Goal: Task Accomplishment & Management: Manage account settings

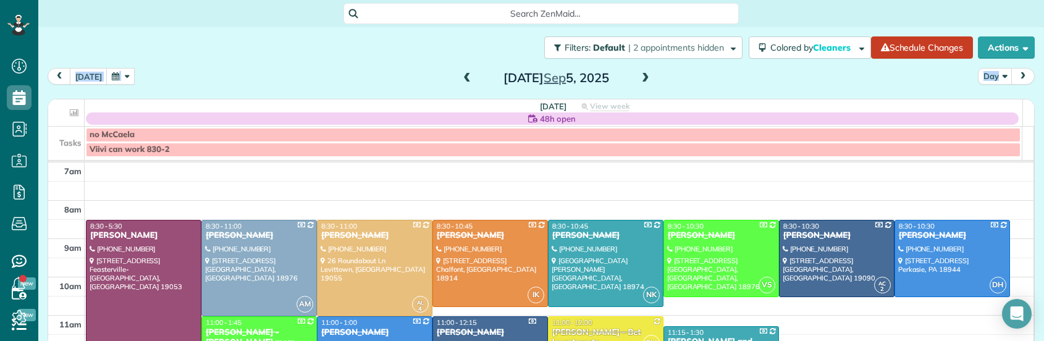
scroll to position [57, 0]
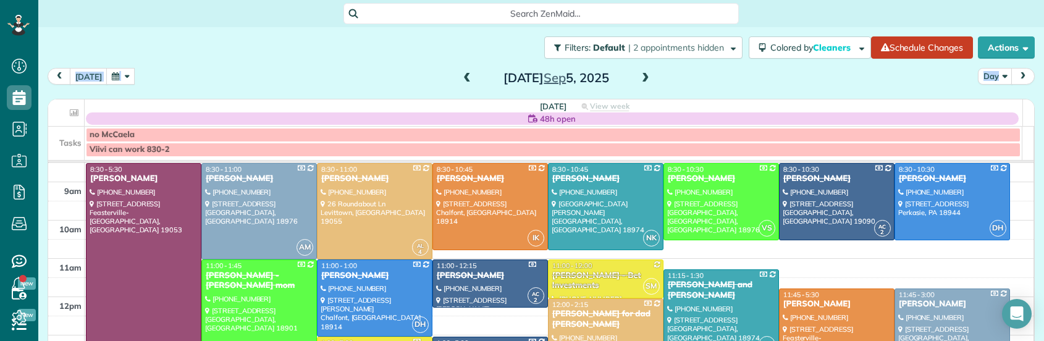
click at [638, 76] on span at bounding box center [645, 78] width 14 height 11
click at [638, 75] on span at bounding box center [645, 78] width 14 height 11
click at [640, 75] on span at bounding box center [645, 78] width 14 height 11
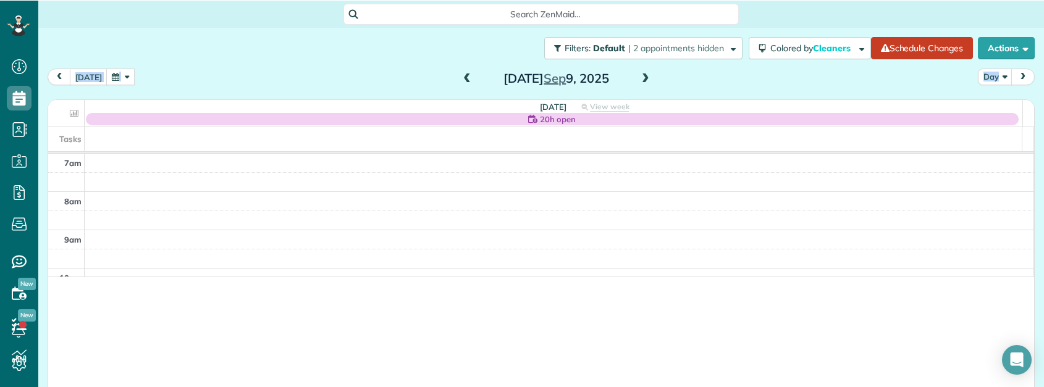
scroll to position [387, 38]
click at [460, 79] on span at bounding box center [467, 78] width 14 height 11
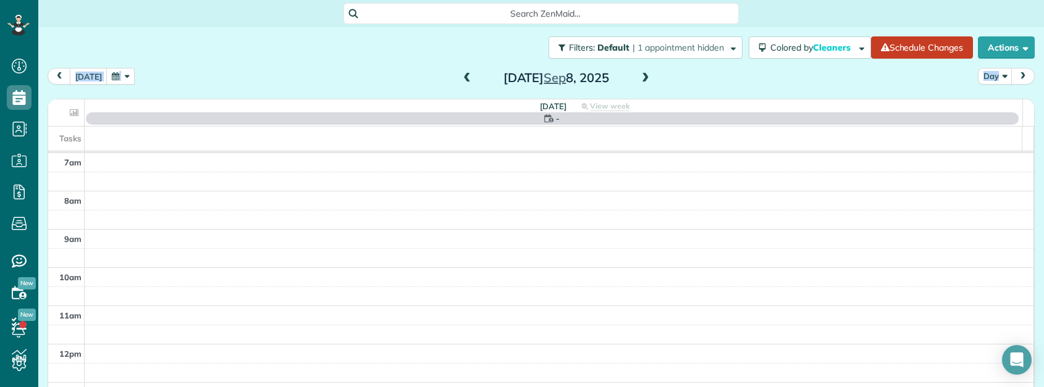
click at [642, 77] on span at bounding box center [645, 78] width 14 height 11
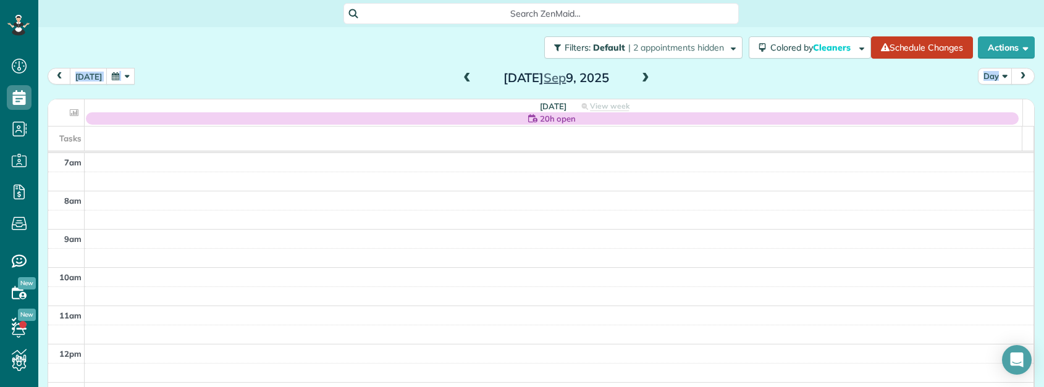
click at [460, 78] on span at bounding box center [467, 78] width 14 height 11
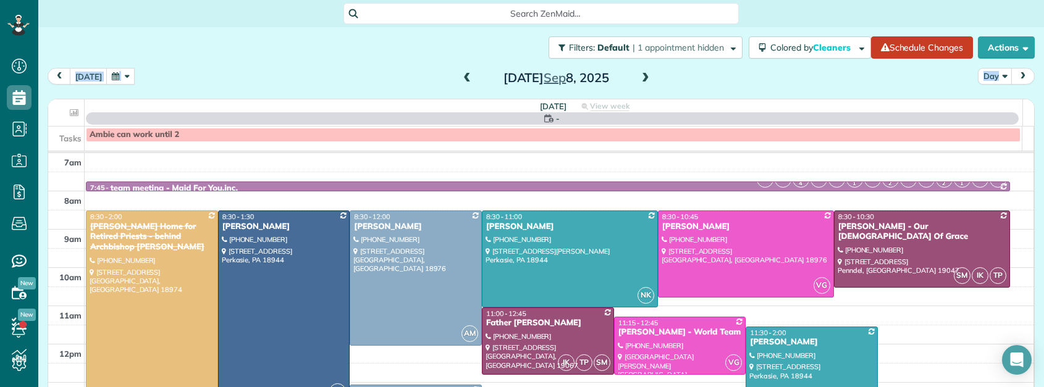
click at [638, 78] on span at bounding box center [645, 78] width 14 height 11
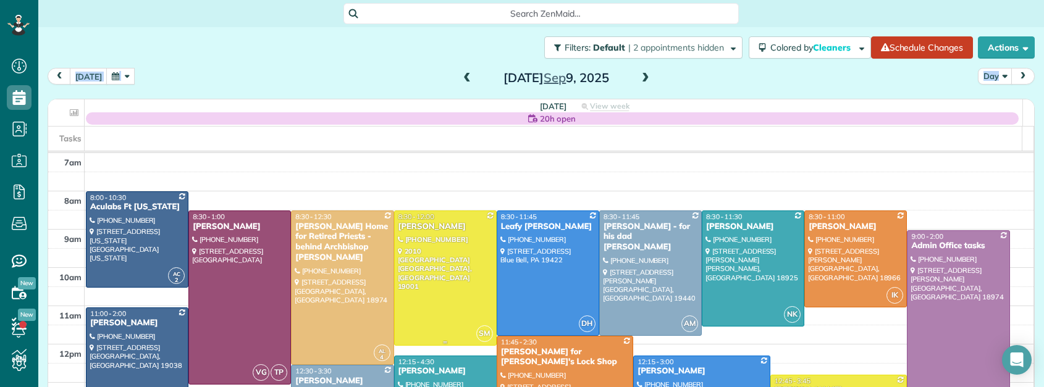
click at [420, 224] on div "Paul Styles" at bounding box center [445, 227] width 95 height 10
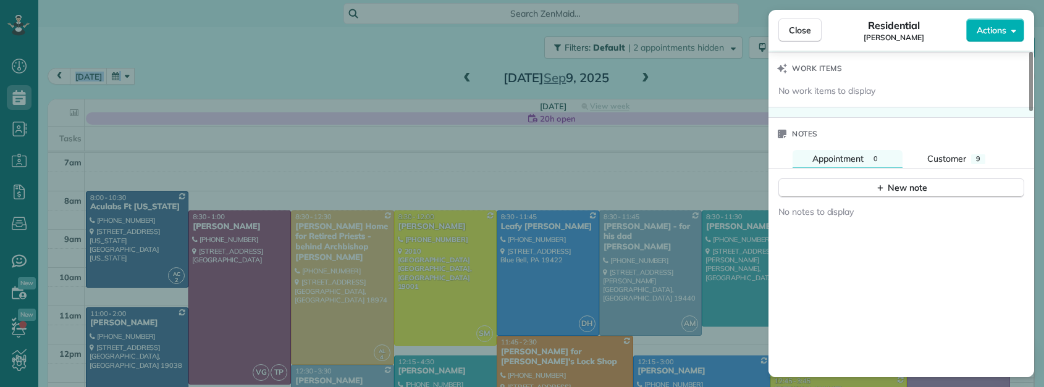
scroll to position [1243, 0]
click at [896, 184] on div "New note" at bounding box center [901, 190] width 52 height 13
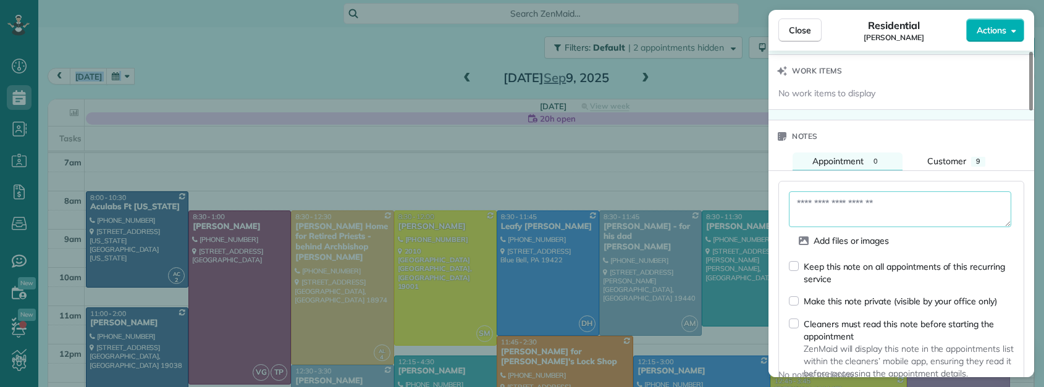
click at [866, 193] on textarea at bounding box center [900, 209] width 222 height 36
paste textarea "**********"
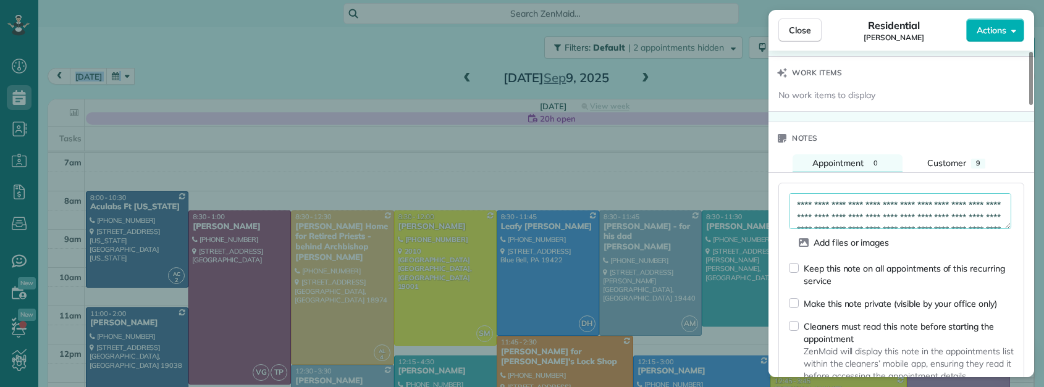
scroll to position [1240, 0]
click at [801, 199] on textarea "**********" at bounding box center [900, 213] width 222 height 36
click at [797, 198] on textarea "**********" at bounding box center [900, 213] width 222 height 36
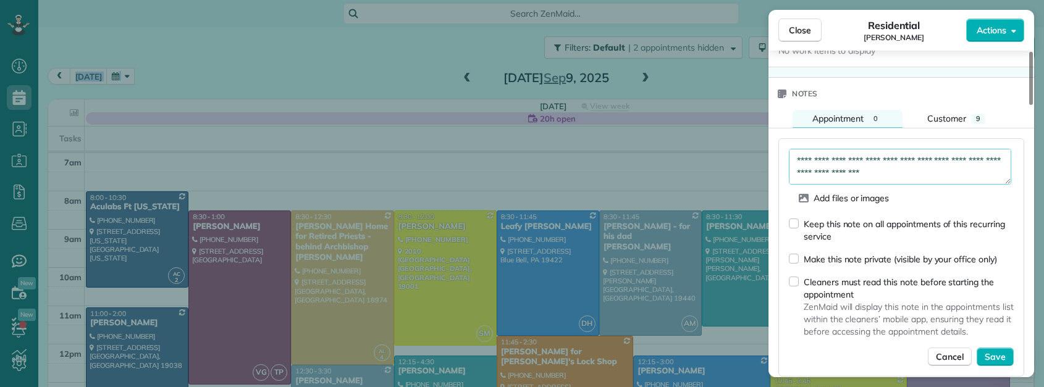
scroll to position [1286, 0]
type textarea "**********"
click at [989, 340] on span "Save" at bounding box center [994, 356] width 21 height 12
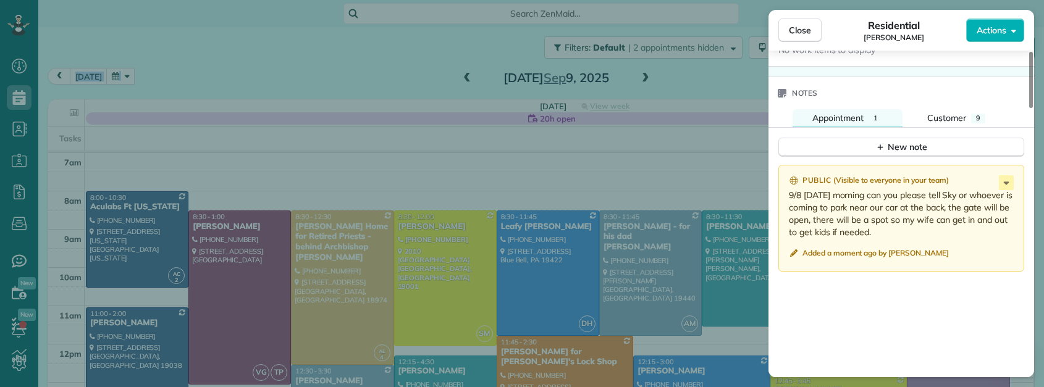
drag, startPoint x: 798, startPoint y: 33, endPoint x: 622, endPoint y: 2, distance: 178.7
click at [798, 33] on span "Close" at bounding box center [800, 30] width 22 height 12
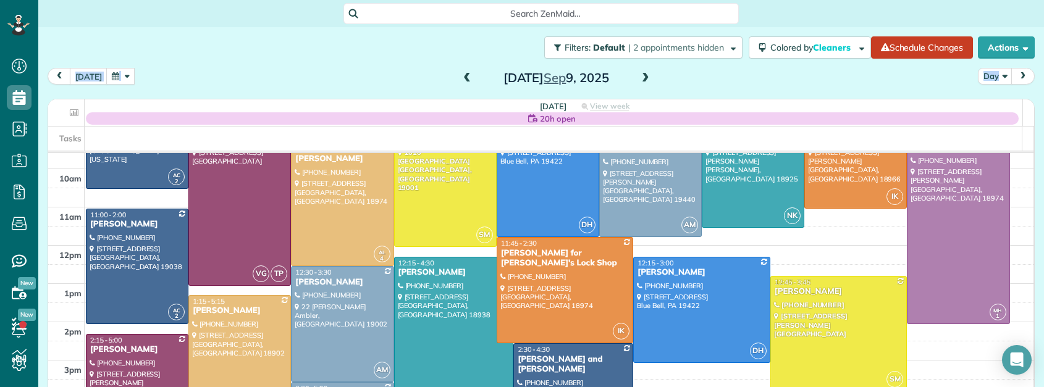
scroll to position [113, 0]
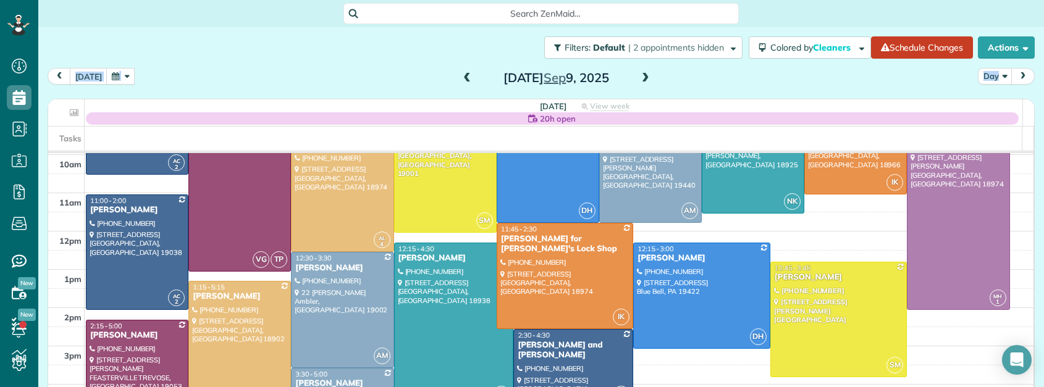
click at [460, 80] on span at bounding box center [467, 78] width 14 height 11
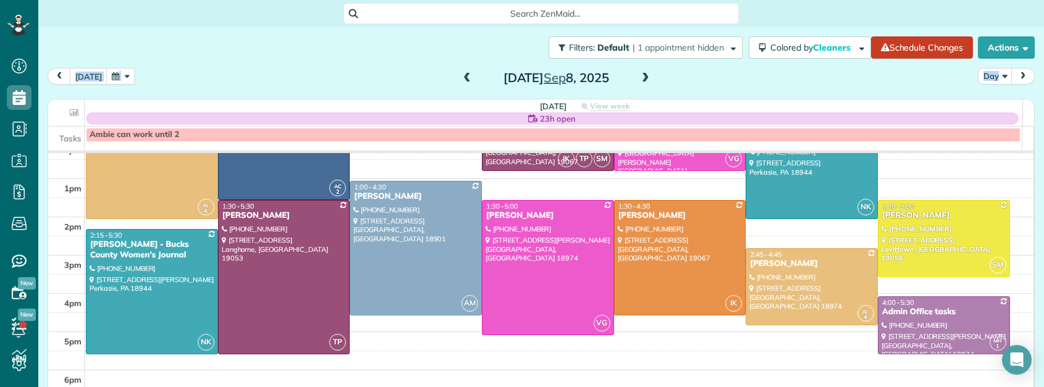
scroll to position [278, 0]
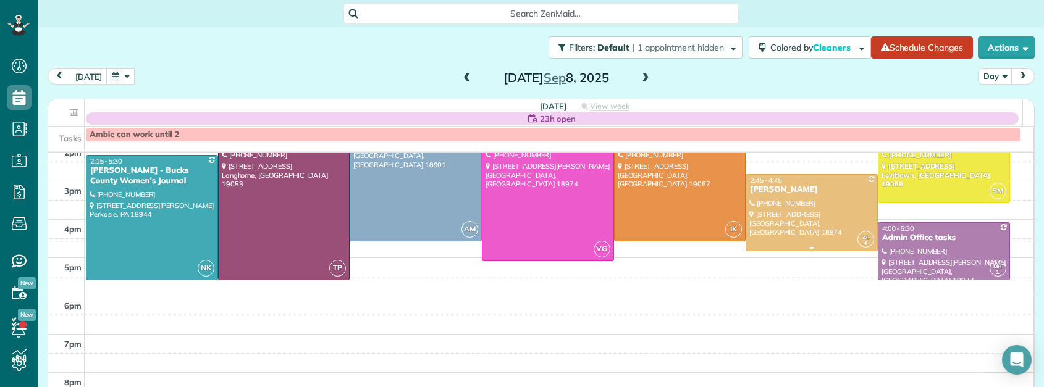
click at [790, 190] on div "Kayla Sweigart" at bounding box center [811, 190] width 125 height 10
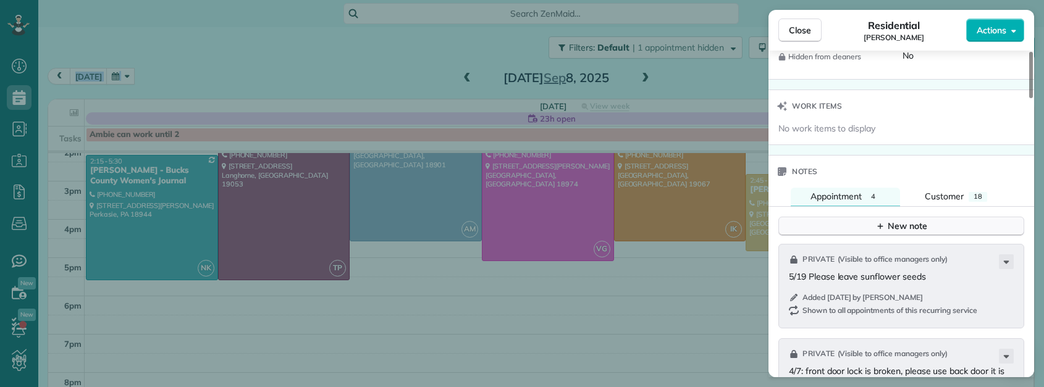
scroll to position [1215, 0]
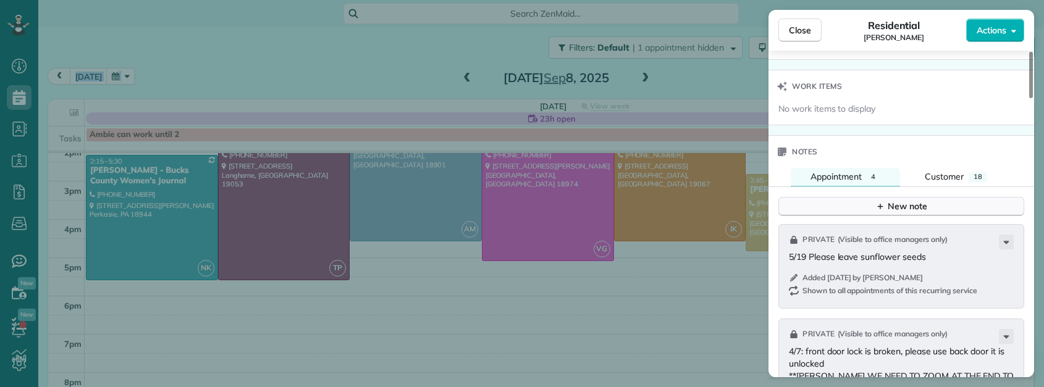
click at [868, 212] on button "New note" at bounding box center [901, 206] width 246 height 19
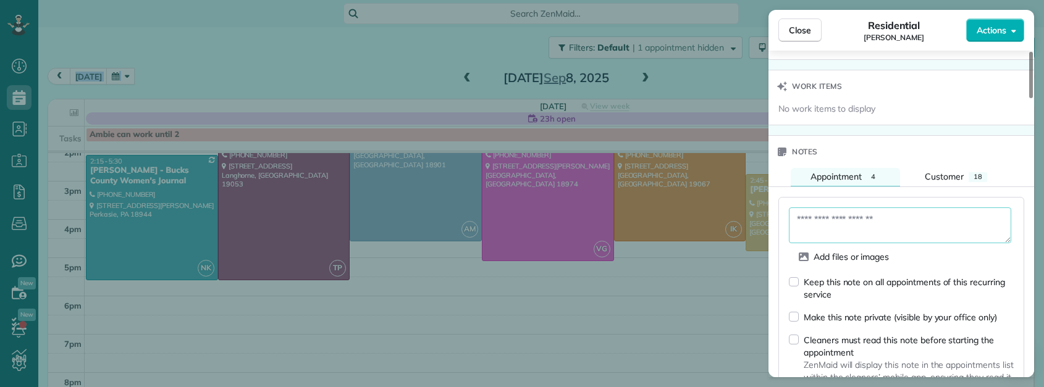
click at [855, 224] on textarea at bounding box center [900, 225] width 222 height 36
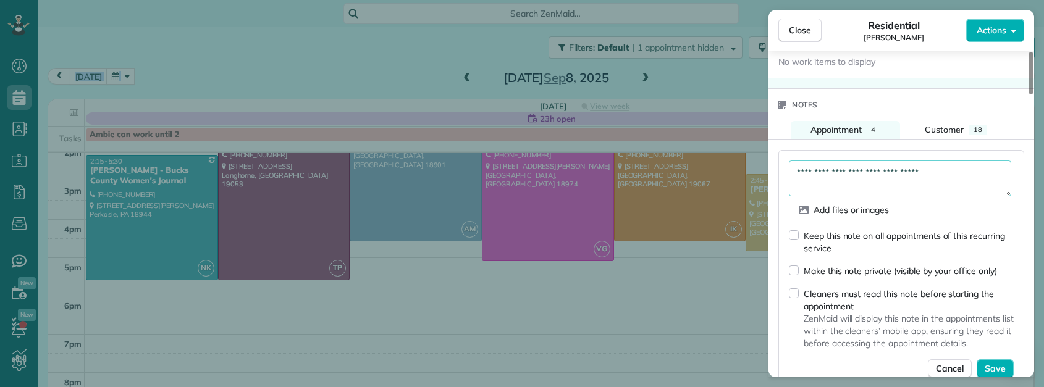
scroll to position [1287, 0]
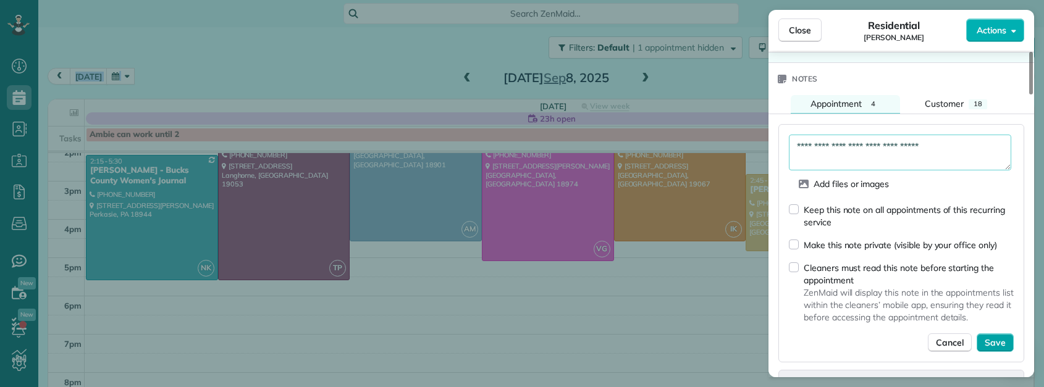
type textarea "**********"
click at [1000, 340] on span "Save" at bounding box center [994, 343] width 21 height 12
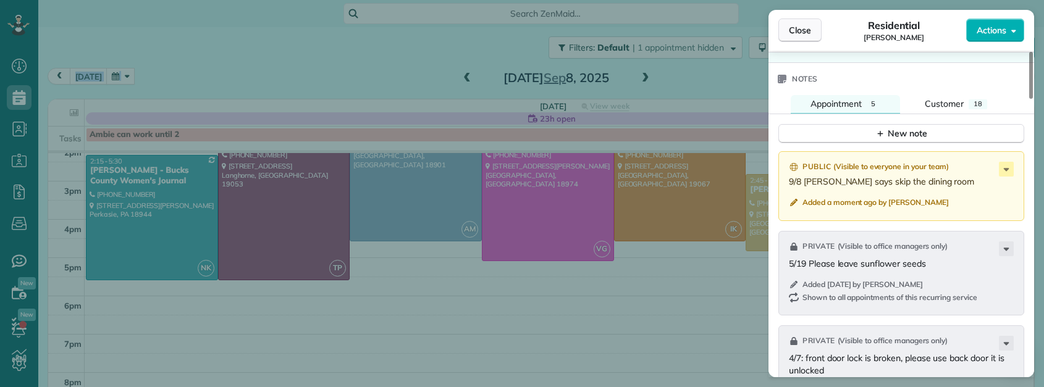
click at [795, 37] on button "Close" at bounding box center [799, 30] width 43 height 23
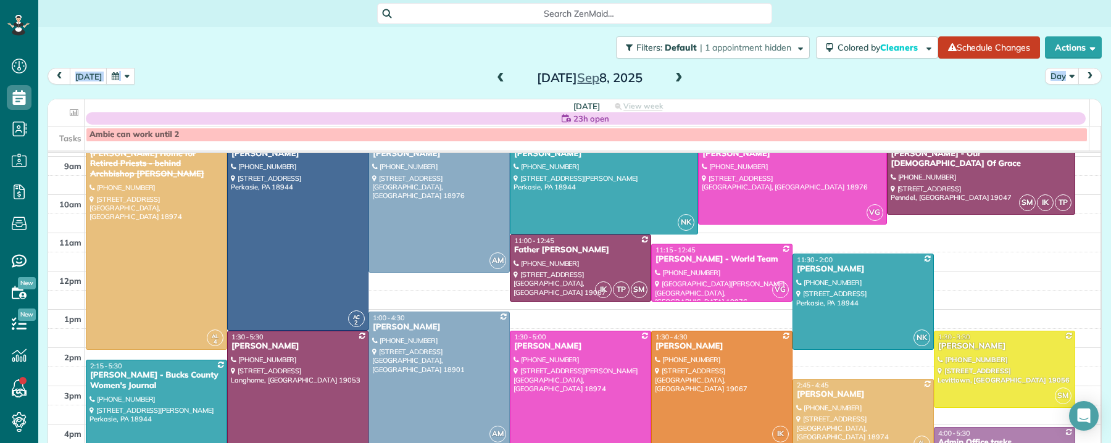
scroll to position [72, 0]
click at [676, 78] on span at bounding box center [679, 78] width 14 height 11
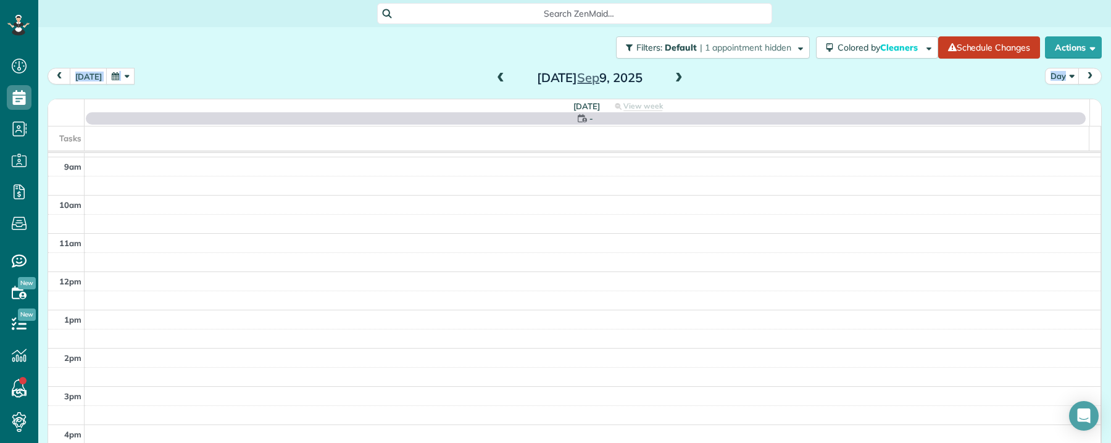
scroll to position [0, 0]
click at [676, 78] on span at bounding box center [679, 78] width 14 height 11
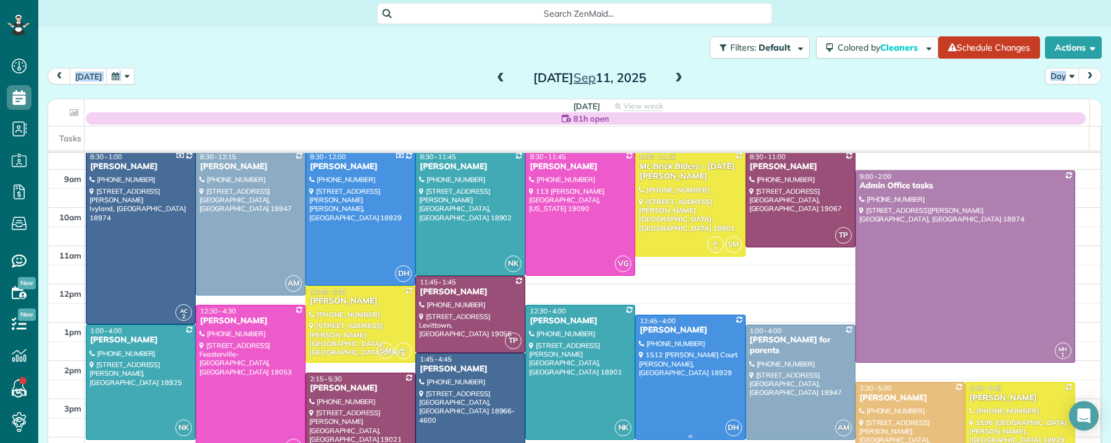
scroll to position [57, 0]
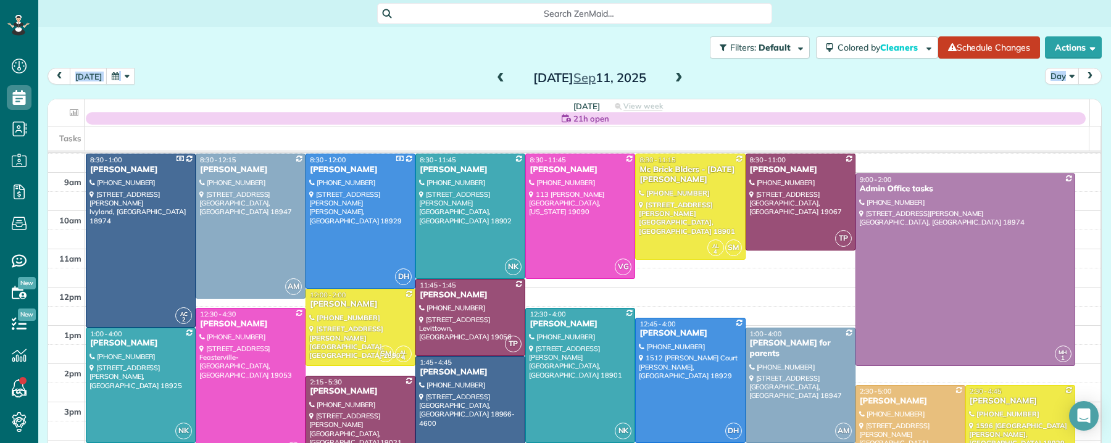
click at [495, 78] on span at bounding box center [501, 78] width 14 height 11
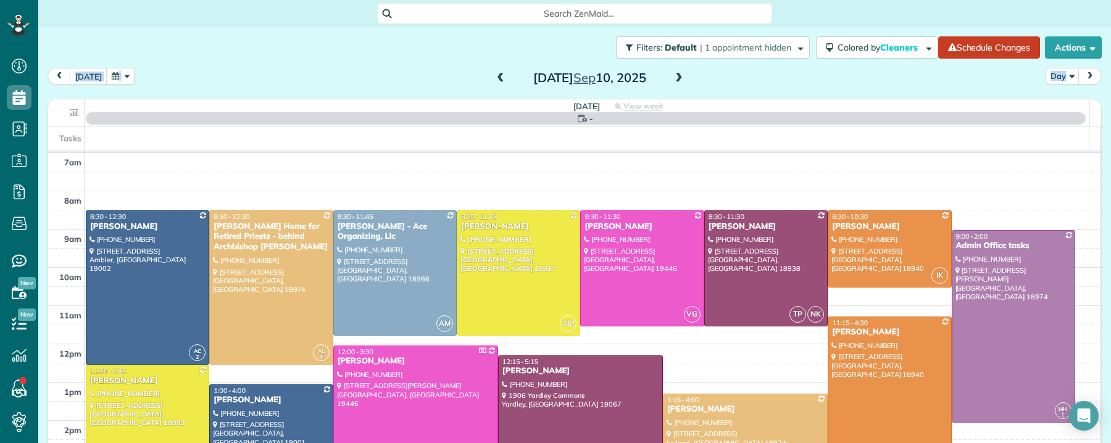
click at [495, 78] on span at bounding box center [501, 78] width 14 height 11
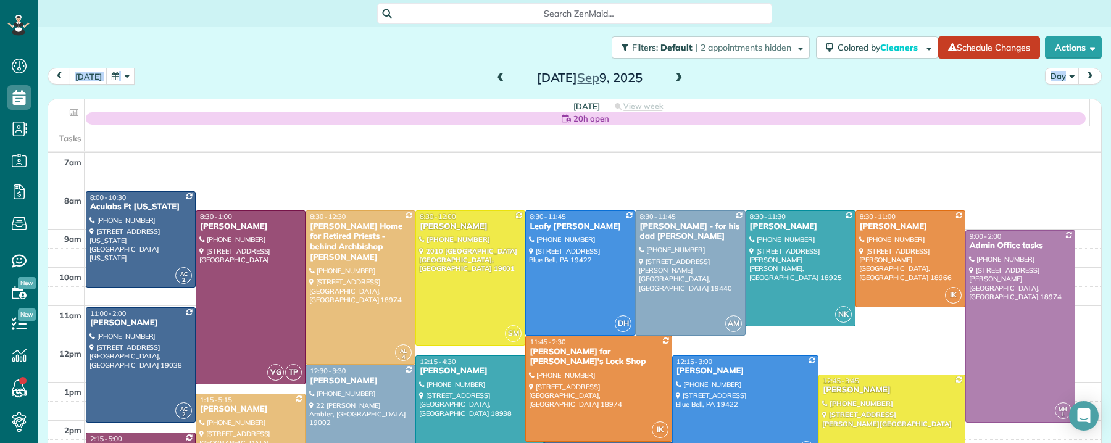
click at [496, 81] on span at bounding box center [501, 78] width 14 height 11
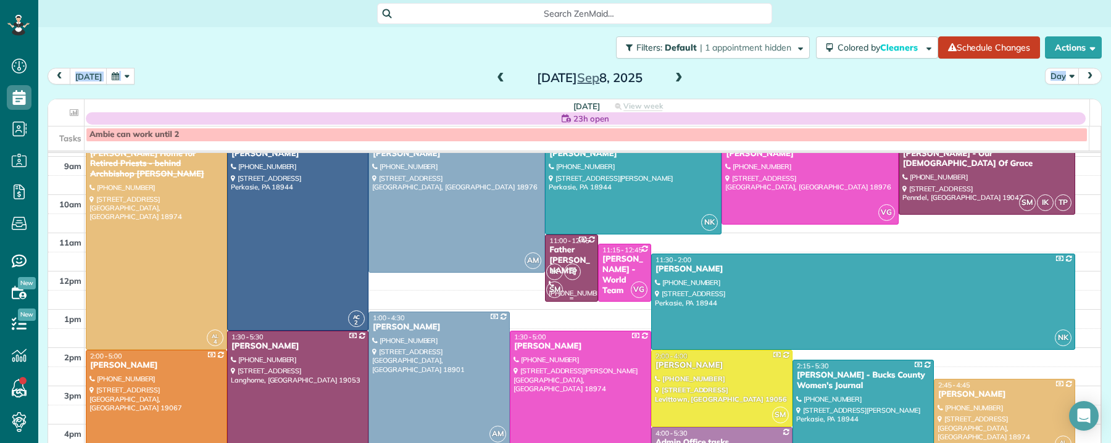
scroll to position [44, 0]
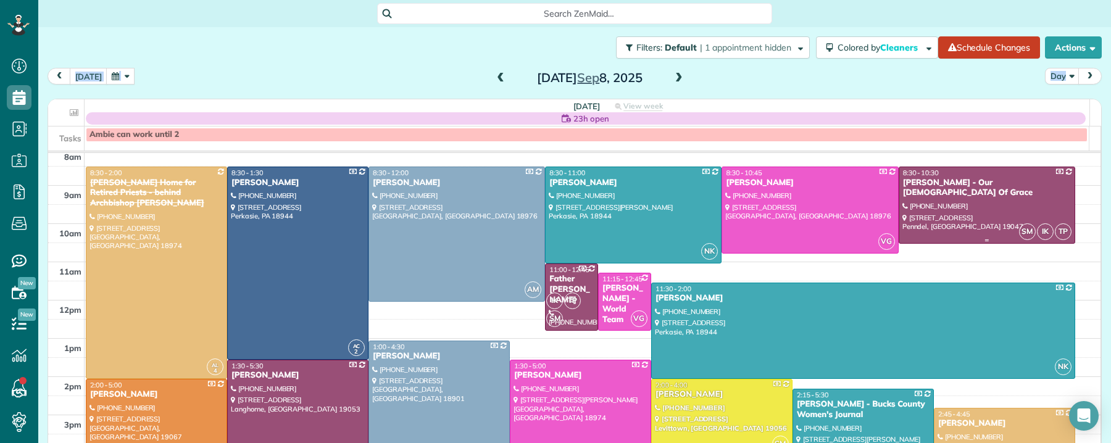
click at [919, 180] on div "Joseph Prior - Our Lady Of Grace" at bounding box center [987, 188] width 169 height 21
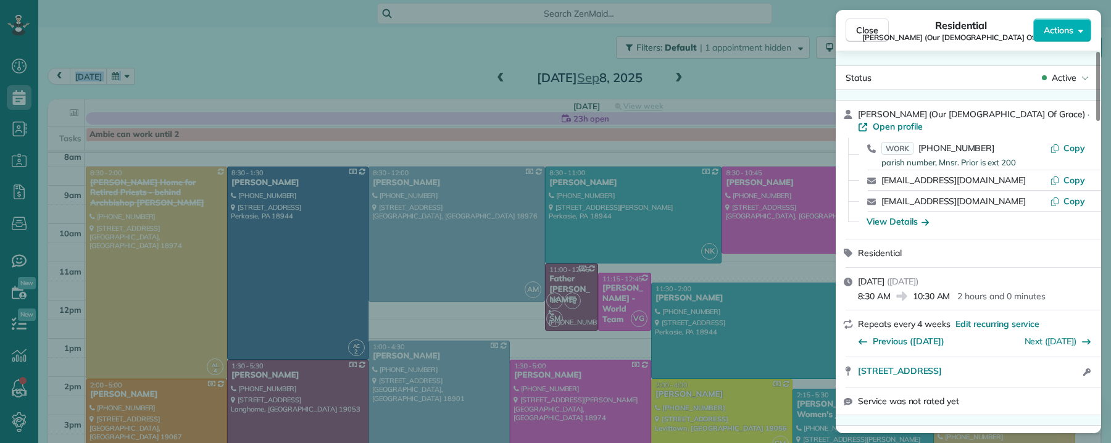
scroll to position [217, 0]
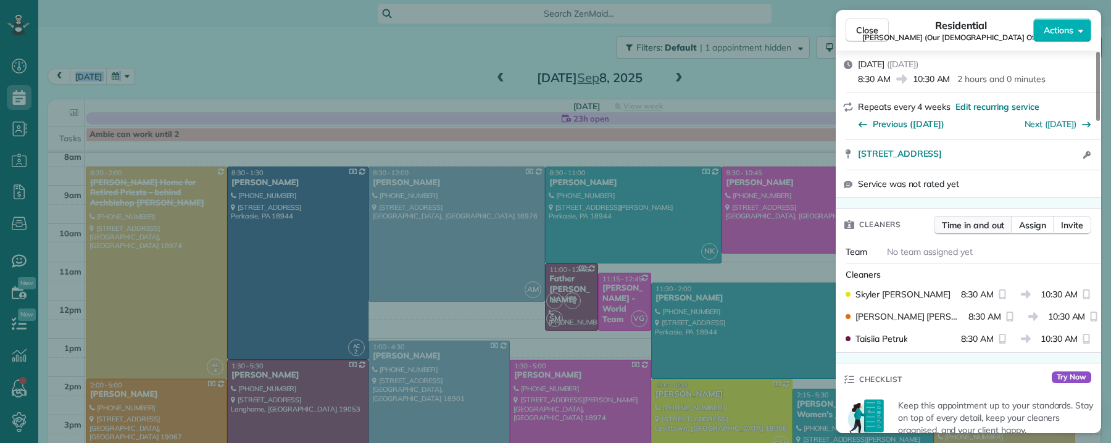
click at [983, 219] on span "Time in and out" at bounding box center [973, 225] width 62 height 12
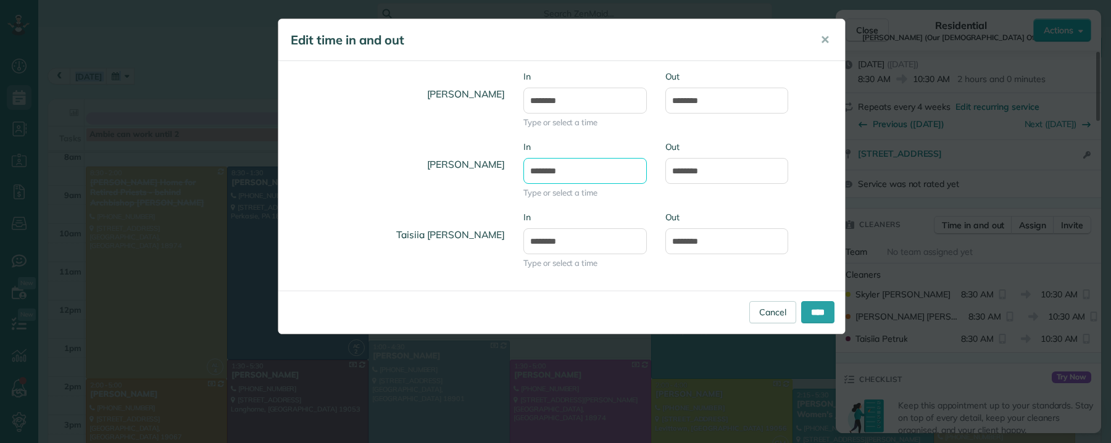
click at [550, 170] on input "*******" at bounding box center [585, 171] width 123 height 26
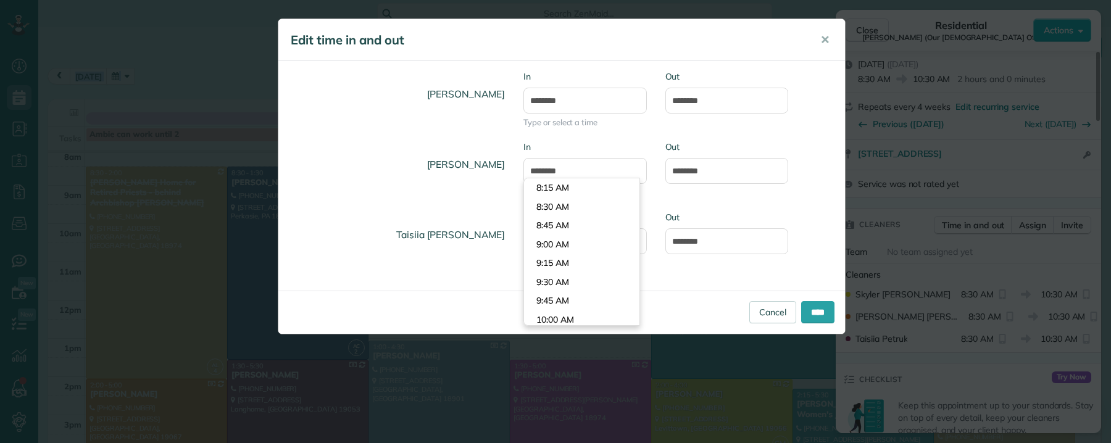
type input "*******"
click at [552, 229] on body "Dashboard Scheduling Calendar View List View Dispatch View - Weekly scheduling …" at bounding box center [555, 221] width 1111 height 443
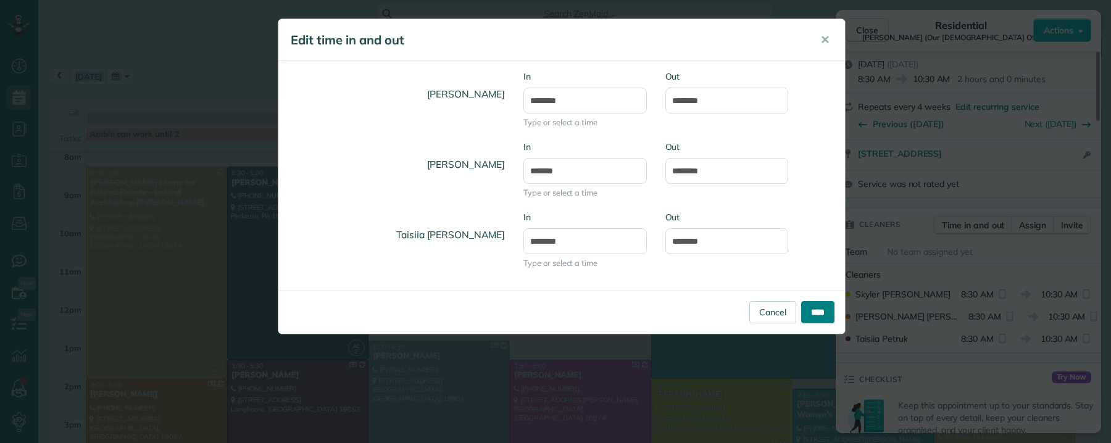
click at [819, 310] on input "****" at bounding box center [817, 312] width 33 height 22
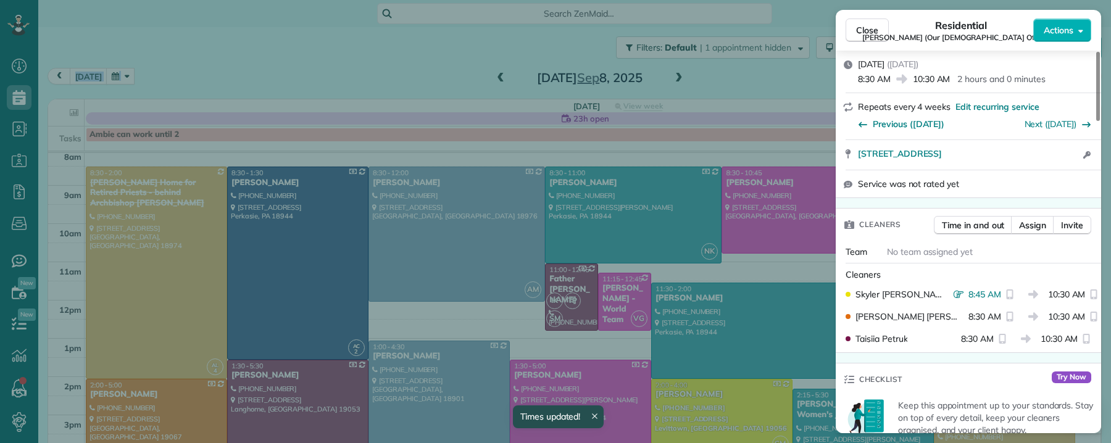
drag, startPoint x: 871, startPoint y: 30, endPoint x: 419, endPoint y: 189, distance: 479.2
click at [871, 30] on span "Close" at bounding box center [867, 30] width 22 height 12
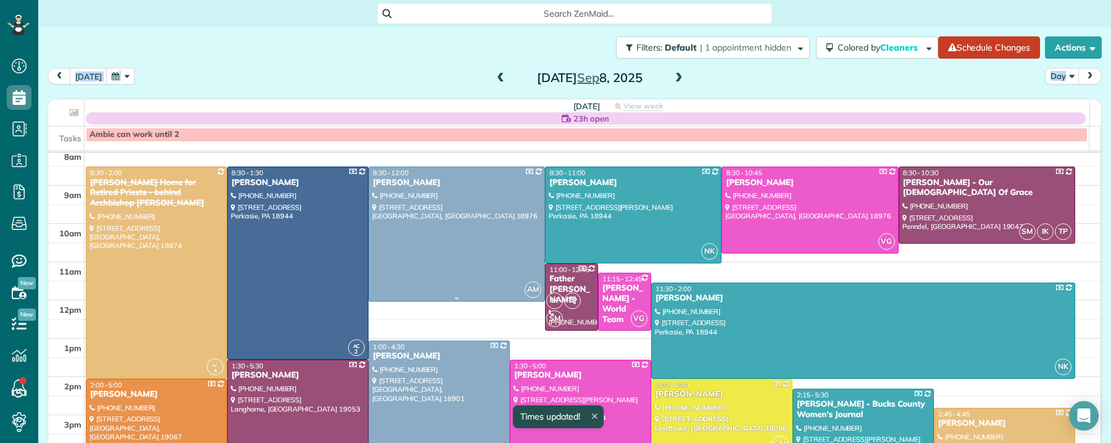
click at [416, 184] on div "[PERSON_NAME]" at bounding box center [456, 183] width 169 height 10
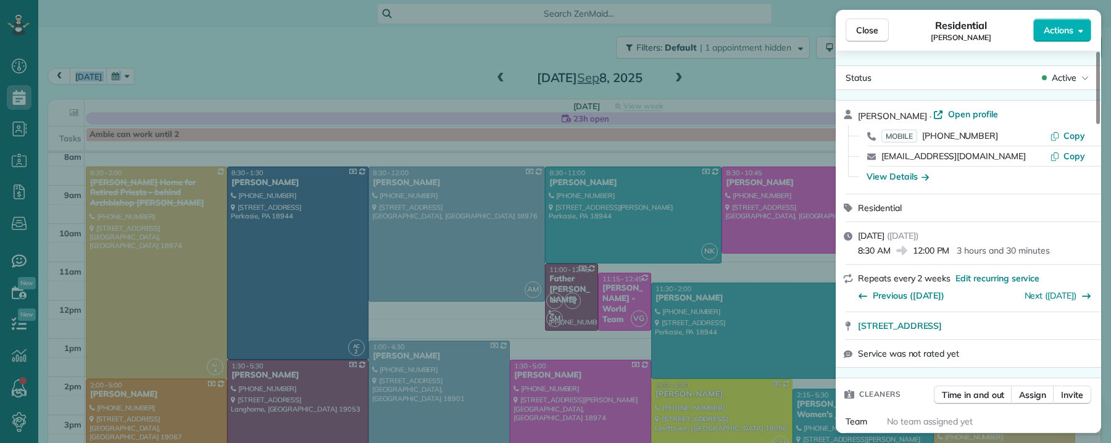
scroll to position [196, 0]
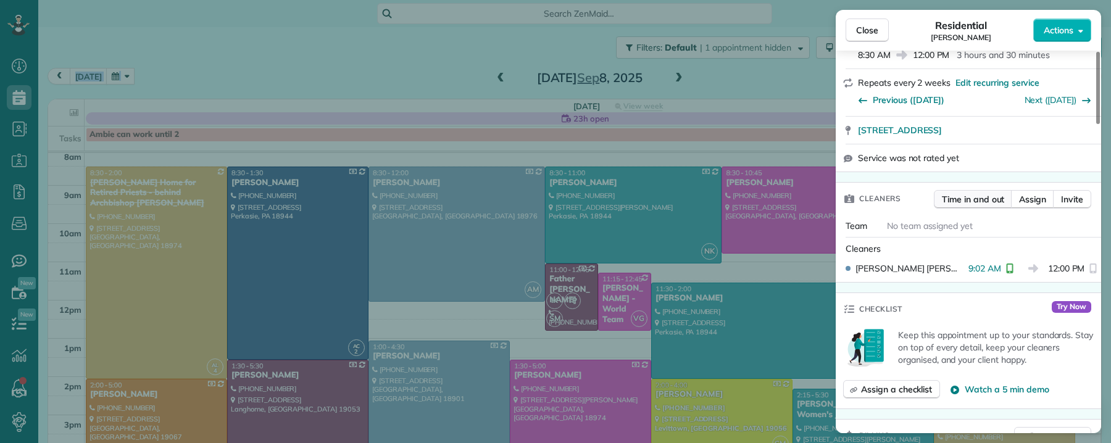
click at [980, 195] on span "Time in and out" at bounding box center [973, 199] width 62 height 12
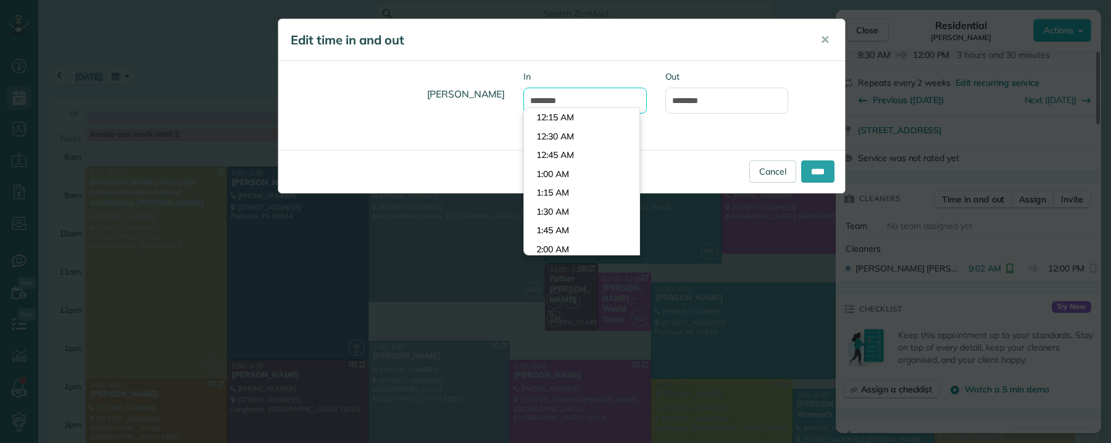
scroll to position [640, 0]
drag, startPoint x: 550, startPoint y: 97, endPoint x: 533, endPoint y: 99, distance: 16.9
click at [530, 102] on input "*******" at bounding box center [585, 101] width 123 height 26
type input "*******"
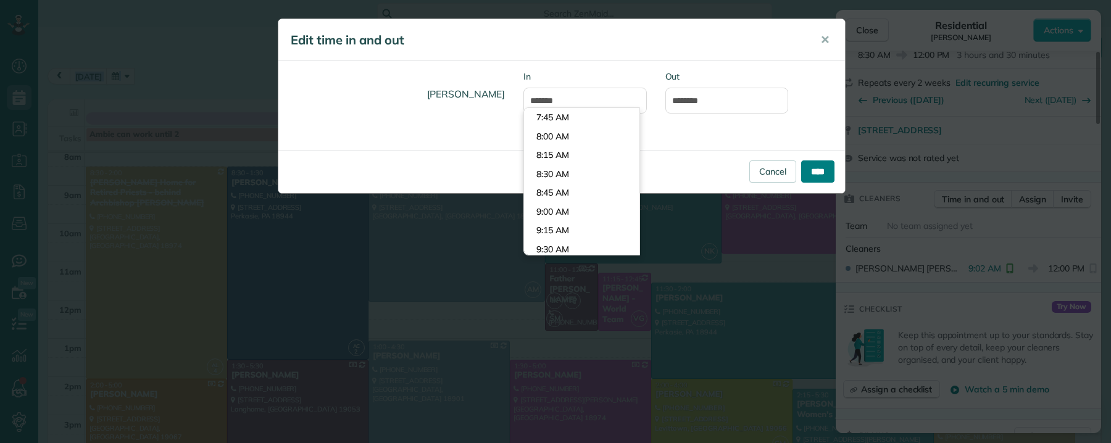
click at [818, 174] on input "****" at bounding box center [817, 172] width 33 height 22
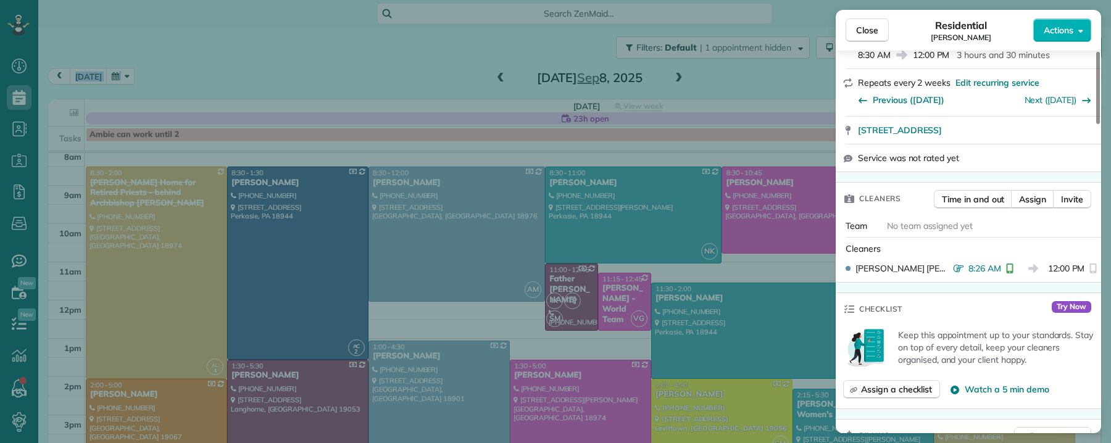
drag, startPoint x: 871, startPoint y: 31, endPoint x: 699, endPoint y: 251, distance: 278.8
click at [871, 33] on span "Close" at bounding box center [867, 30] width 22 height 12
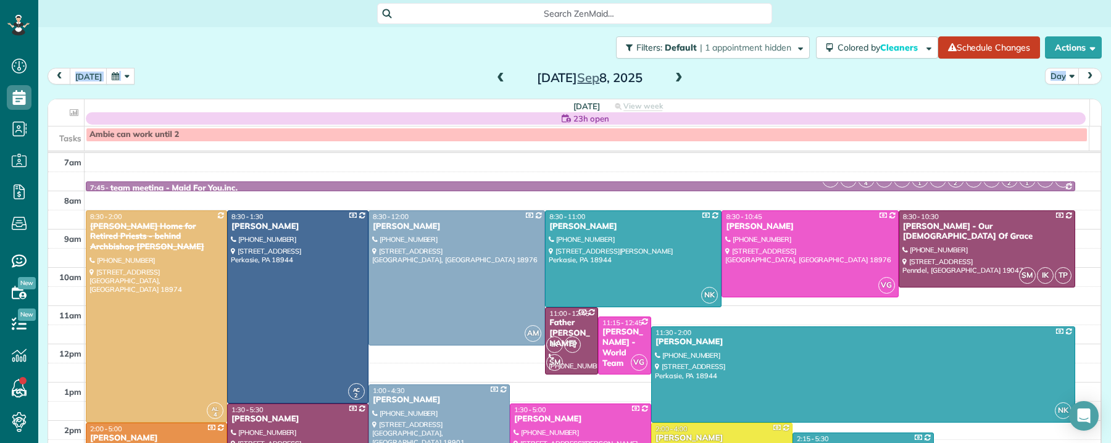
click at [672, 77] on span at bounding box center [679, 78] width 14 height 11
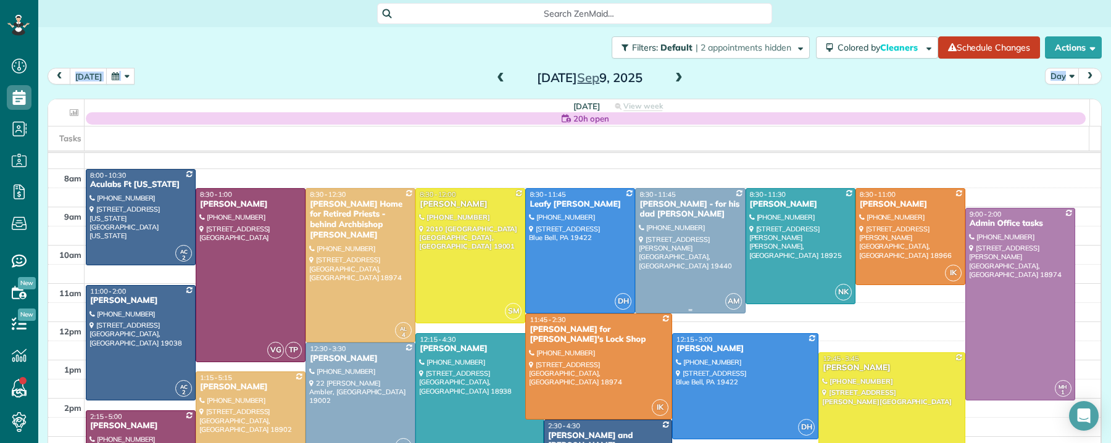
scroll to position [17, 0]
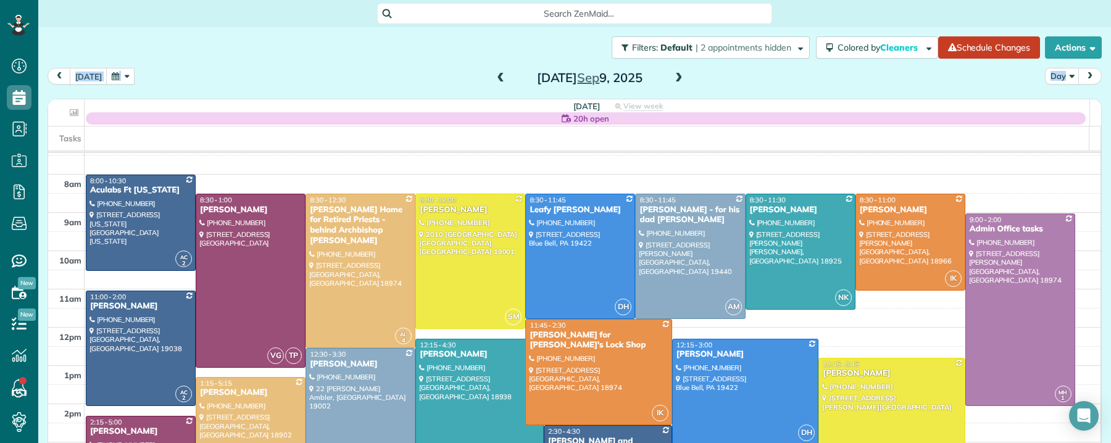
click at [676, 71] on span at bounding box center [679, 78] width 14 height 19
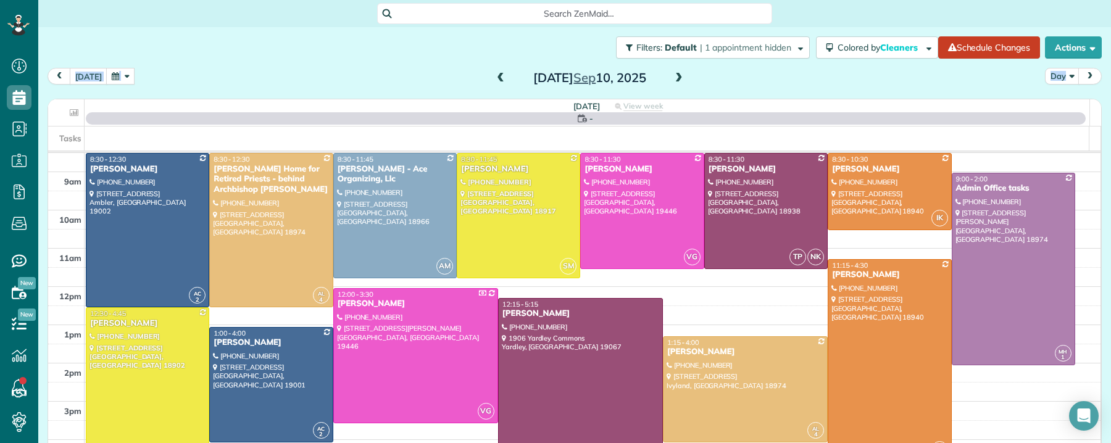
scroll to position [62, 0]
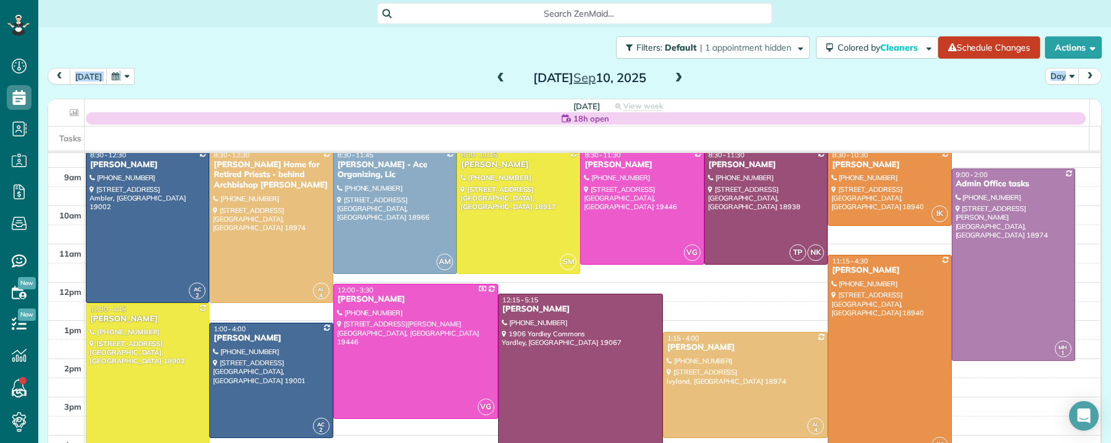
click at [672, 77] on span at bounding box center [679, 78] width 14 height 11
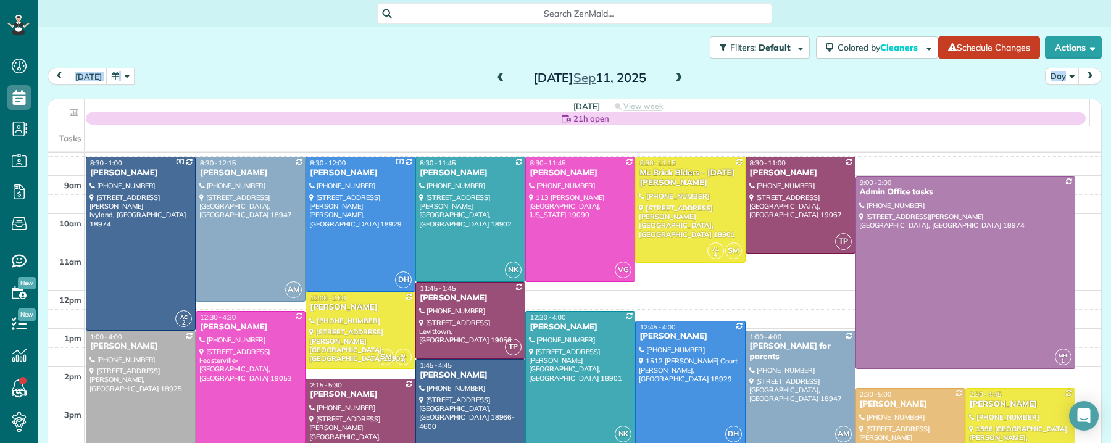
scroll to position [57, 0]
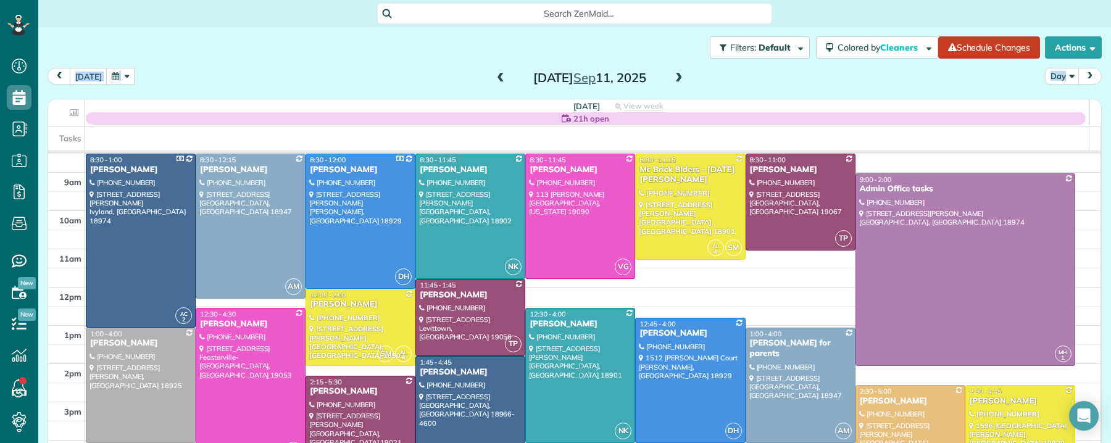
click at [672, 77] on span at bounding box center [679, 78] width 14 height 11
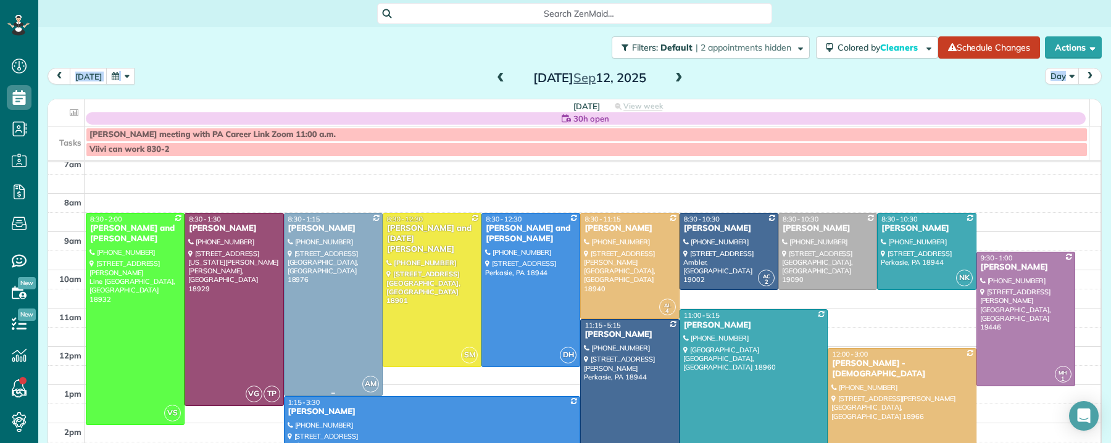
scroll to position [14, 0]
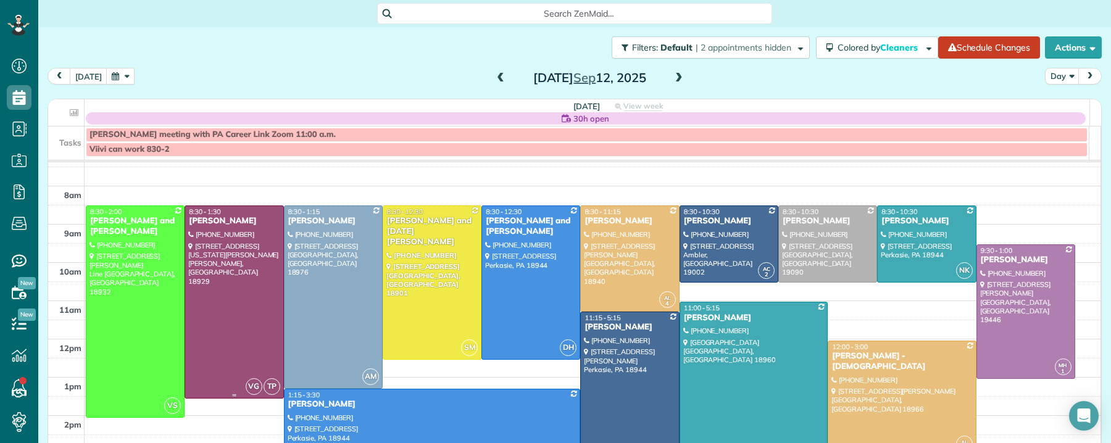
click at [216, 220] on div "Kristine Robb" at bounding box center [233, 221] width 91 height 10
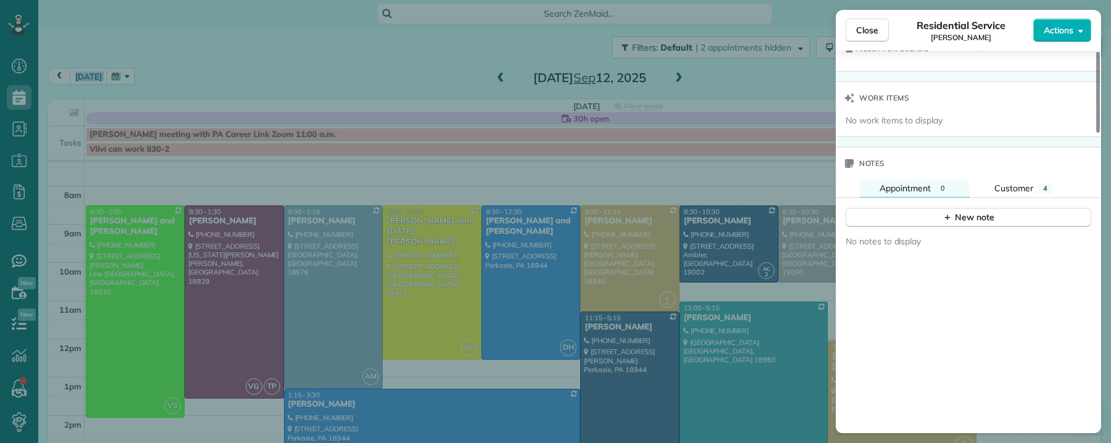
scroll to position [1211, 0]
click at [941, 224] on button "New note" at bounding box center [969, 219] width 246 height 19
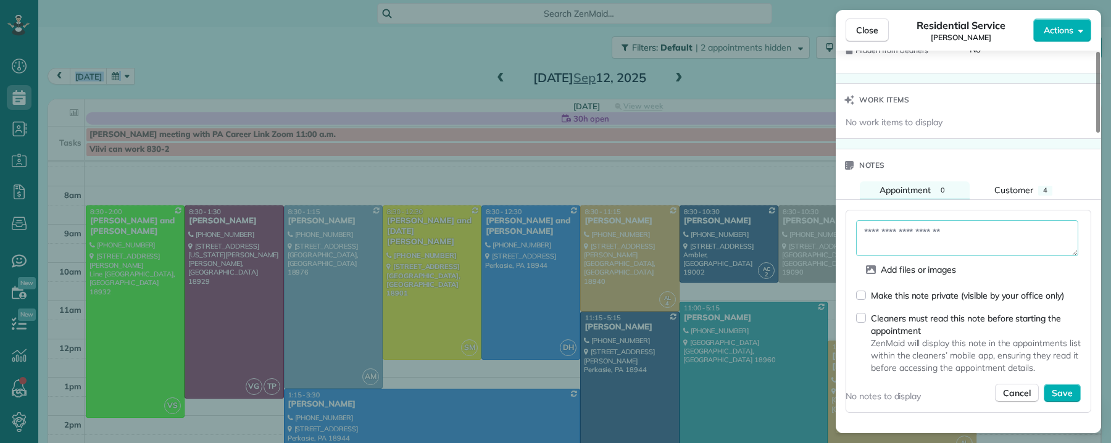
click at [934, 240] on textarea at bounding box center [967, 238] width 222 height 36
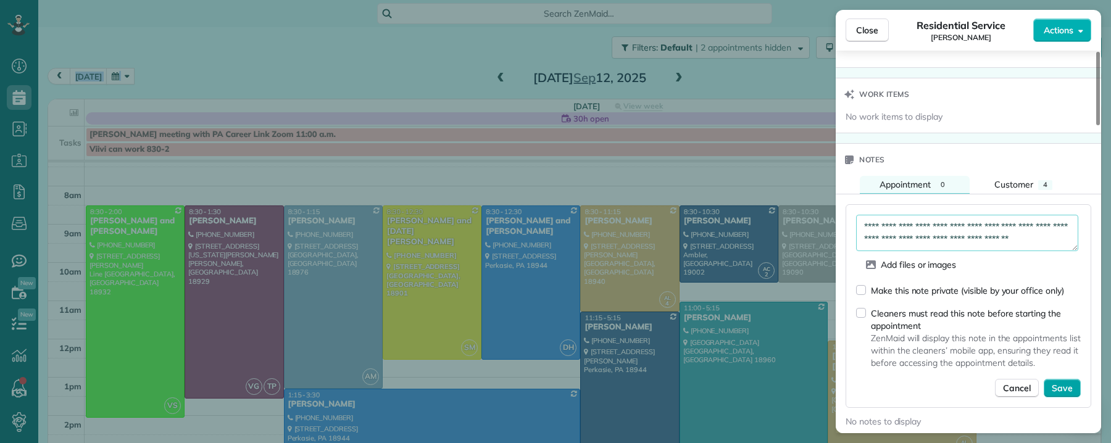
scroll to position [1218, 0]
type textarea "**********"
click at [1043, 340] on span "Save" at bounding box center [1062, 388] width 21 height 12
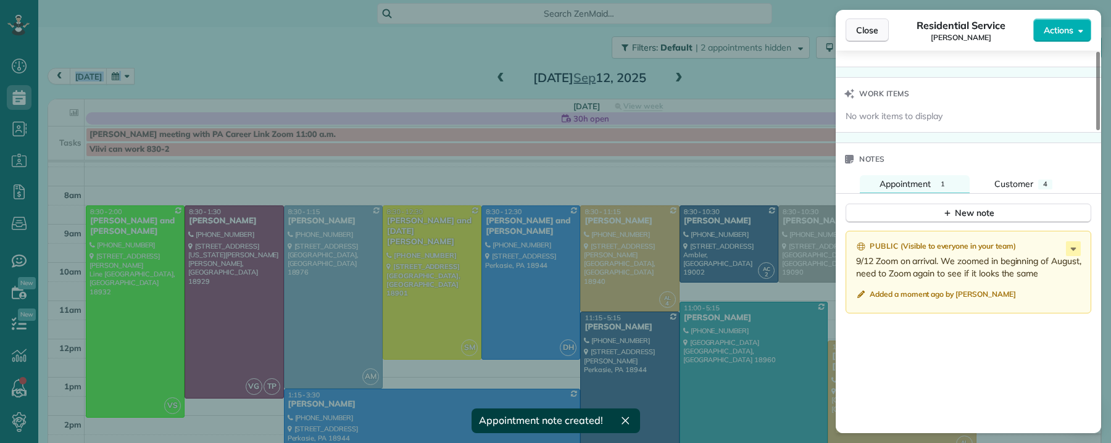
click at [877, 29] on button "Close" at bounding box center [867, 30] width 43 height 23
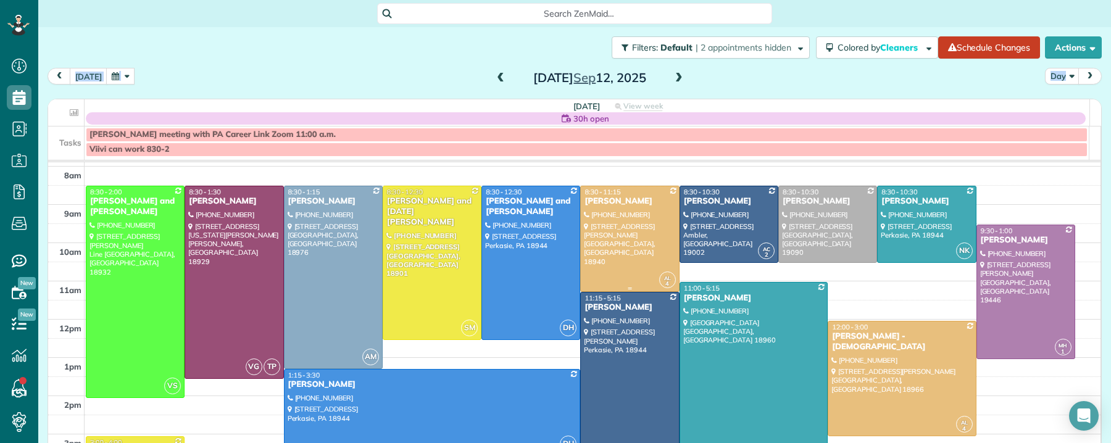
scroll to position [36, 0]
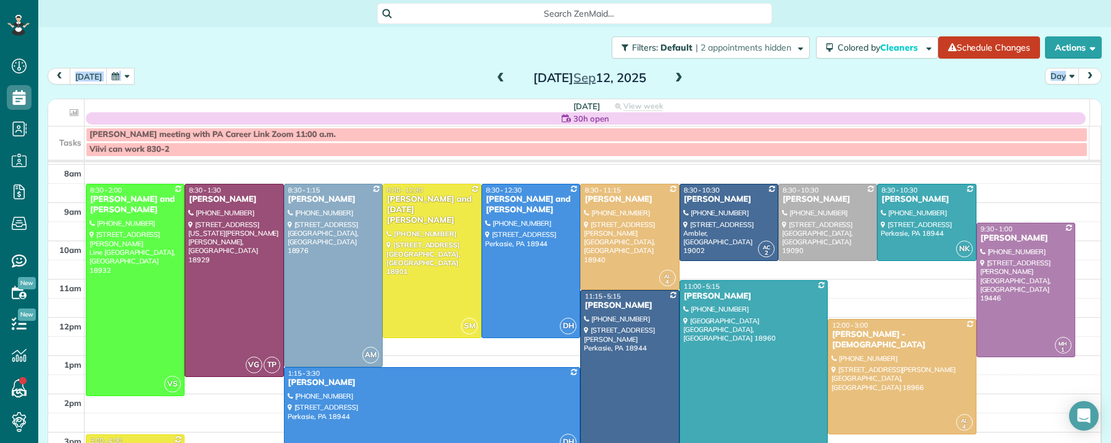
click at [494, 75] on span at bounding box center [501, 78] width 14 height 11
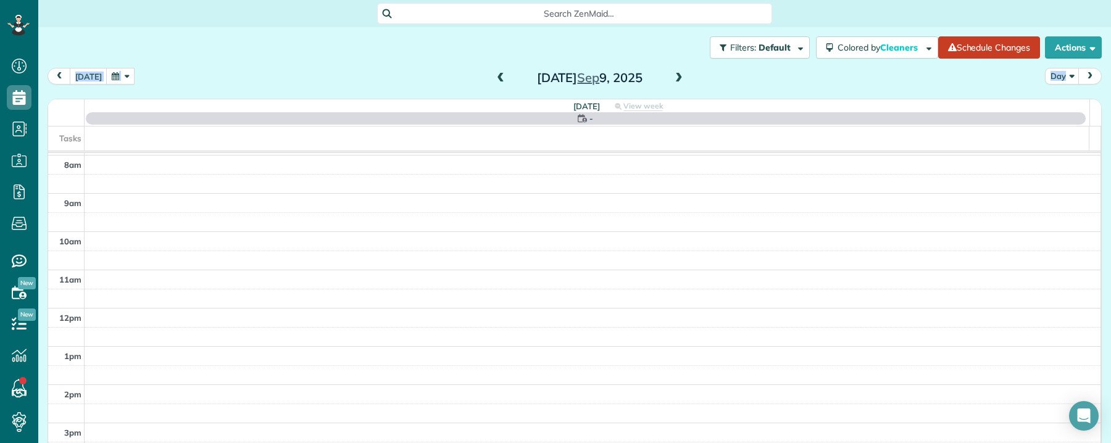
drag, startPoint x: 492, startPoint y: 75, endPoint x: 635, endPoint y: 62, distance: 143.2
click at [494, 75] on span at bounding box center [501, 78] width 14 height 11
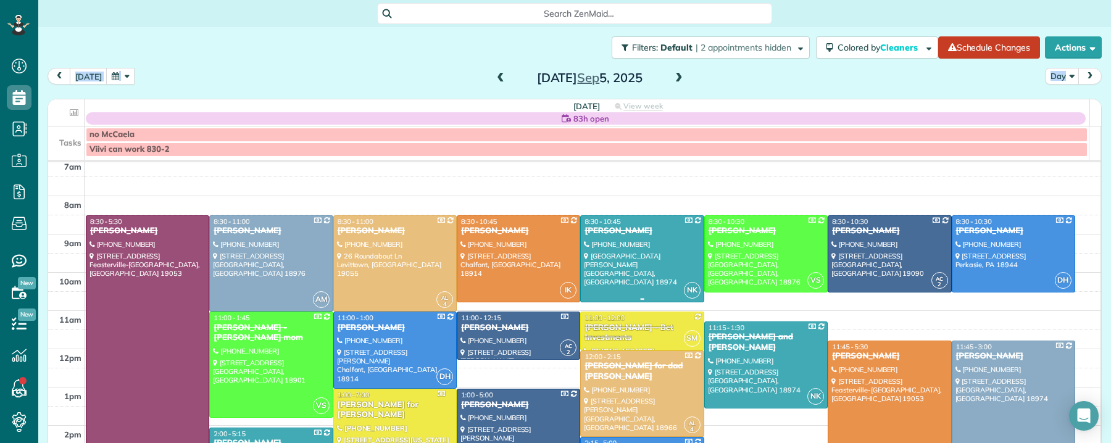
scroll to position [3, 0]
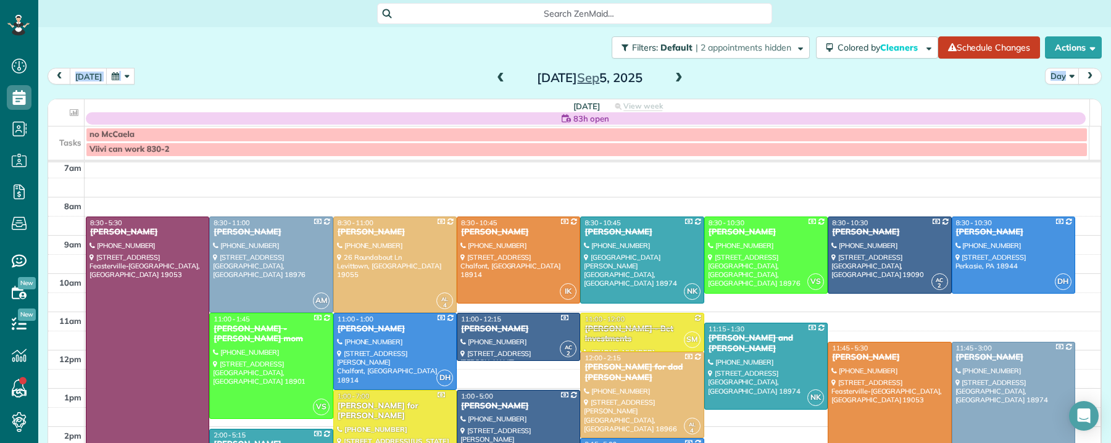
click at [494, 76] on span at bounding box center [501, 78] width 14 height 11
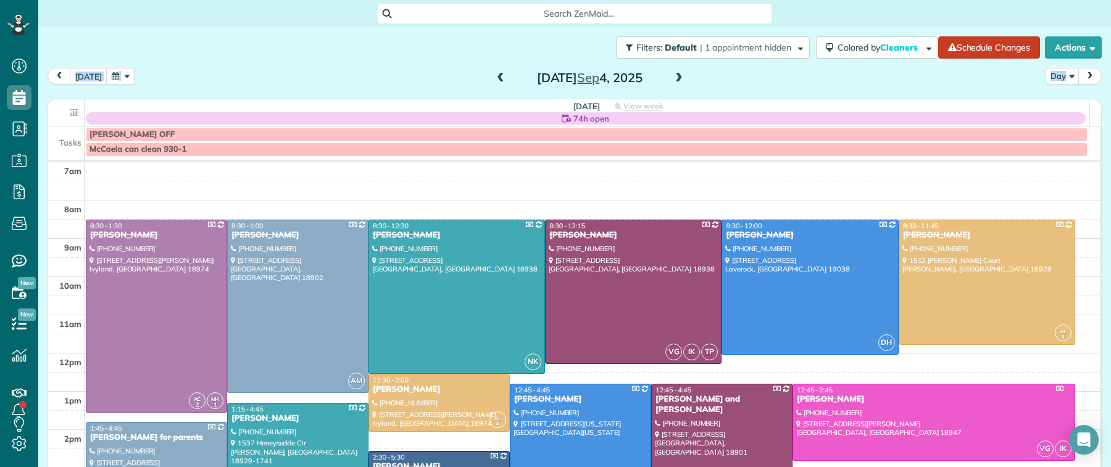
scroll to position [467, 38]
click at [495, 75] on span at bounding box center [501, 78] width 14 height 11
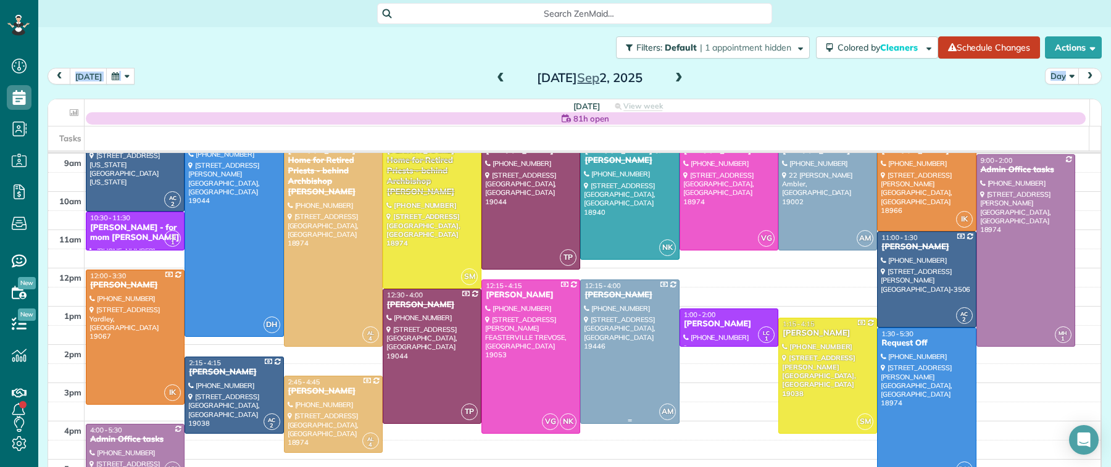
scroll to position [82, 0]
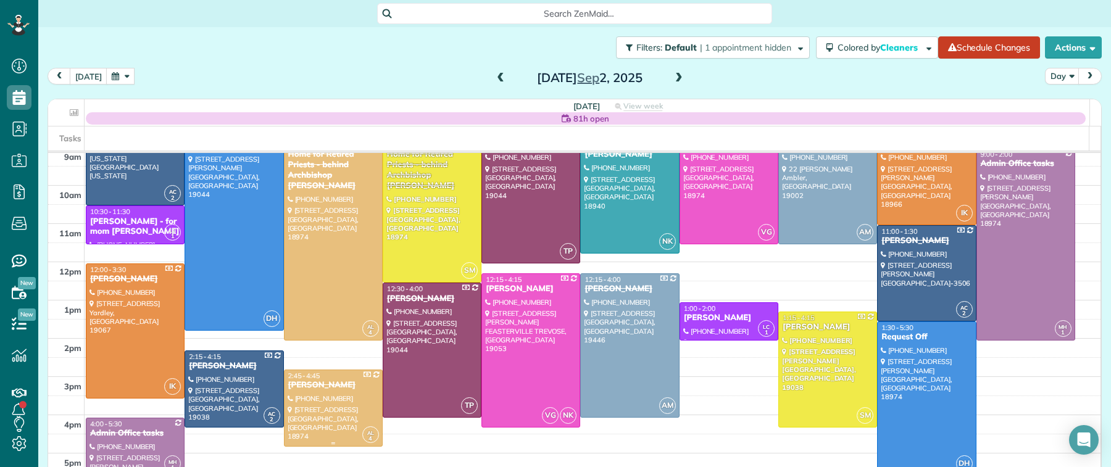
click at [307, 340] on div "Kayla Sweigart" at bounding box center [333, 385] width 91 height 10
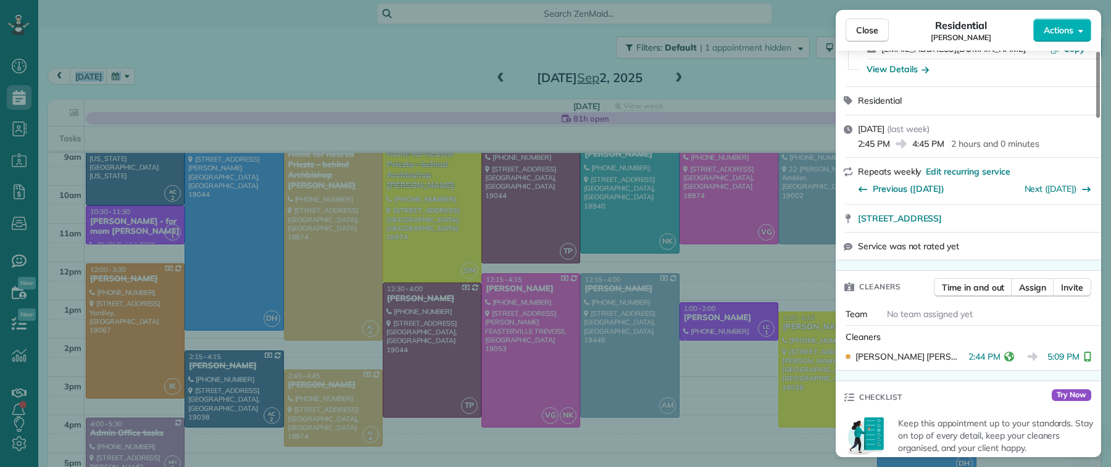
scroll to position [202, 0]
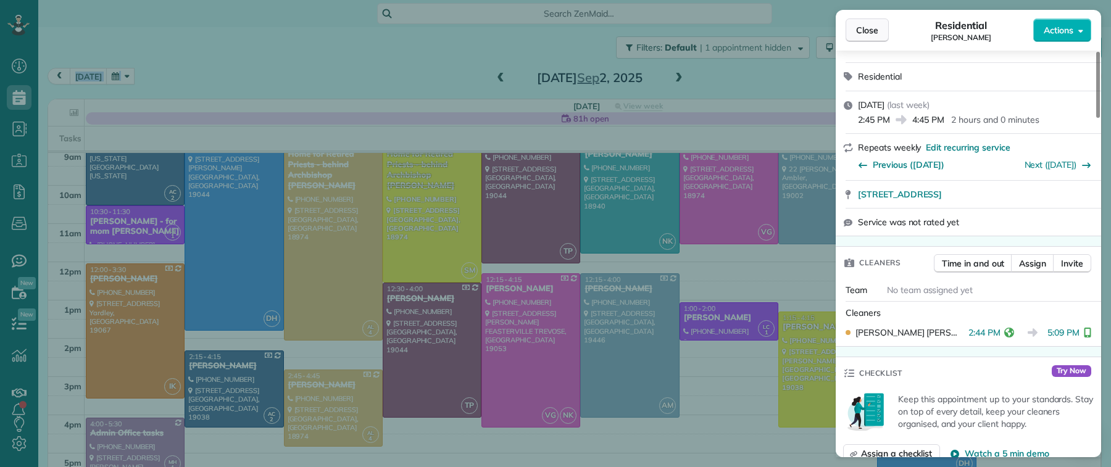
click at [881, 26] on button "Close" at bounding box center [867, 30] width 43 height 23
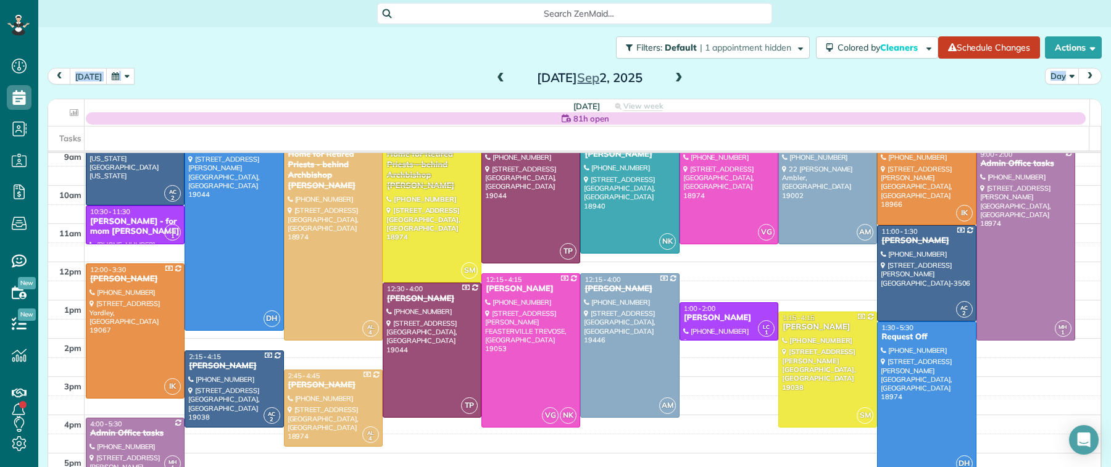
click at [673, 76] on span at bounding box center [679, 78] width 14 height 11
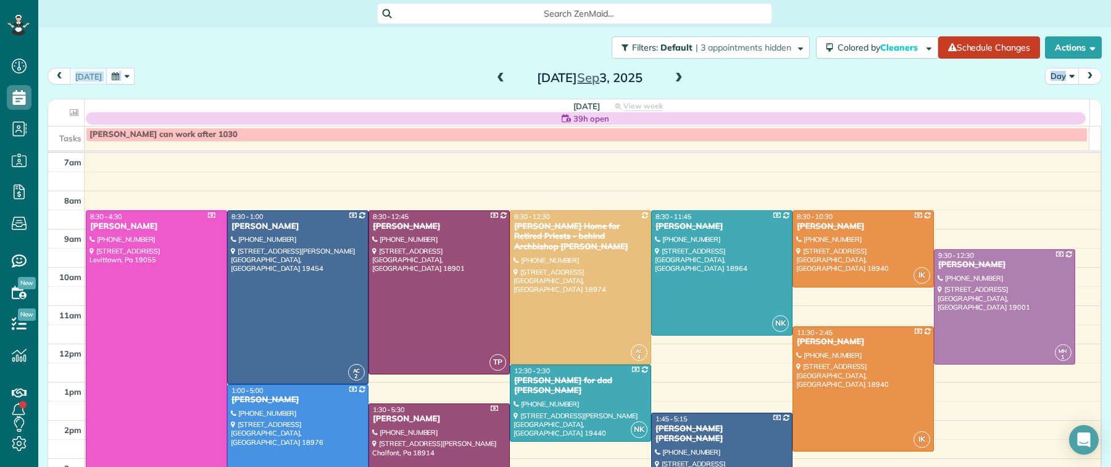
click at [673, 76] on span at bounding box center [679, 78] width 14 height 11
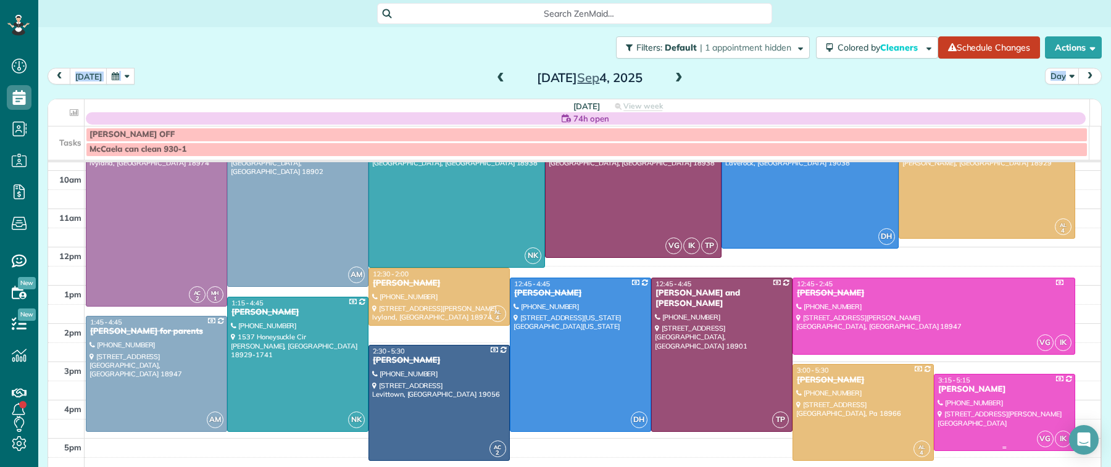
scroll to position [119, 0]
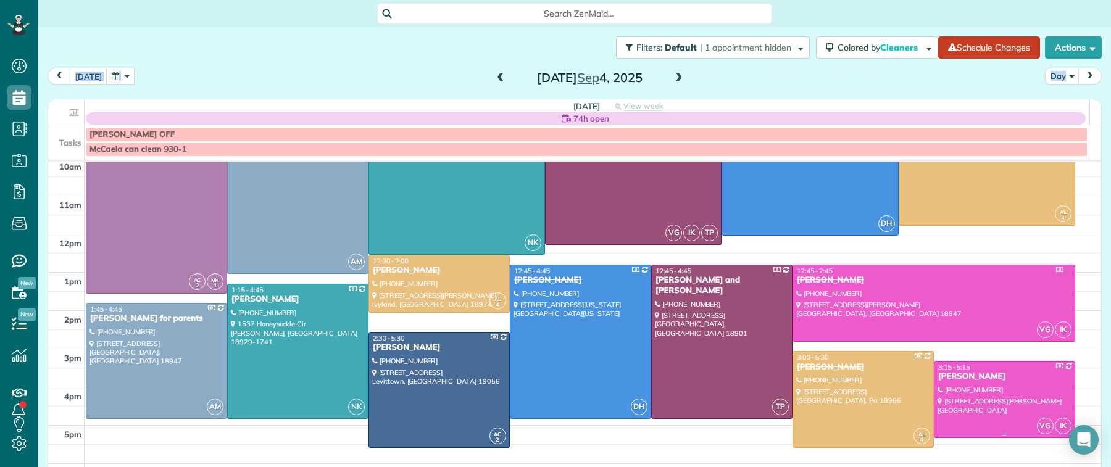
click at [945, 340] on div "Kate Sheldrick" at bounding box center [1005, 377] width 134 height 10
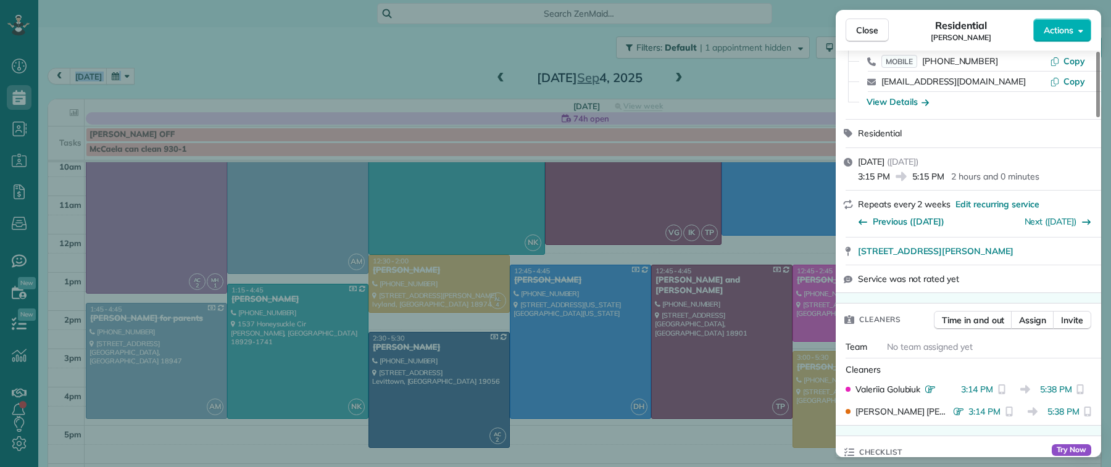
scroll to position [142, 0]
click at [871, 28] on span "Close" at bounding box center [867, 30] width 22 height 12
click at [672, 78] on div "Close Residential Kate Sheldrick Actions This appointment is linked to Payroll …" at bounding box center [555, 233] width 1111 height 467
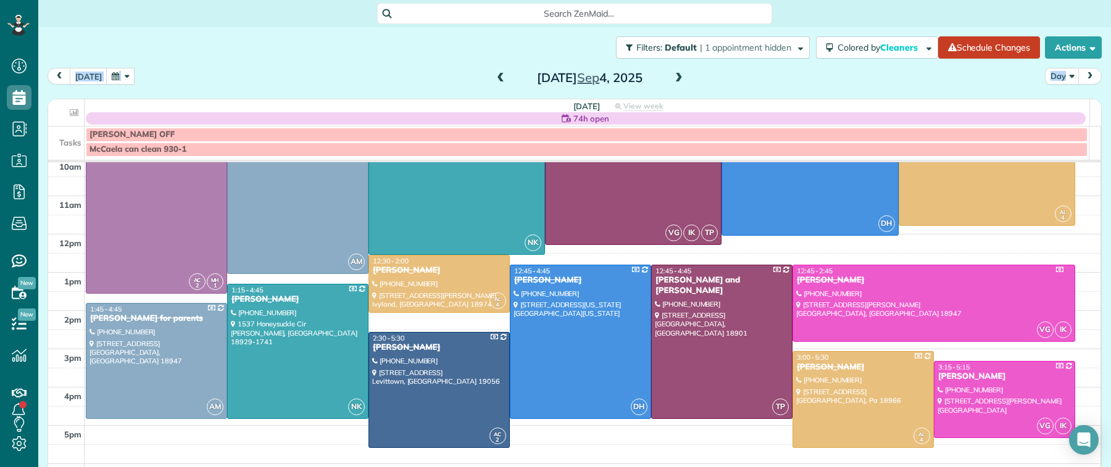
click at [672, 78] on span at bounding box center [679, 78] width 14 height 11
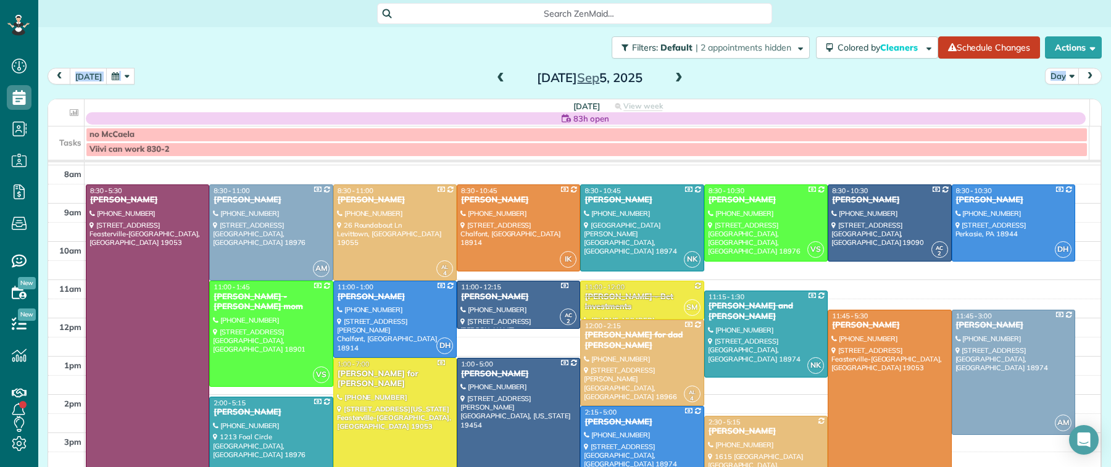
scroll to position [48, 0]
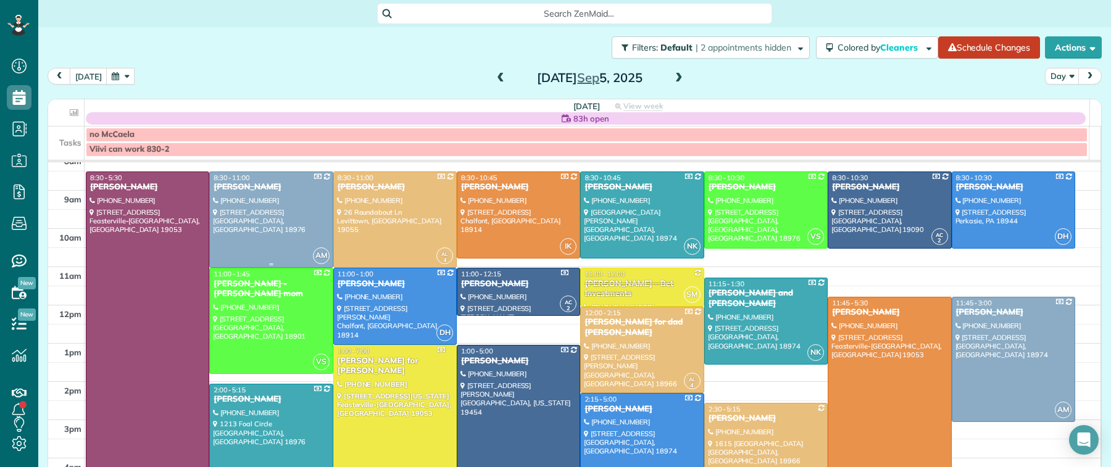
click at [230, 186] on div "Leslie Valentine" at bounding box center [271, 187] width 116 height 10
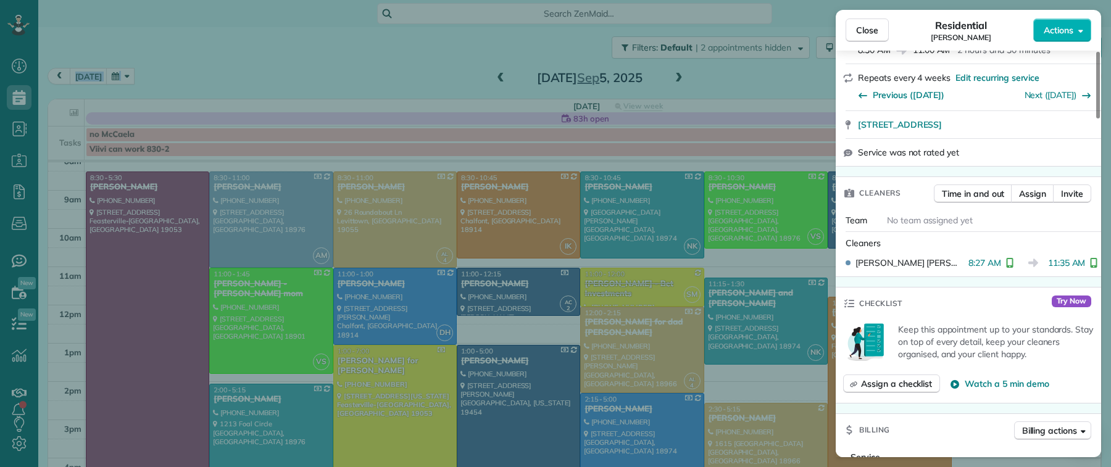
scroll to position [282, 0]
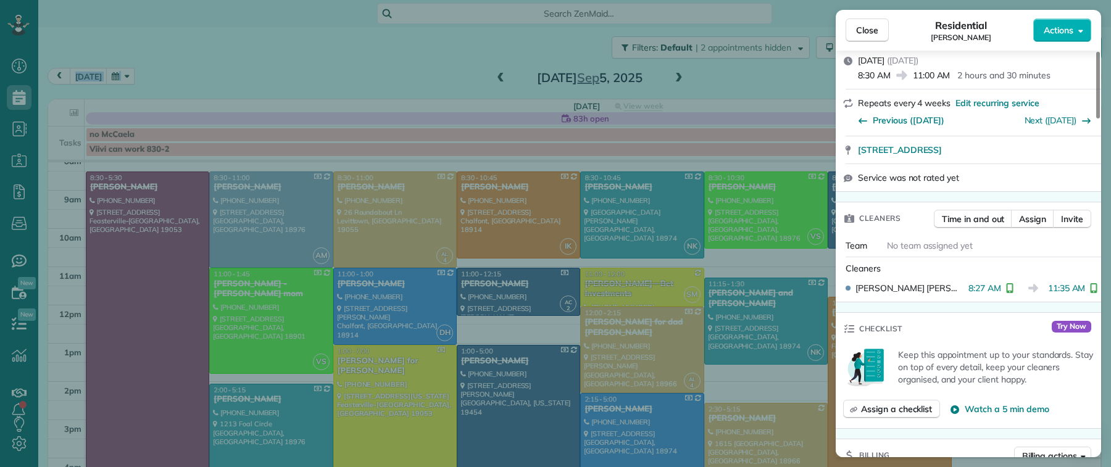
click at [881, 27] on button "Close" at bounding box center [867, 30] width 43 height 23
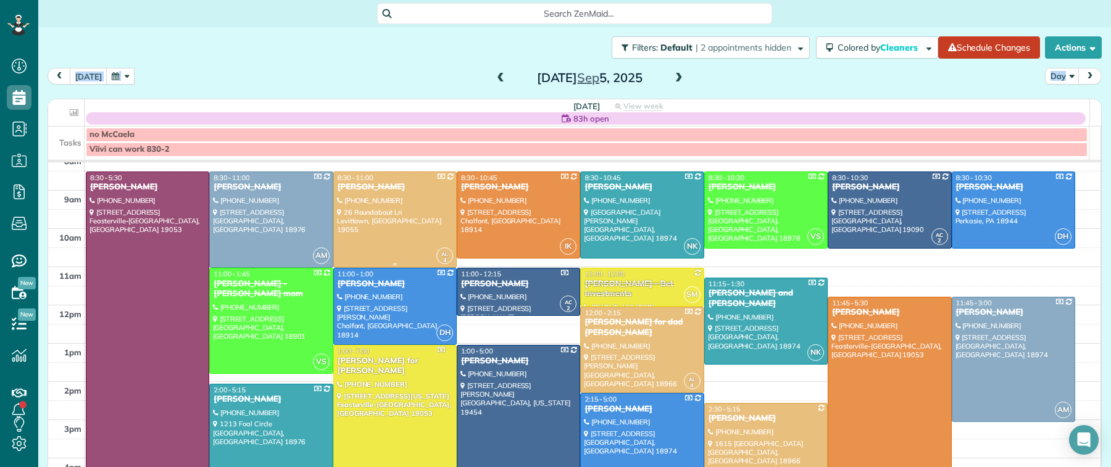
click at [366, 193] on div "Jeff Rider" at bounding box center [395, 187] width 116 height 10
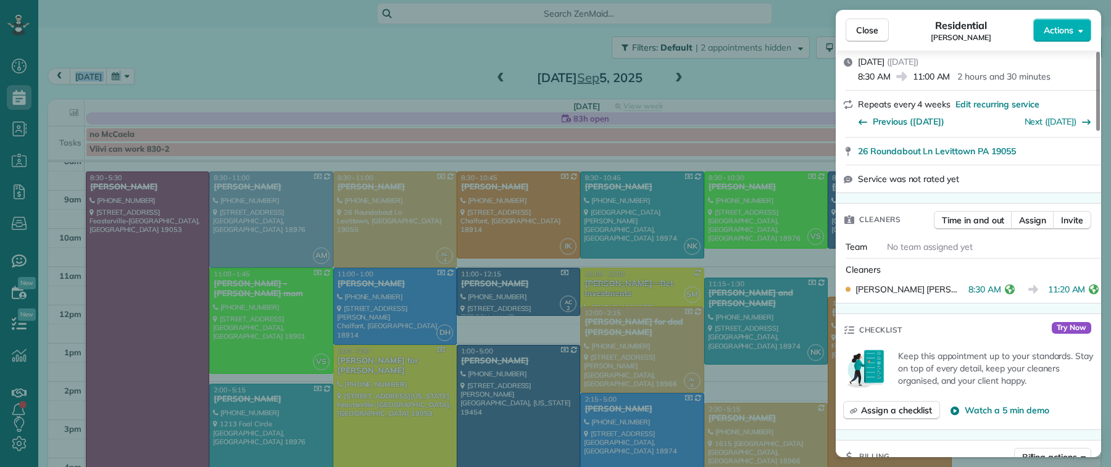
scroll to position [245, 0]
click at [877, 28] on span "Close" at bounding box center [867, 30] width 22 height 12
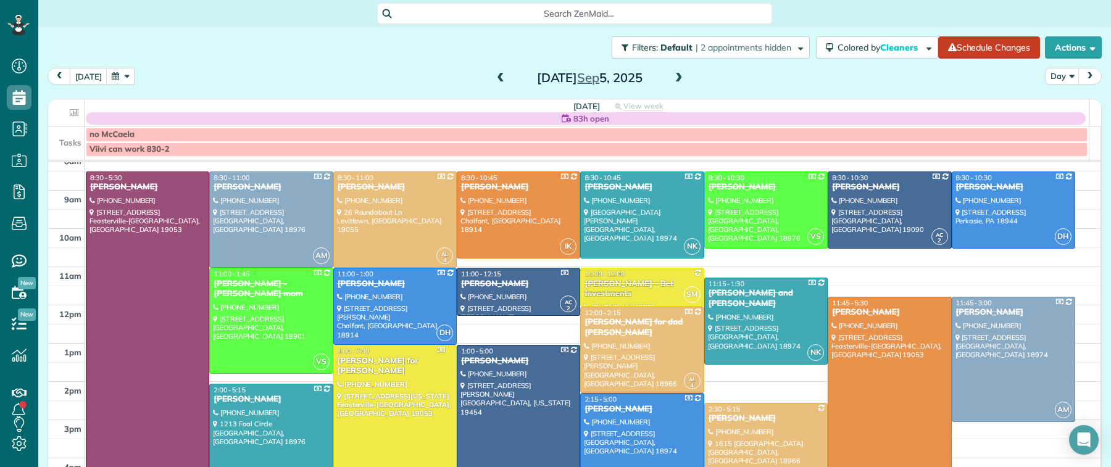
click at [734, 340] on div "Gene Dabdoub" at bounding box center [766, 419] width 116 height 10
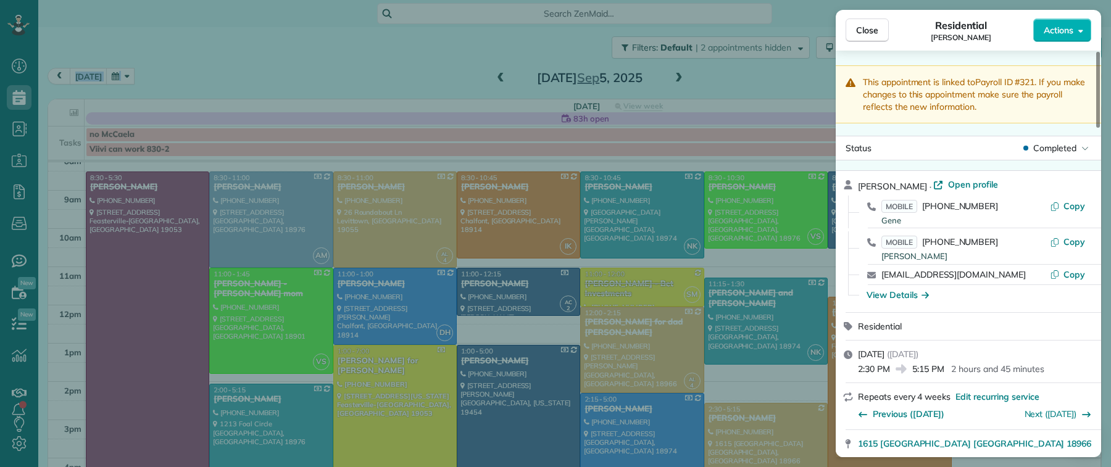
scroll to position [171, 0]
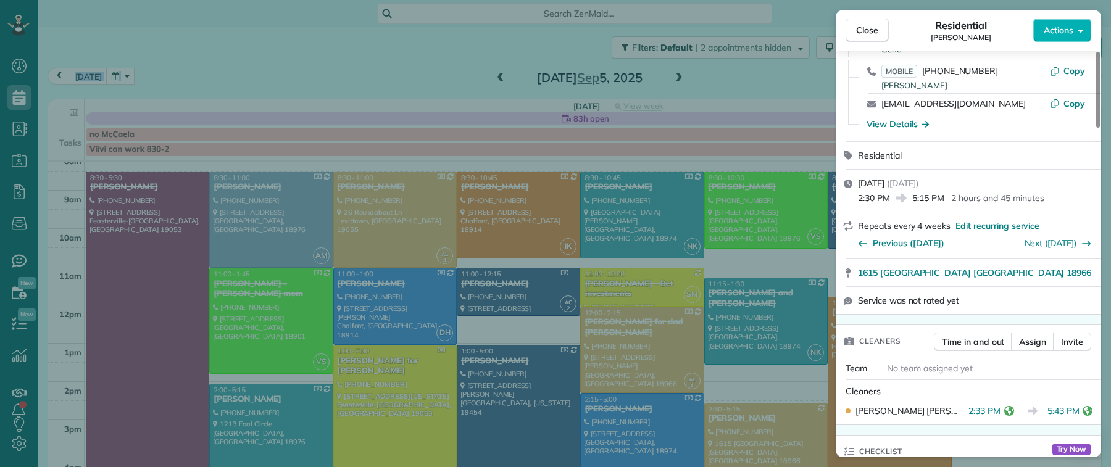
drag, startPoint x: 879, startPoint y: 35, endPoint x: 429, endPoint y: 22, distance: 450.3
click at [879, 35] on button "Close" at bounding box center [867, 30] width 43 height 23
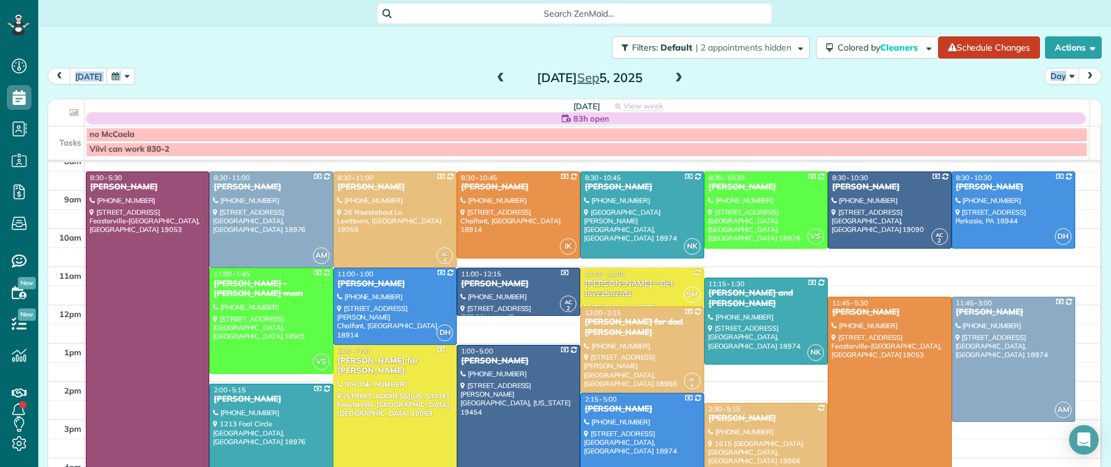
click at [673, 77] on span at bounding box center [679, 78] width 14 height 11
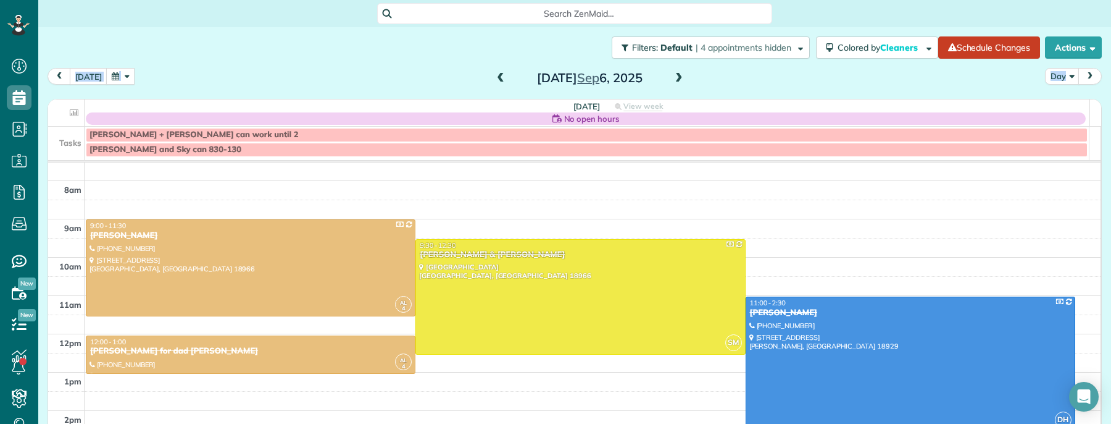
scroll to position [424, 38]
click at [673, 75] on span at bounding box center [679, 78] width 14 height 11
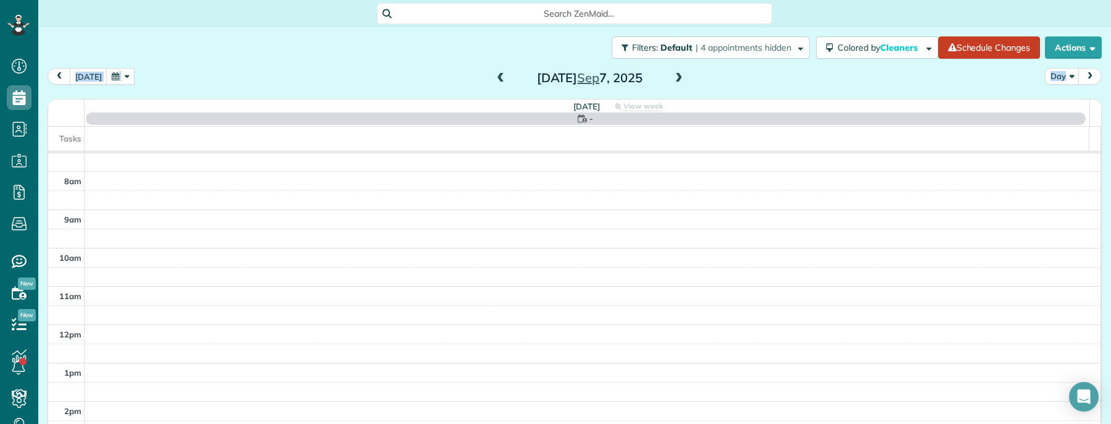
click at [673, 75] on span at bounding box center [679, 78] width 14 height 11
click at [674, 76] on span at bounding box center [679, 78] width 14 height 11
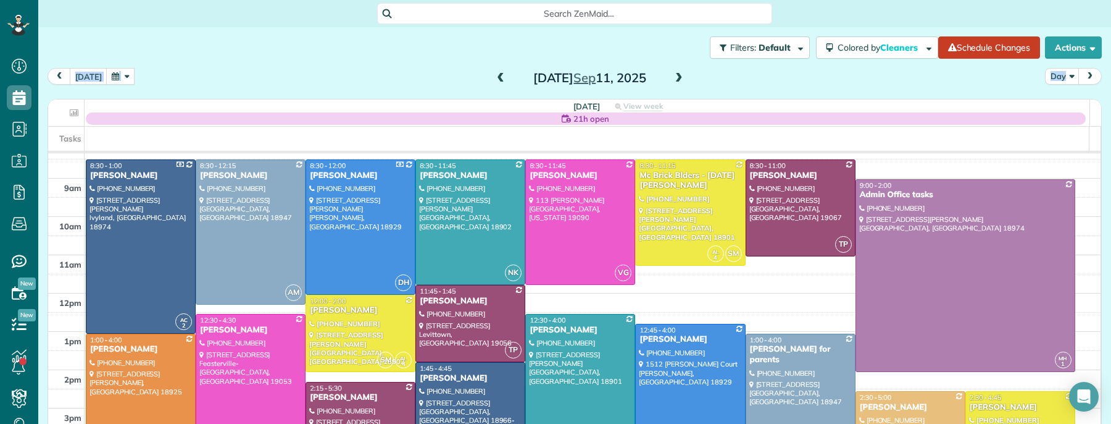
scroll to position [53, 0]
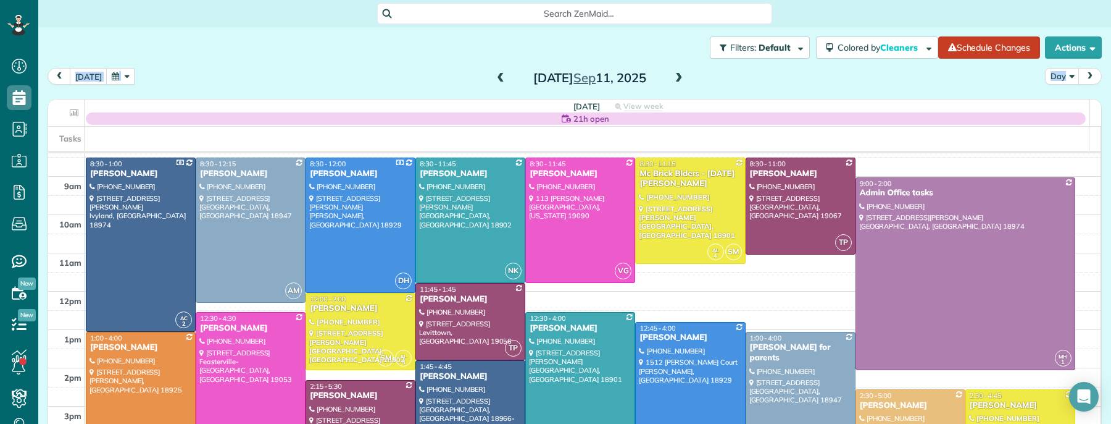
click at [672, 82] on span at bounding box center [679, 78] width 14 height 11
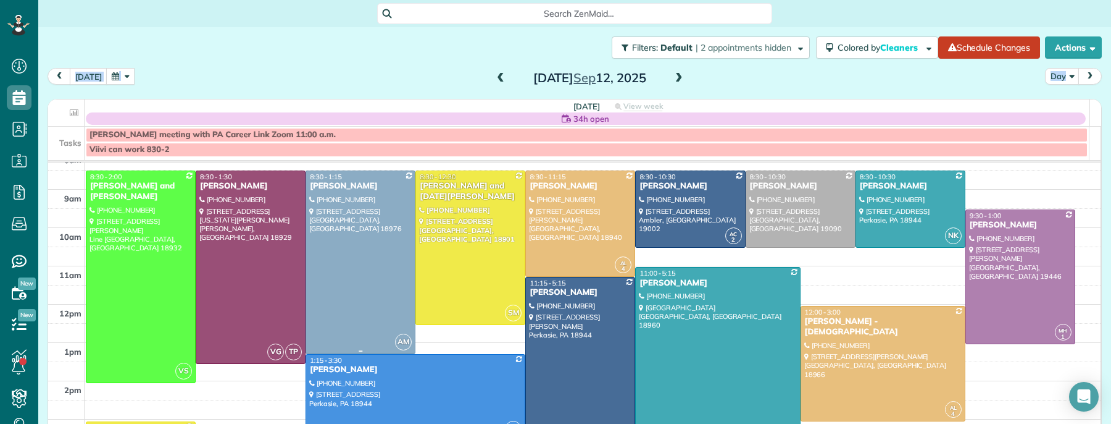
scroll to position [48, 0]
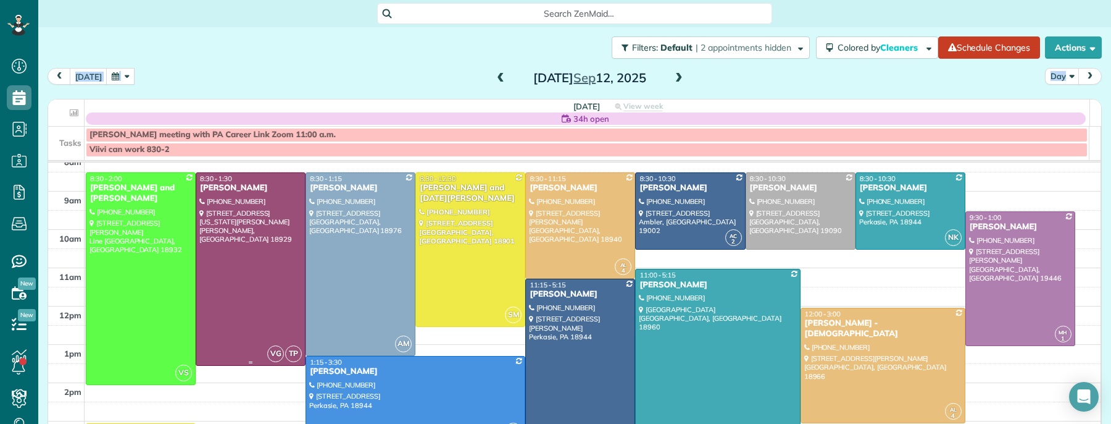
click at [217, 182] on span "8:30 - 1:30" at bounding box center [216, 178] width 32 height 9
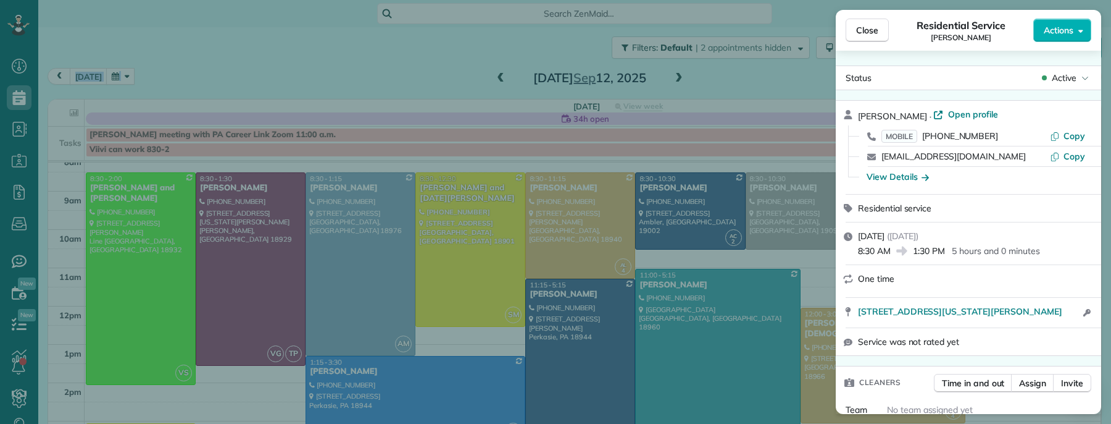
click at [958, 116] on span "Open profile" at bounding box center [973, 114] width 50 height 12
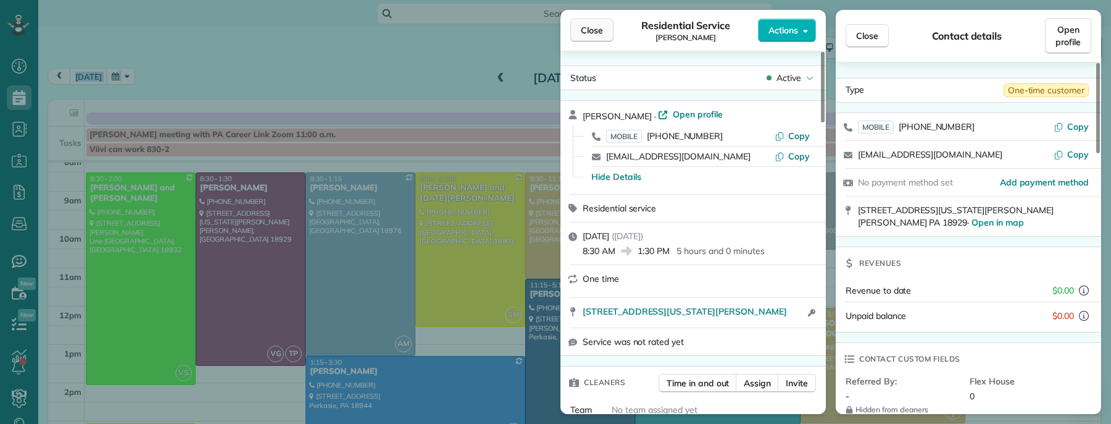
click at [590, 29] on span "Close" at bounding box center [592, 30] width 22 height 12
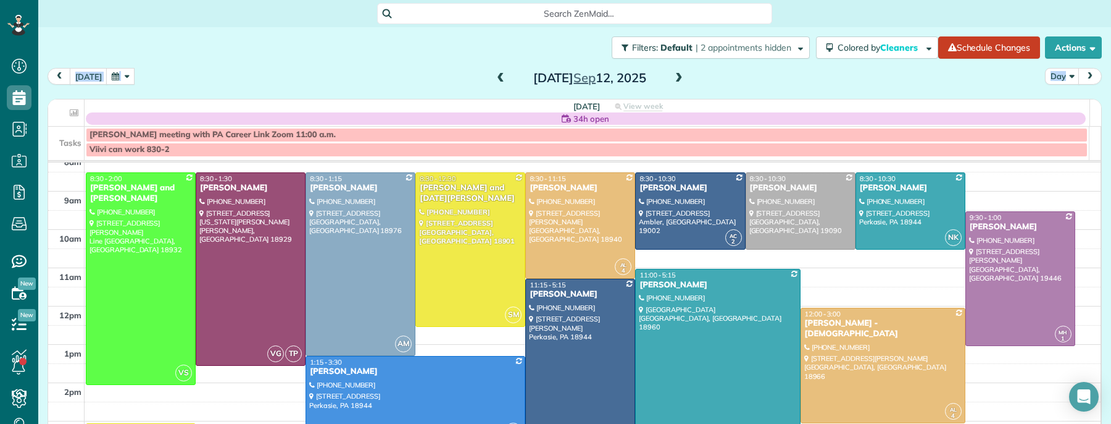
click at [672, 76] on span at bounding box center [679, 78] width 14 height 11
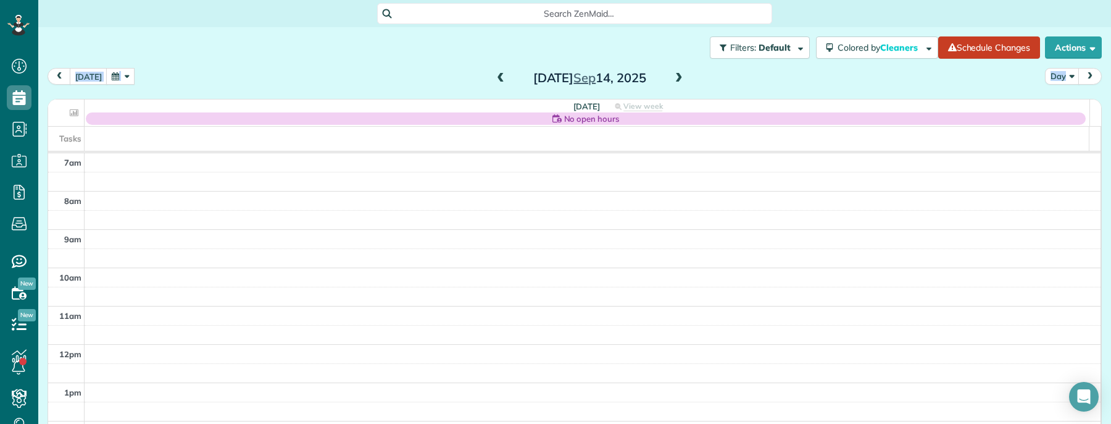
click at [495, 78] on span at bounding box center [501, 78] width 14 height 11
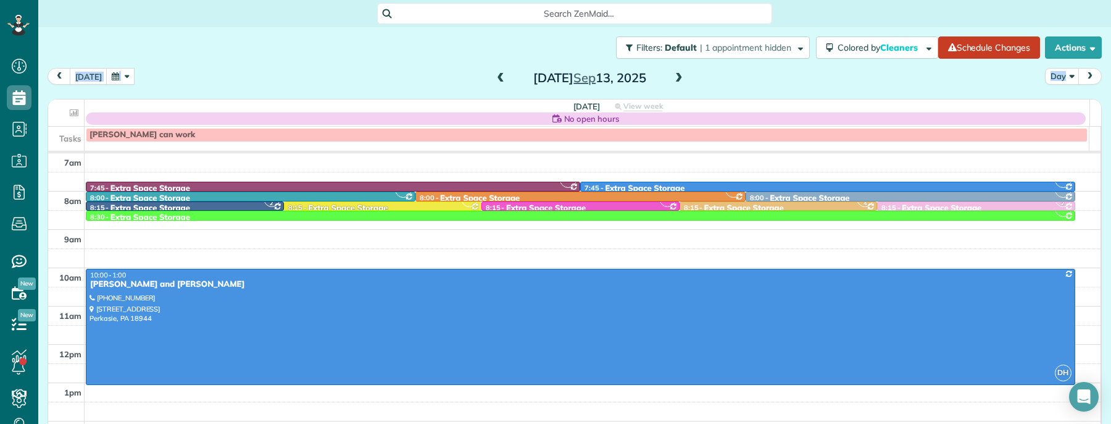
click at [676, 78] on span at bounding box center [679, 78] width 14 height 11
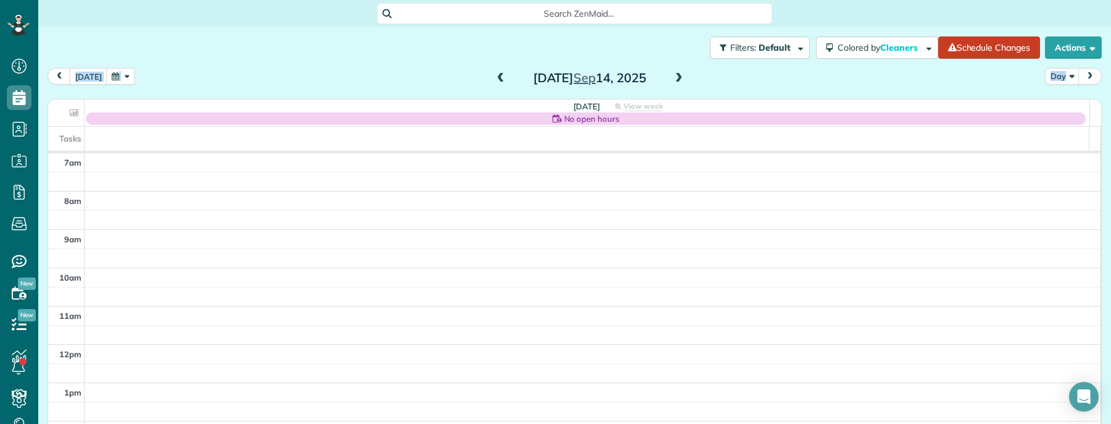
click at [498, 73] on span at bounding box center [501, 78] width 14 height 11
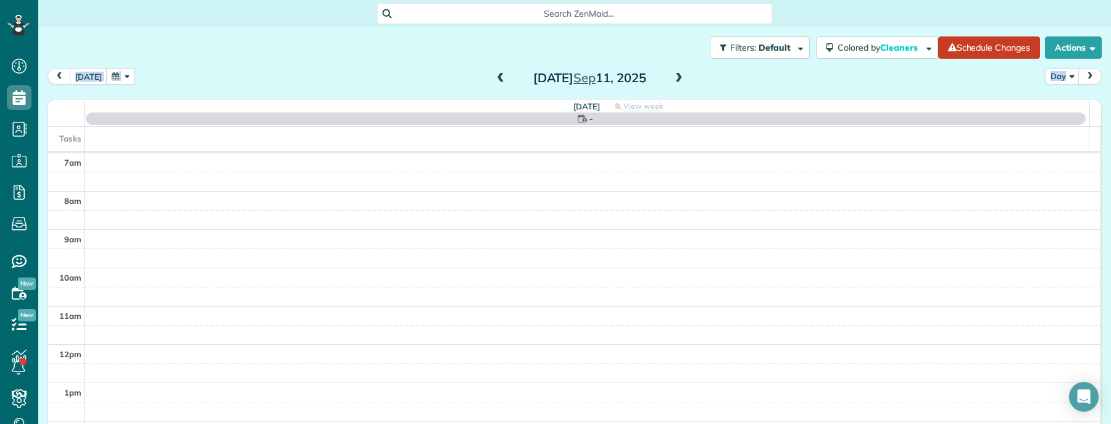
click at [498, 73] on span at bounding box center [501, 78] width 14 height 11
click at [498, 74] on span at bounding box center [501, 78] width 14 height 11
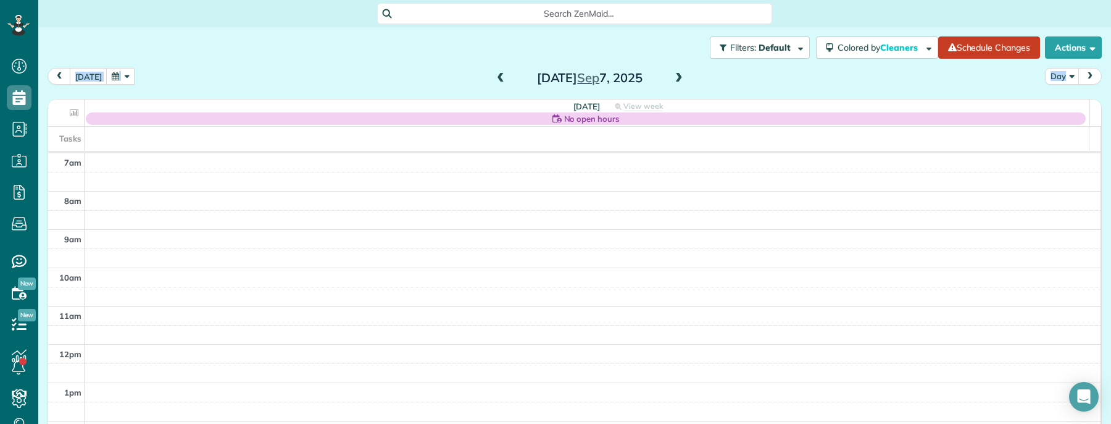
click at [672, 78] on span at bounding box center [679, 78] width 14 height 11
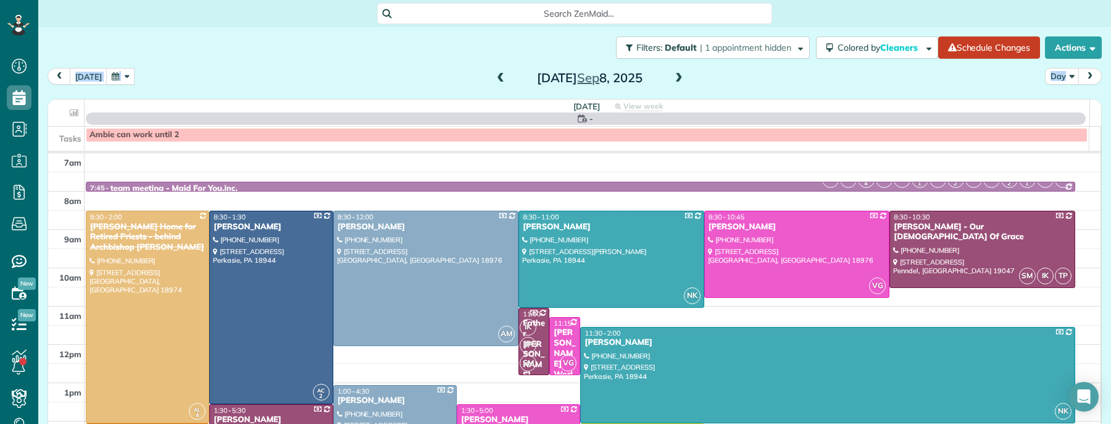
click at [494, 76] on span at bounding box center [501, 78] width 14 height 11
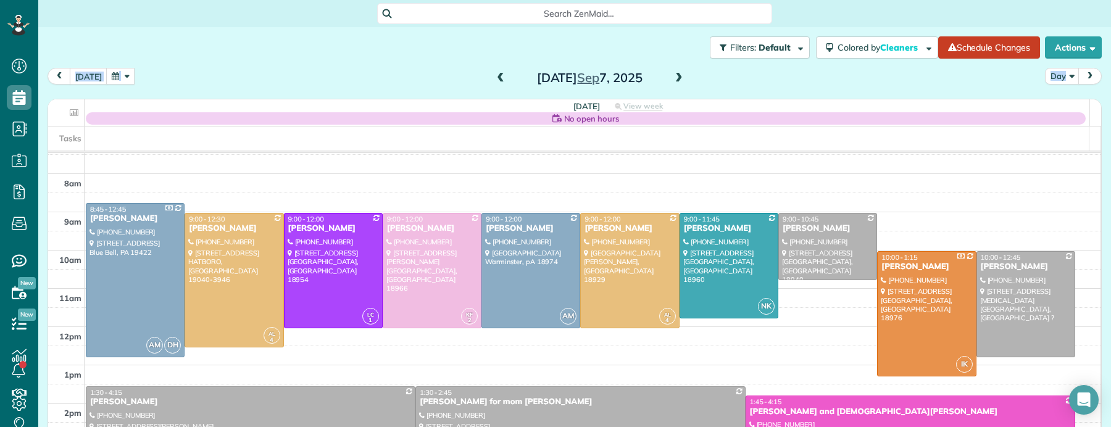
scroll to position [17, 0]
click at [103, 215] on div "Paula Krosky" at bounding box center [135, 219] width 91 height 10
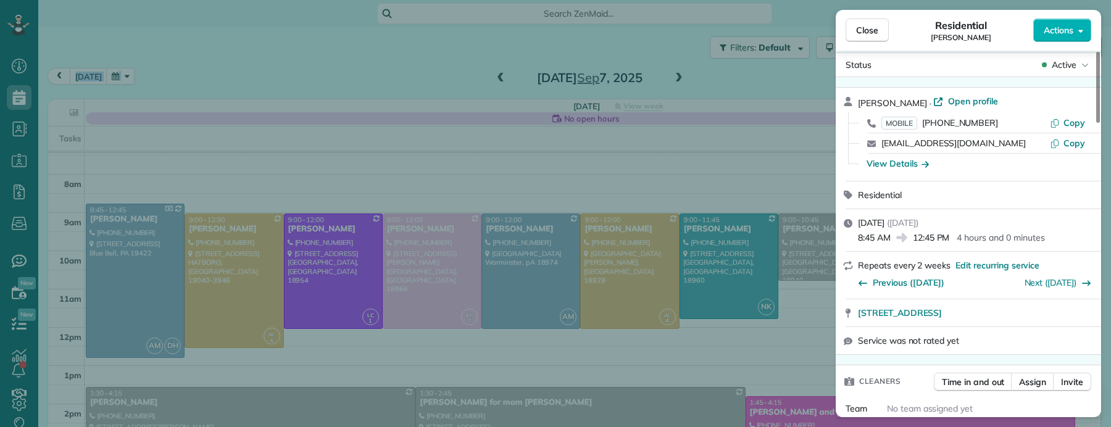
scroll to position [10, 0]
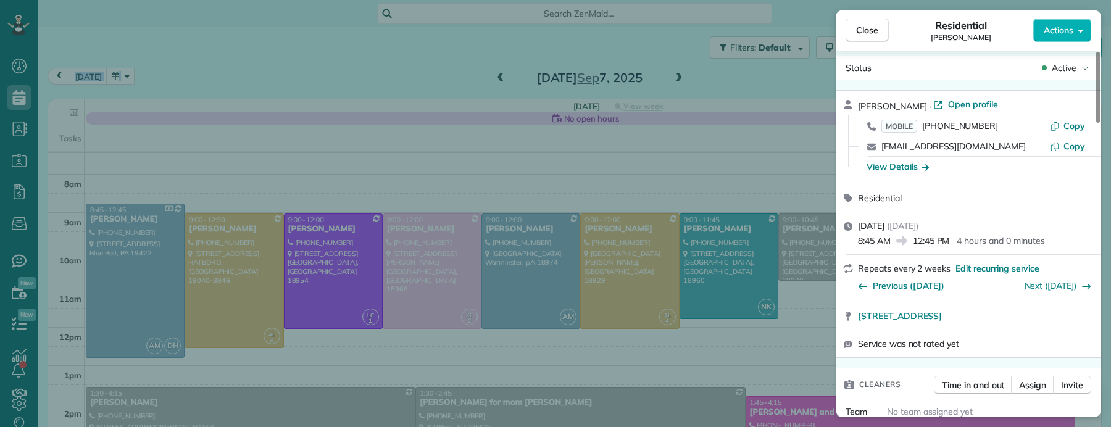
click at [954, 103] on span "Open profile" at bounding box center [973, 104] width 50 height 12
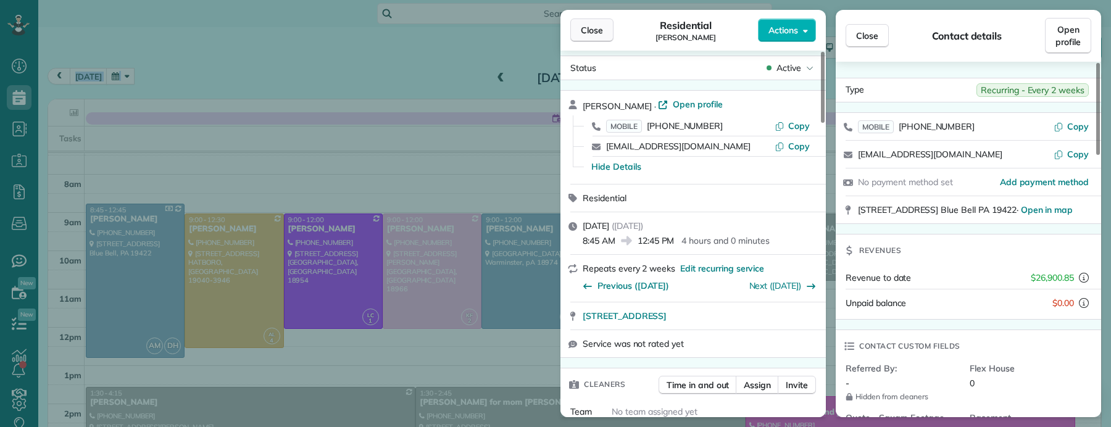
drag, startPoint x: 593, startPoint y: 35, endPoint x: 601, endPoint y: 26, distance: 12.7
click at [593, 35] on span "Close" at bounding box center [592, 30] width 22 height 12
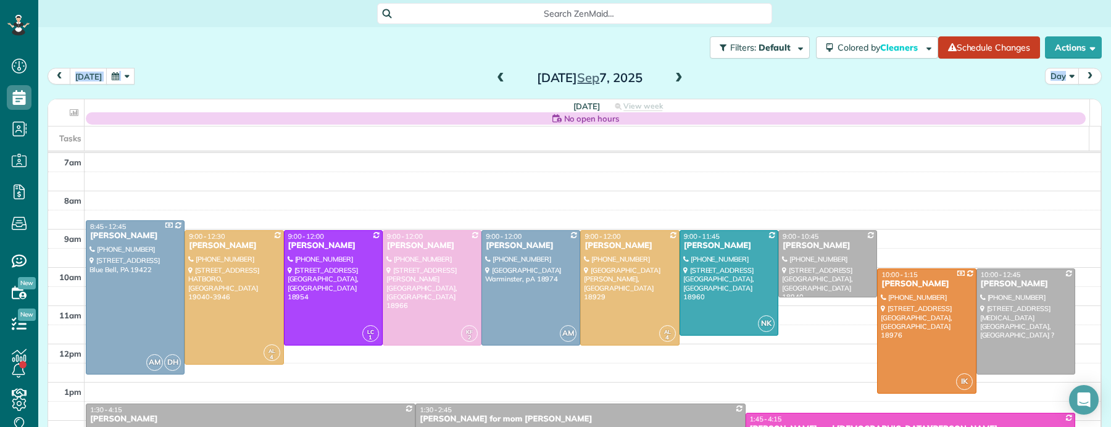
click at [677, 77] on span at bounding box center [679, 78] width 14 height 11
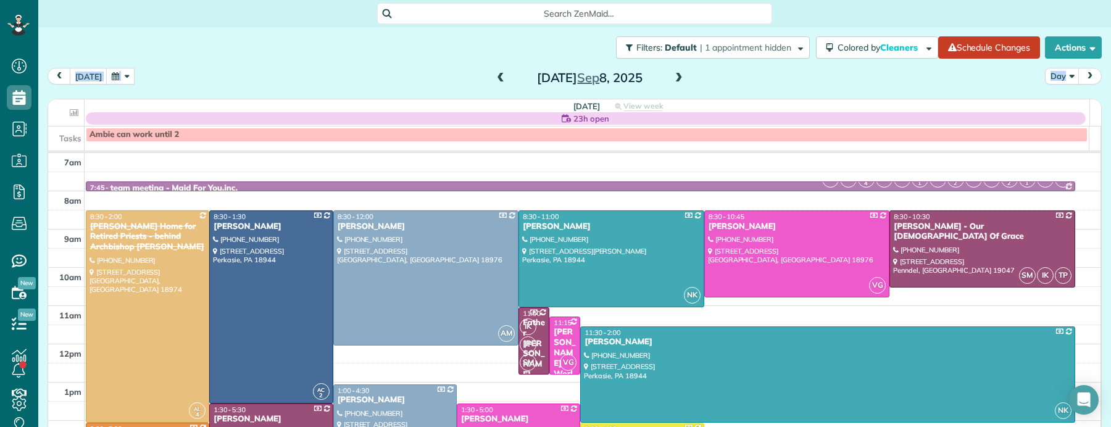
click at [677, 77] on span at bounding box center [679, 78] width 14 height 11
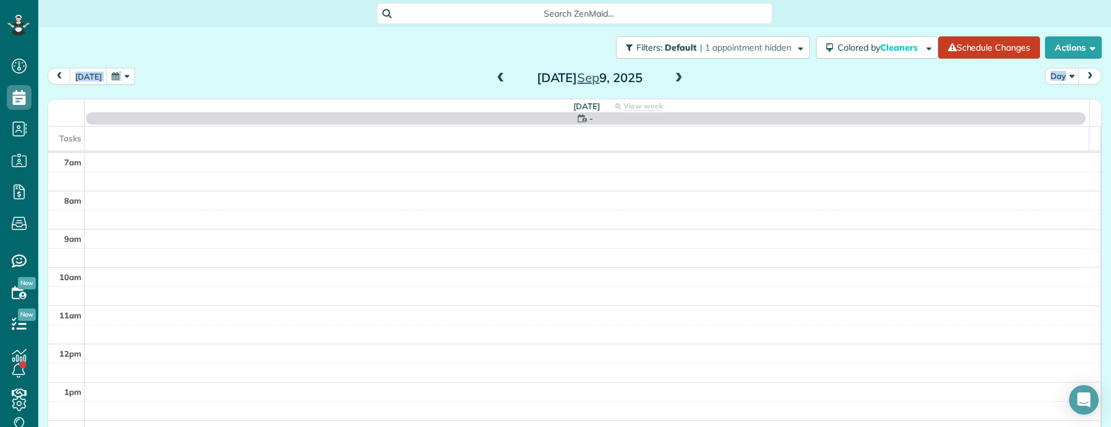
click at [676, 78] on span at bounding box center [679, 78] width 14 height 11
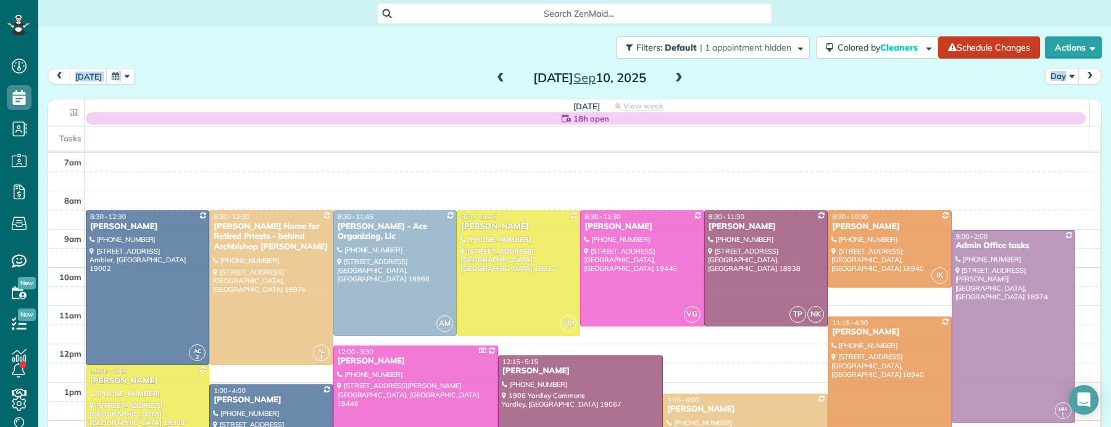
click at [676, 78] on span at bounding box center [679, 78] width 14 height 11
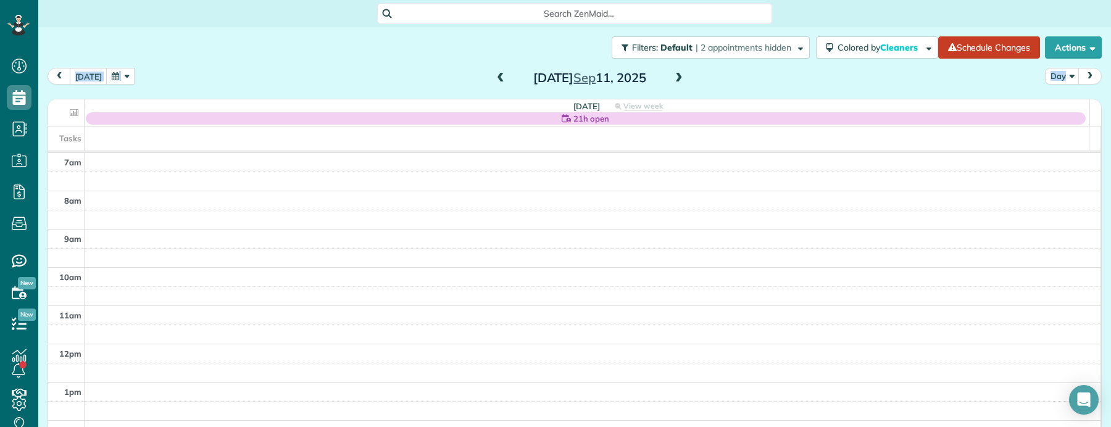
click at [676, 78] on span at bounding box center [679, 78] width 14 height 11
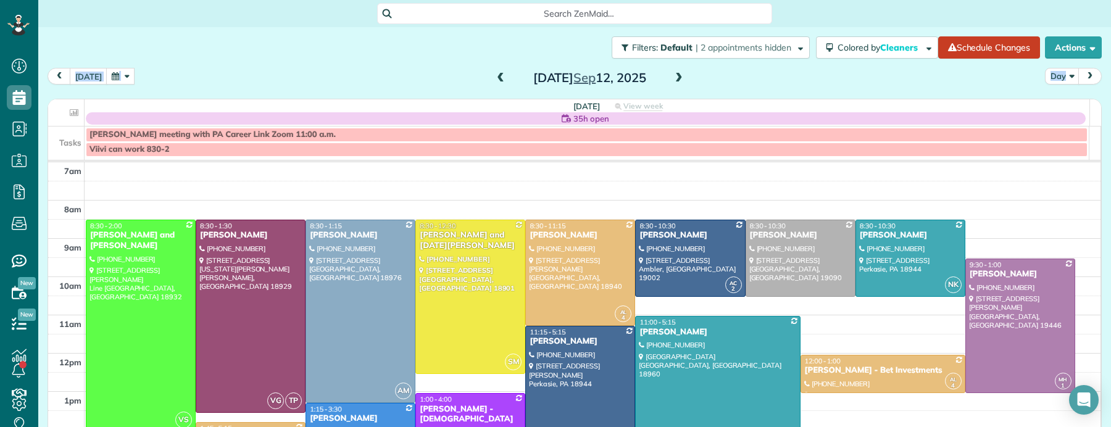
drag, startPoint x: 492, startPoint y: 79, endPoint x: 494, endPoint y: 97, distance: 18.0
click at [494, 79] on span at bounding box center [501, 78] width 14 height 11
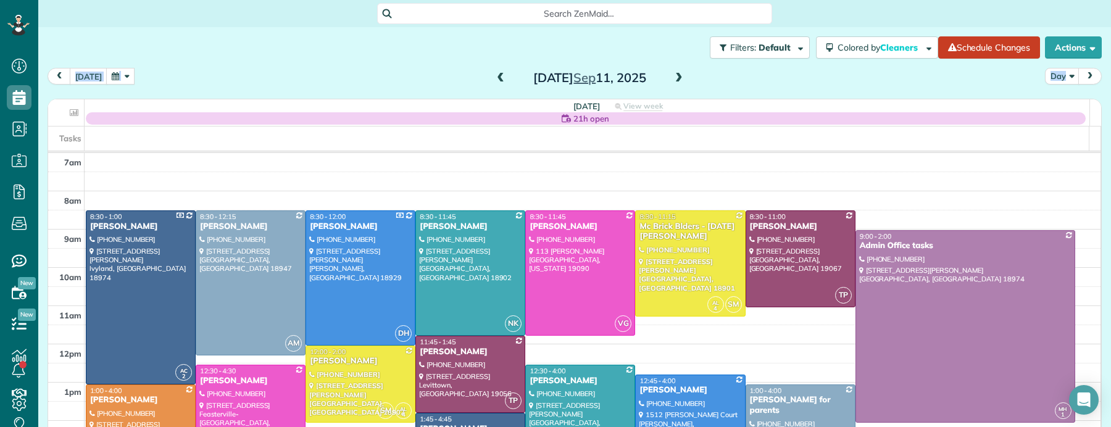
click at [498, 80] on span at bounding box center [501, 78] width 14 height 11
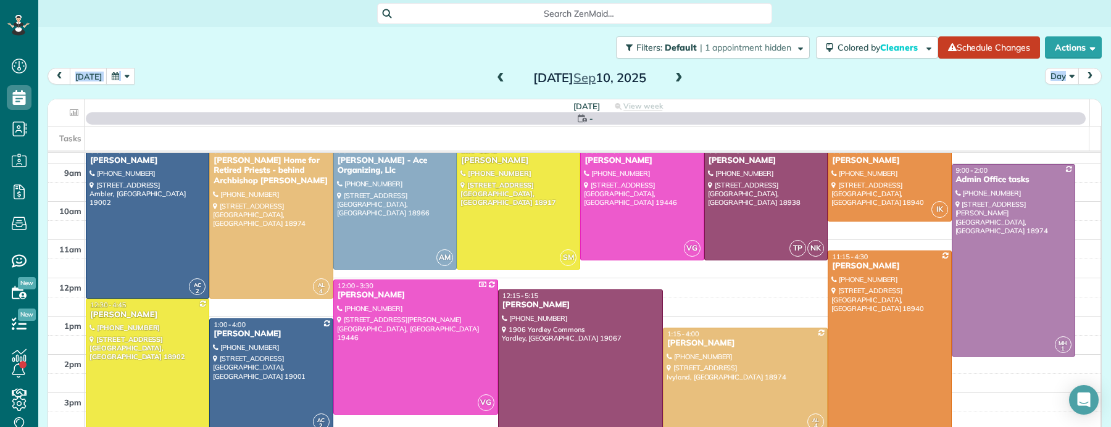
scroll to position [19, 0]
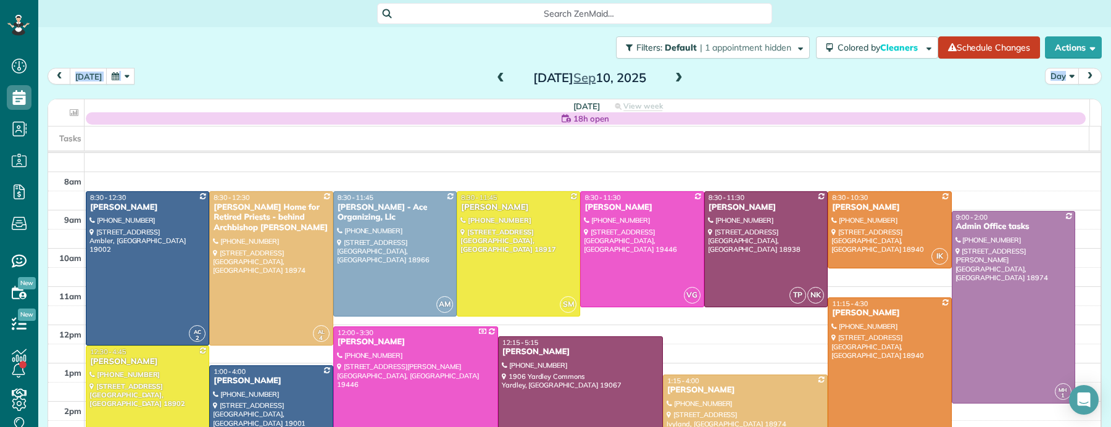
click at [494, 80] on span at bounding box center [501, 78] width 14 height 11
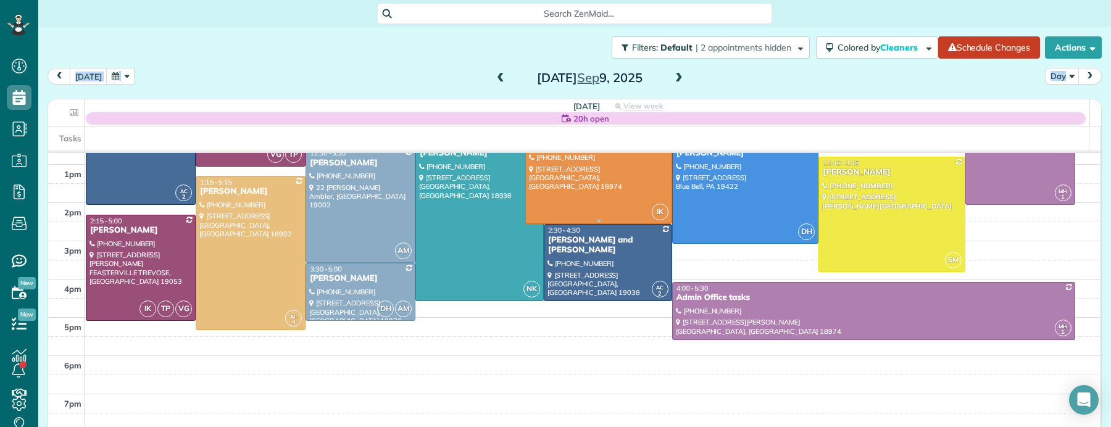
scroll to position [122, 0]
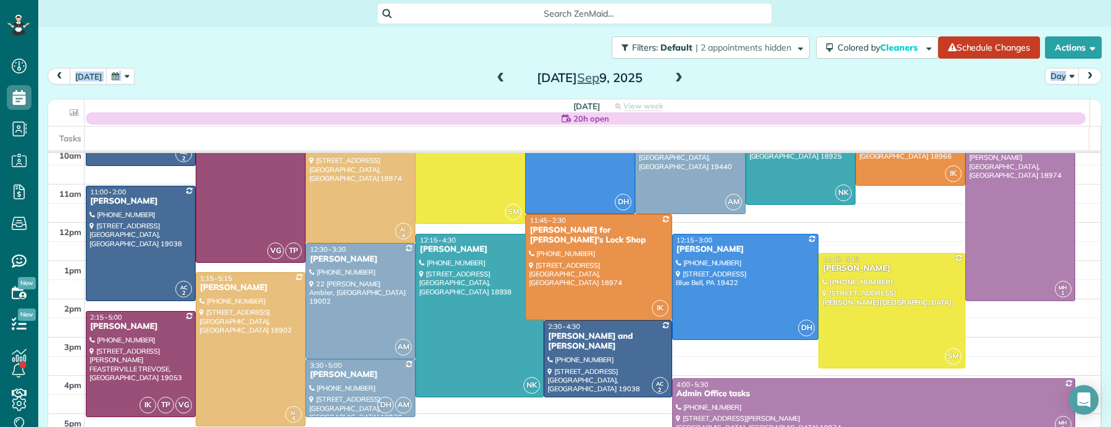
click at [674, 73] on span at bounding box center [679, 78] width 14 height 11
click at [675, 74] on span at bounding box center [679, 78] width 14 height 11
click at [675, 75] on span at bounding box center [679, 78] width 14 height 11
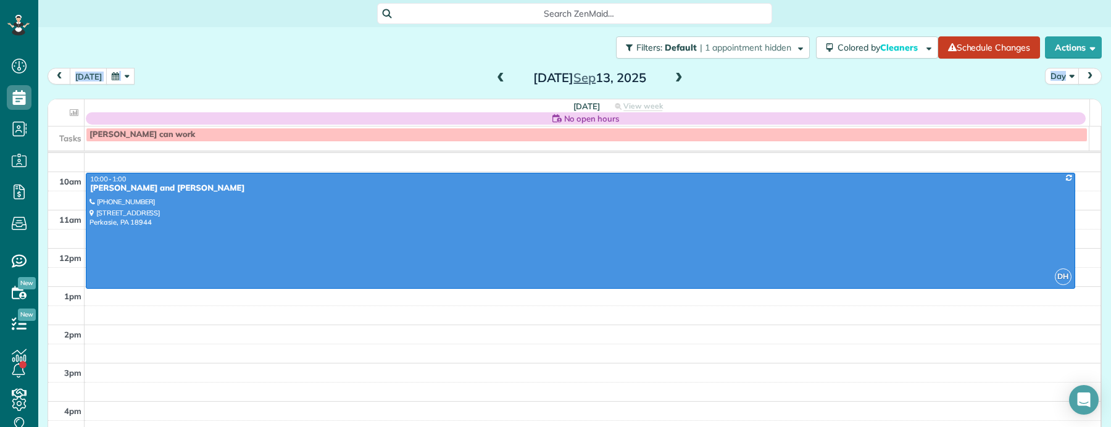
scroll to position [93, 0]
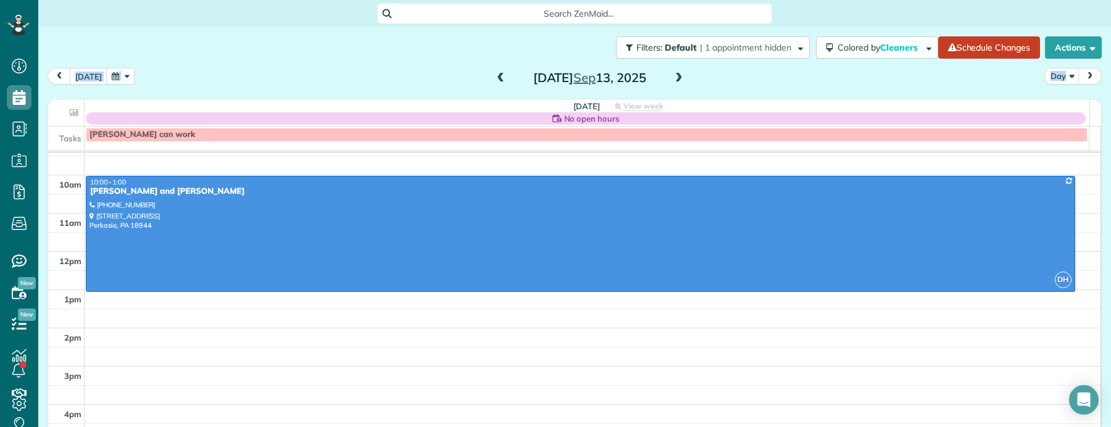
click at [496, 72] on span at bounding box center [501, 78] width 14 height 19
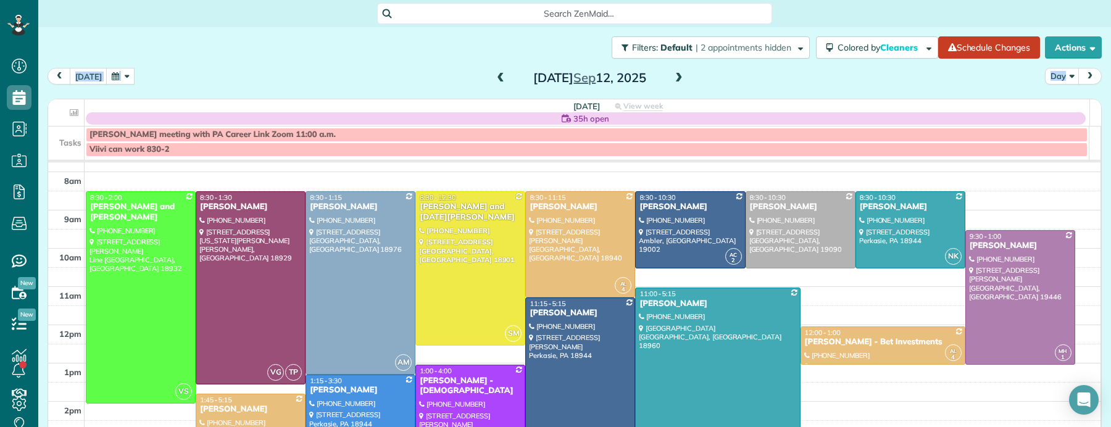
scroll to position [28, 0]
click at [672, 80] on span at bounding box center [679, 78] width 14 height 11
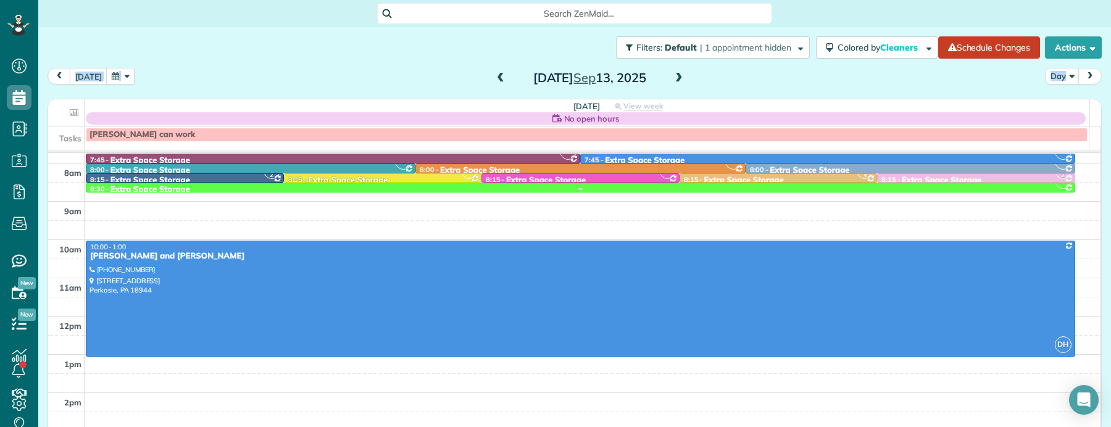
scroll to position [0, 0]
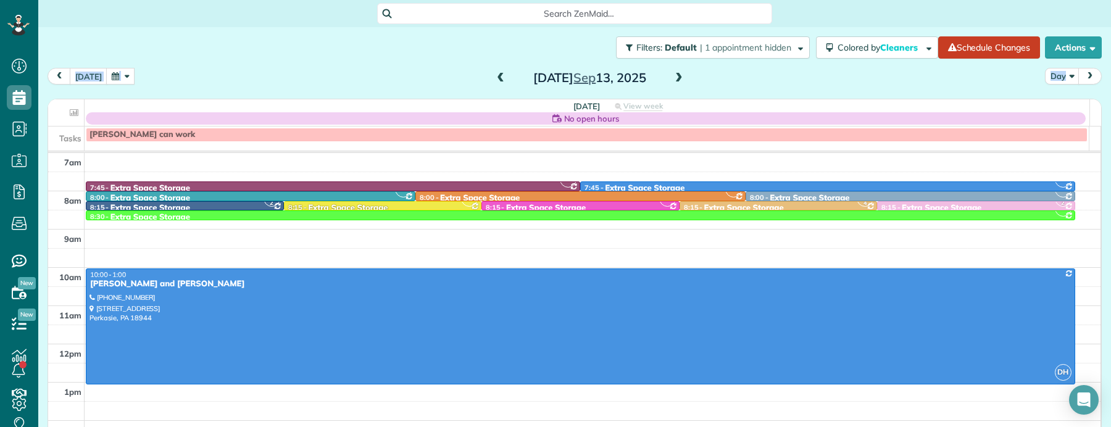
click at [495, 78] on span at bounding box center [501, 78] width 14 height 11
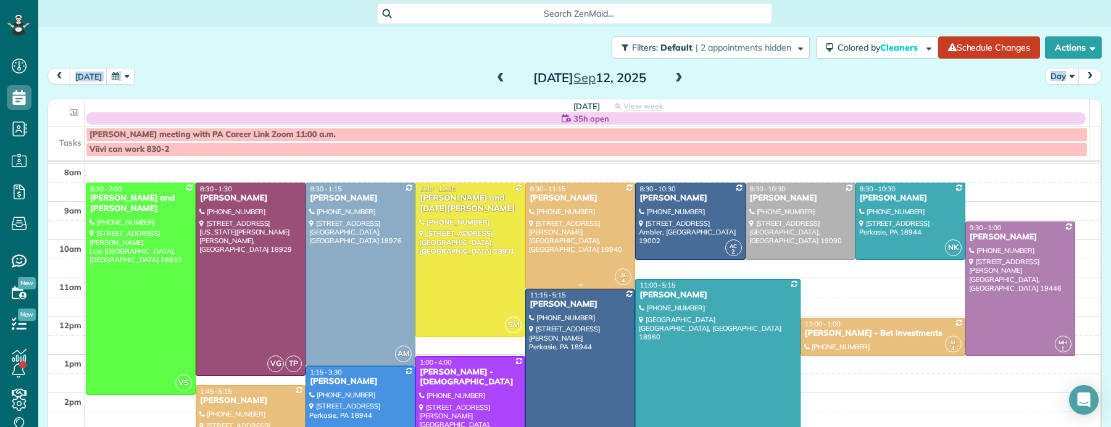
scroll to position [40, 0]
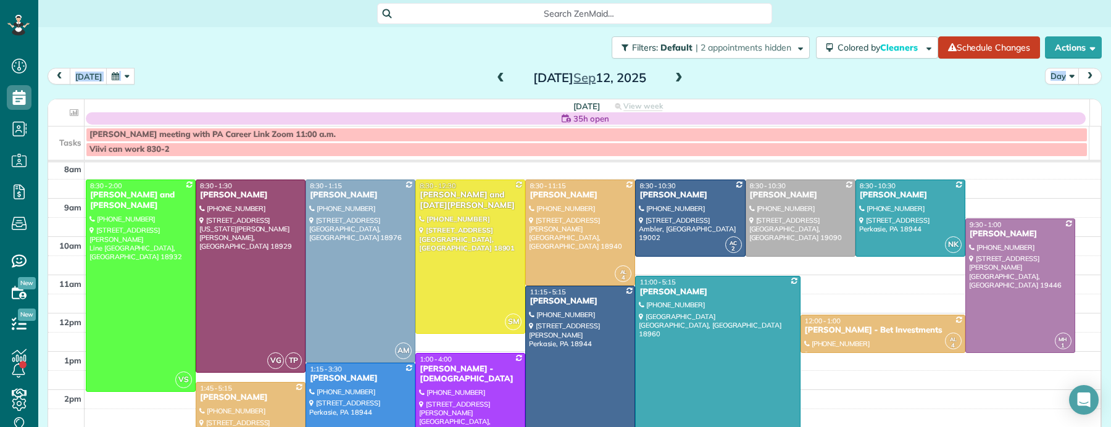
click at [495, 77] on span at bounding box center [501, 78] width 14 height 11
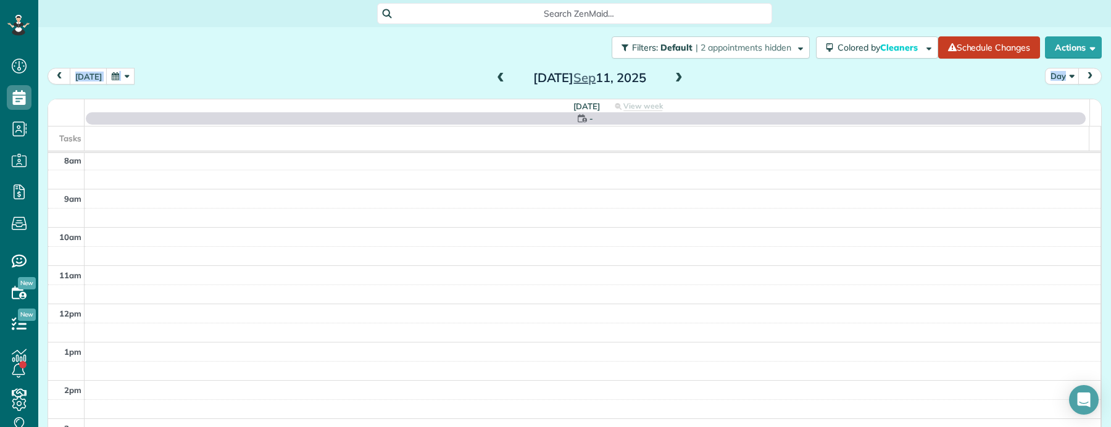
click at [495, 77] on span at bounding box center [501, 78] width 14 height 11
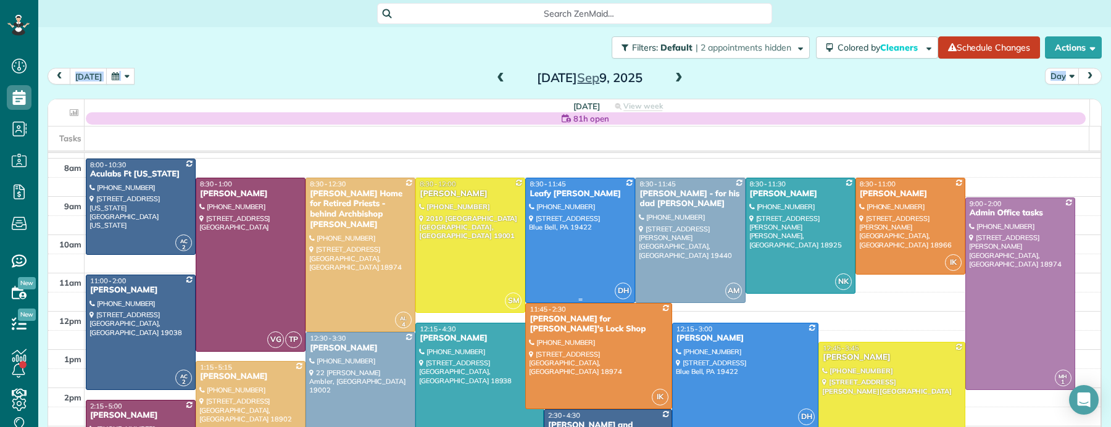
scroll to position [32, 0]
click at [212, 194] on div "Miaken Pantos" at bounding box center [250, 195] width 103 height 10
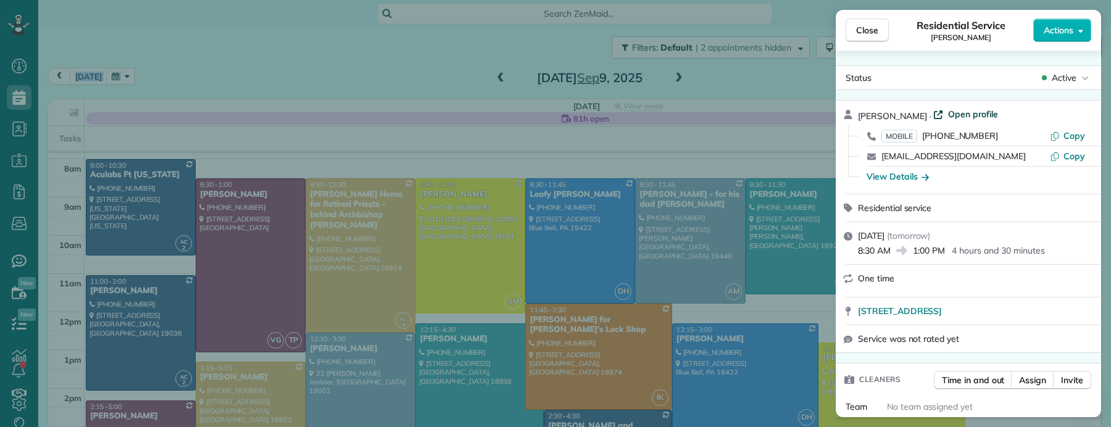
click at [968, 114] on span "Open profile" at bounding box center [973, 114] width 50 height 12
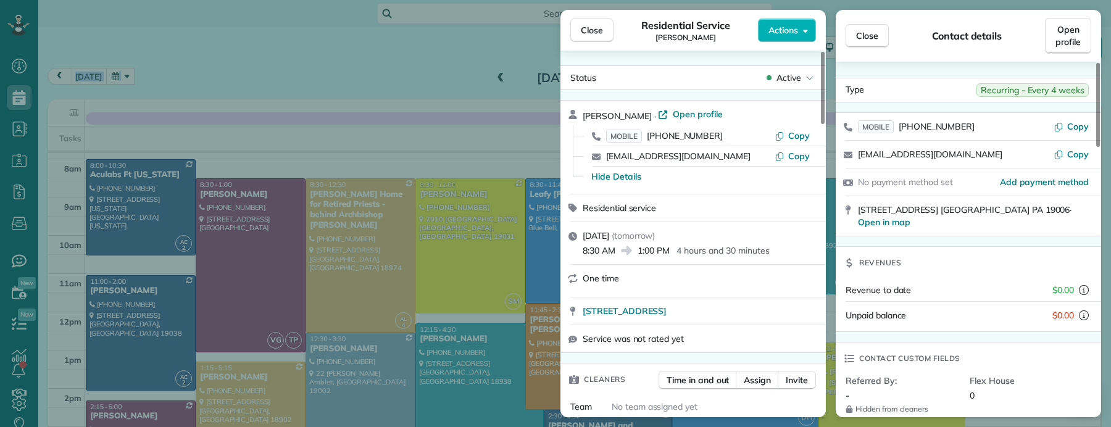
drag, startPoint x: 596, startPoint y: 38, endPoint x: 574, endPoint y: 252, distance: 215.4
click at [596, 38] on button "Close" at bounding box center [592, 30] width 43 height 23
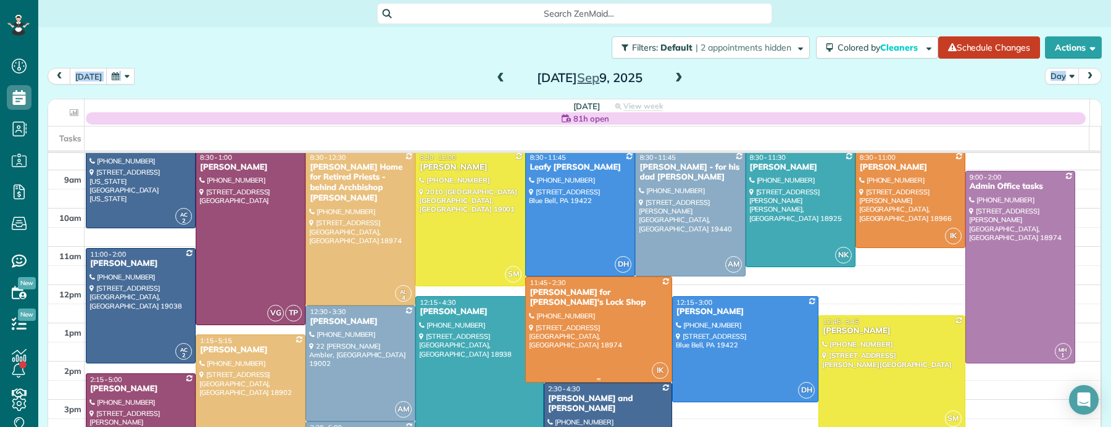
scroll to position [56, 0]
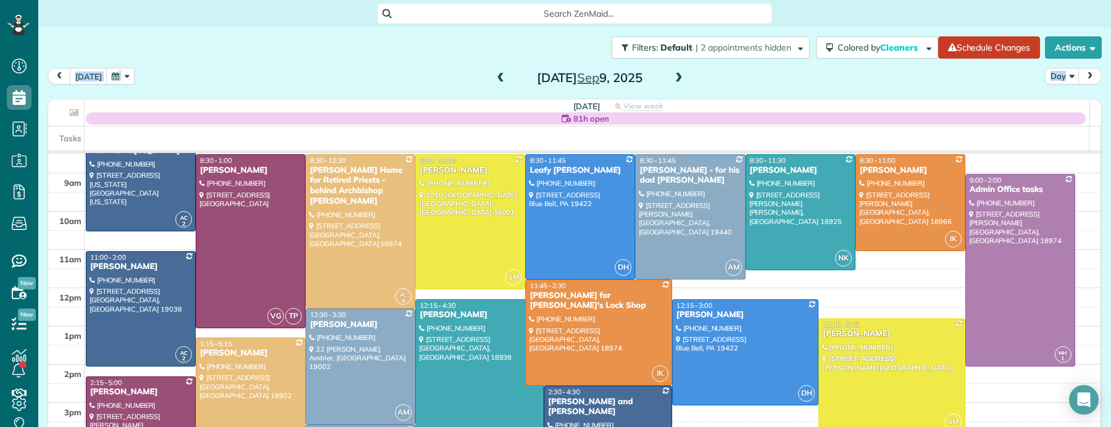
click at [672, 78] on span at bounding box center [679, 78] width 14 height 11
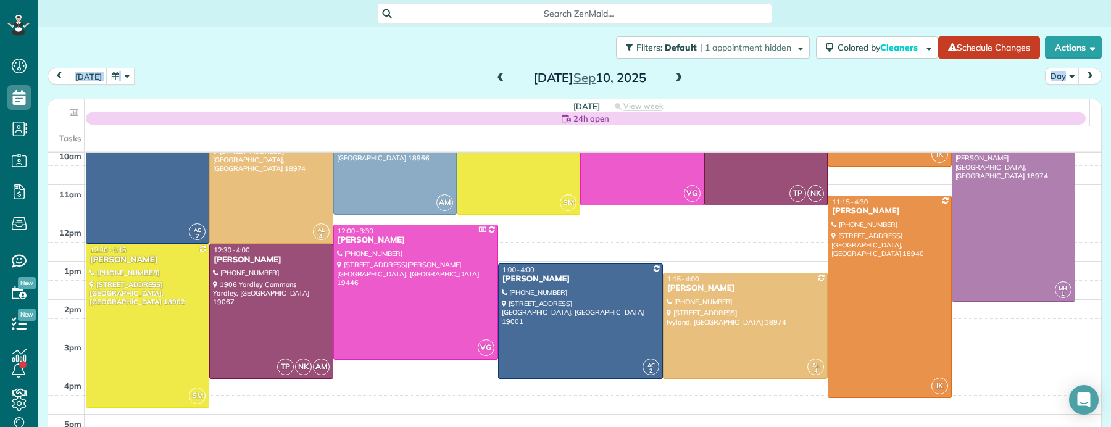
scroll to position [124, 0]
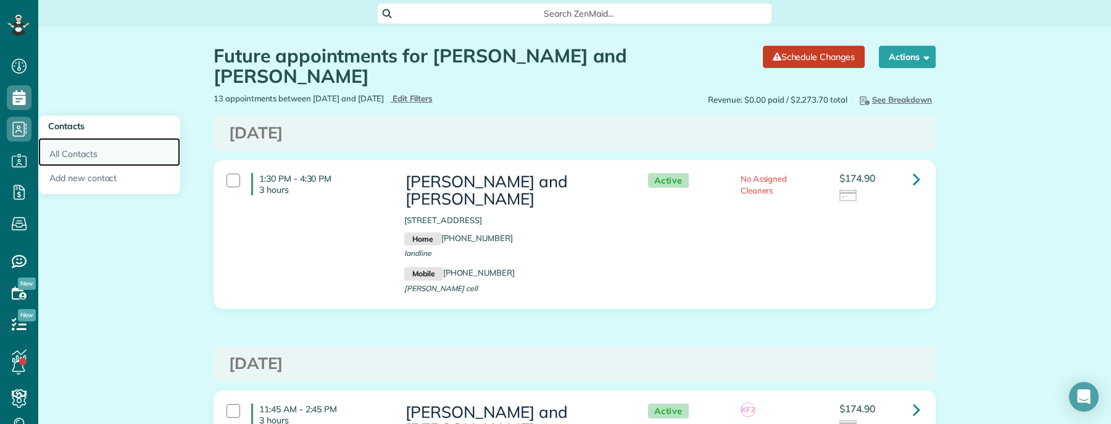
click at [62, 160] on link "All Contacts" at bounding box center [109, 152] width 142 height 28
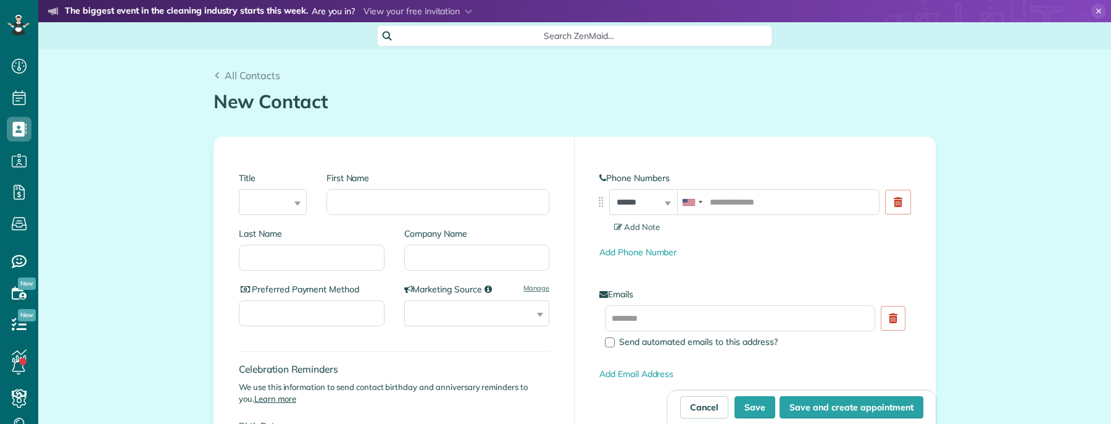
scroll to position [5, 5]
click at [411, 204] on input "First Name" at bounding box center [438, 202] width 223 height 26
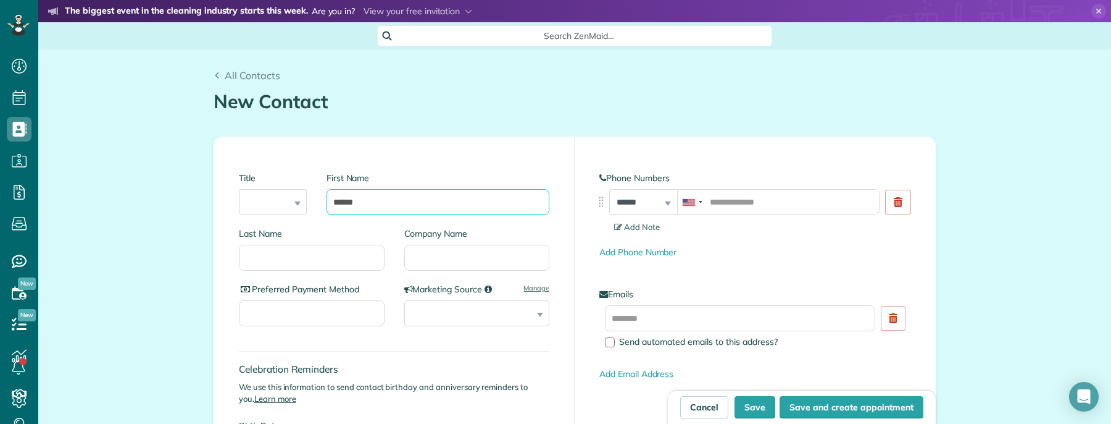
type input "******"
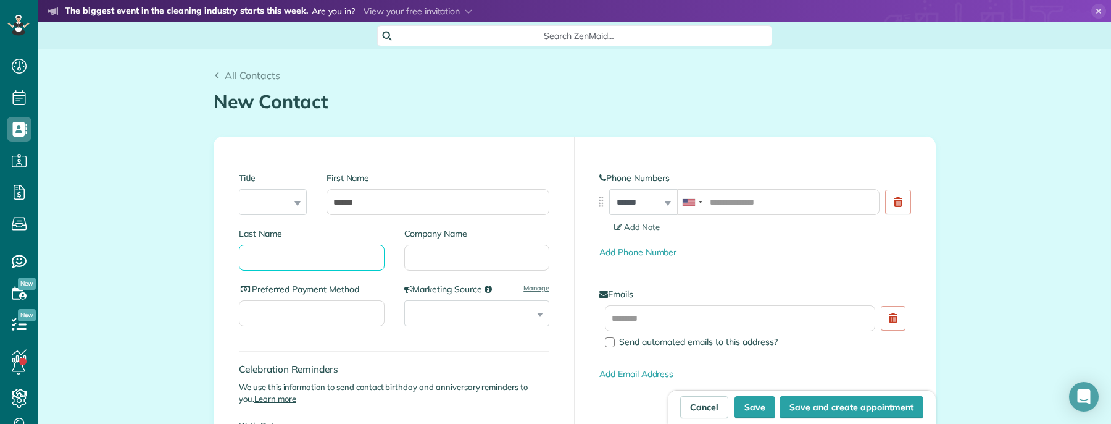
click at [320, 266] on input "Last Name" at bounding box center [312, 258] width 146 height 26
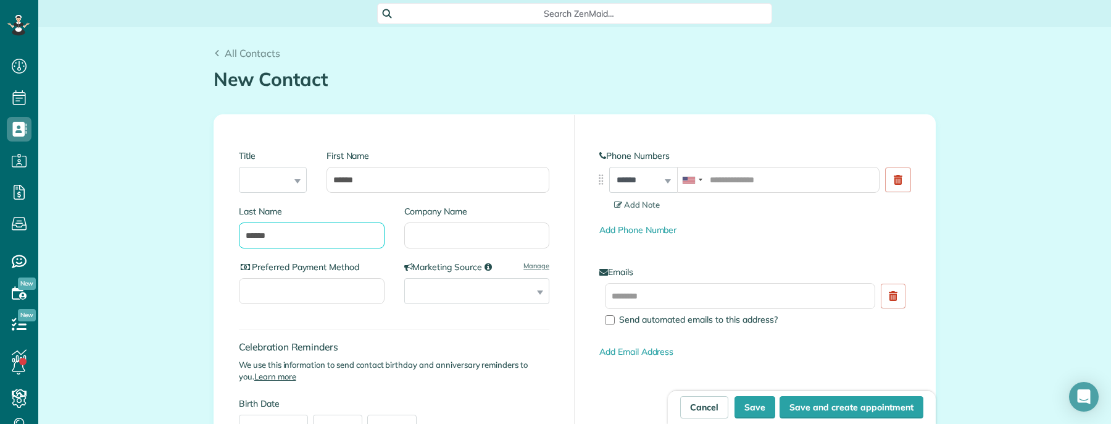
type input "******"
click at [464, 286] on select "**********" at bounding box center [476, 291] width 145 height 26
select select "******"
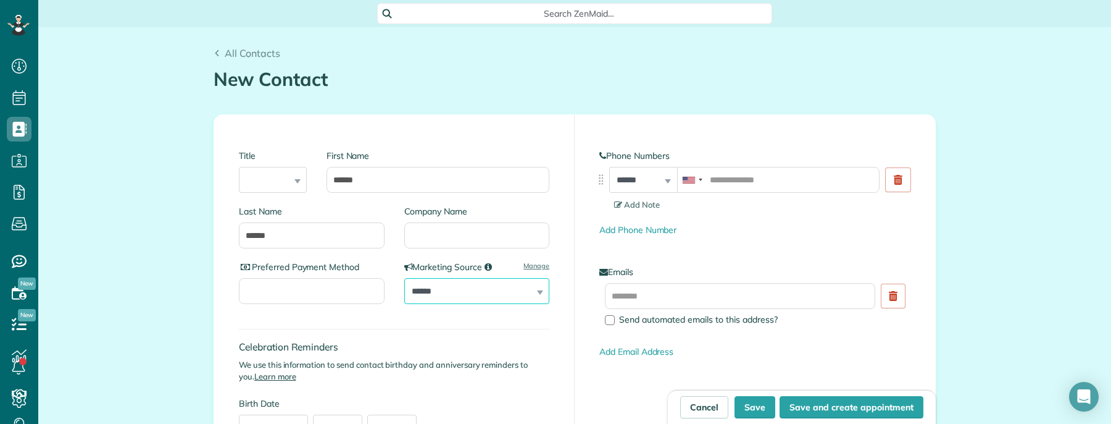
click at [404, 278] on select "**********" at bounding box center [476, 291] width 145 height 26
drag, startPoint x: 717, startPoint y: 176, endPoint x: 722, endPoint y: 173, distance: 6.4
click at [718, 176] on input "tel" at bounding box center [778, 180] width 203 height 26
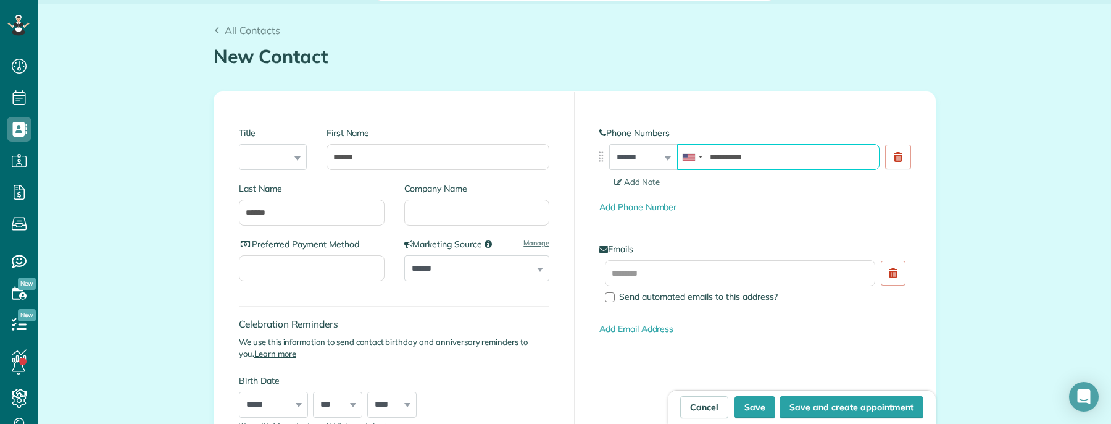
type input "**********"
click at [661, 269] on input "text" at bounding box center [740, 273] width 270 height 26
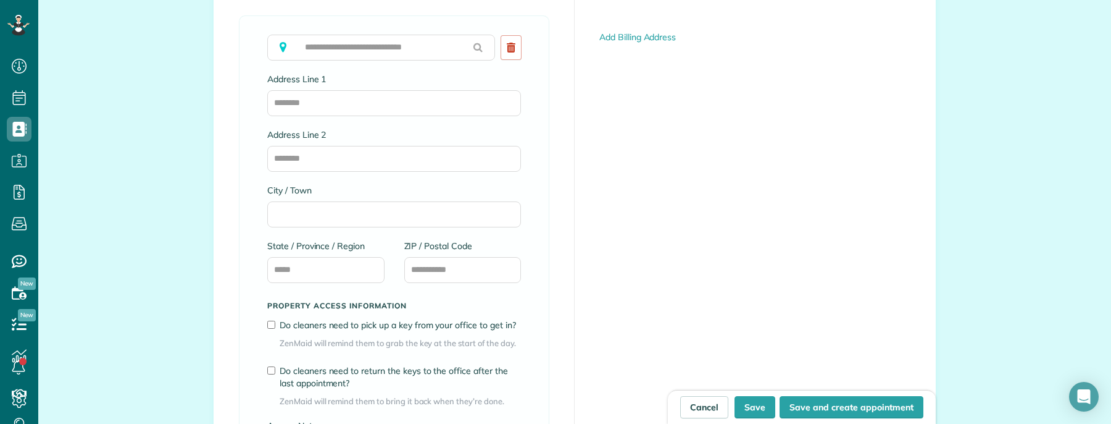
scroll to position [699, 0]
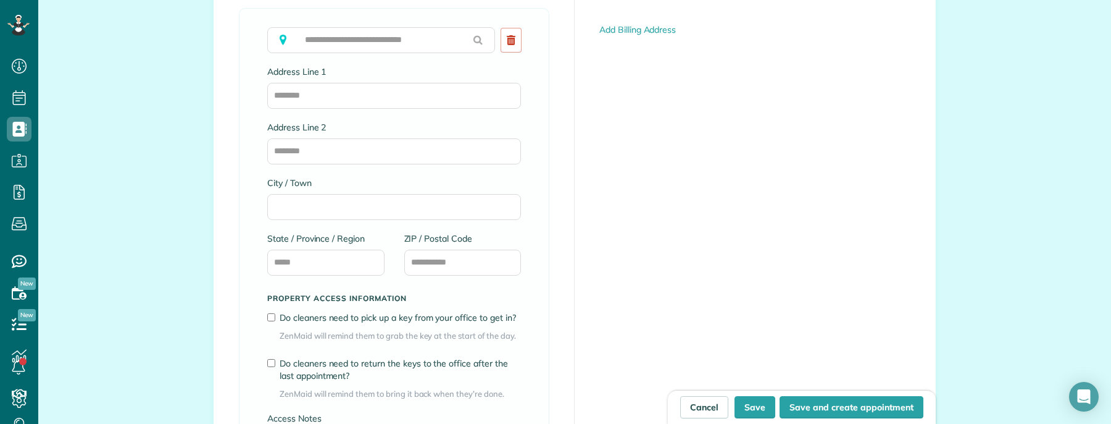
type input "**********"
drag, startPoint x: 337, startPoint y: 40, endPoint x: 343, endPoint y: 49, distance: 11.1
click at [338, 40] on input "text" at bounding box center [381, 40] width 228 height 26
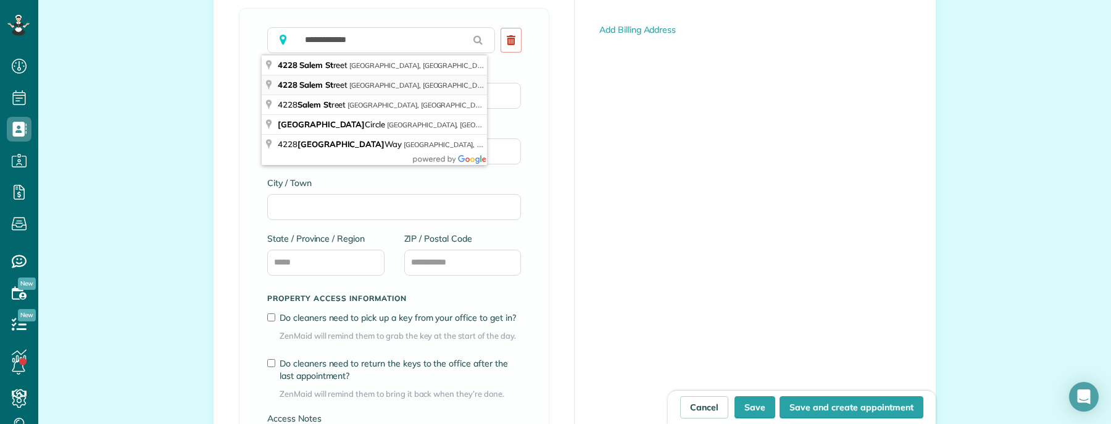
type input "**********"
type input "**"
type input "*****"
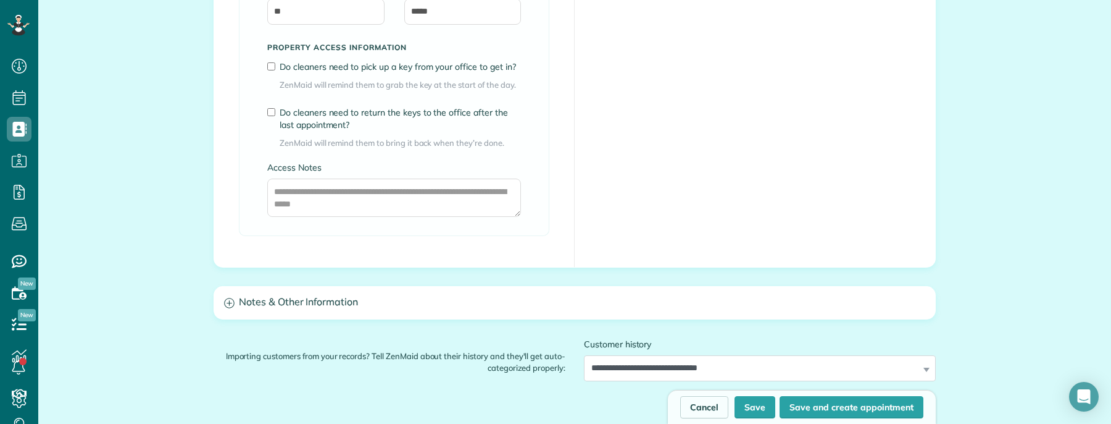
scroll to position [951, 0]
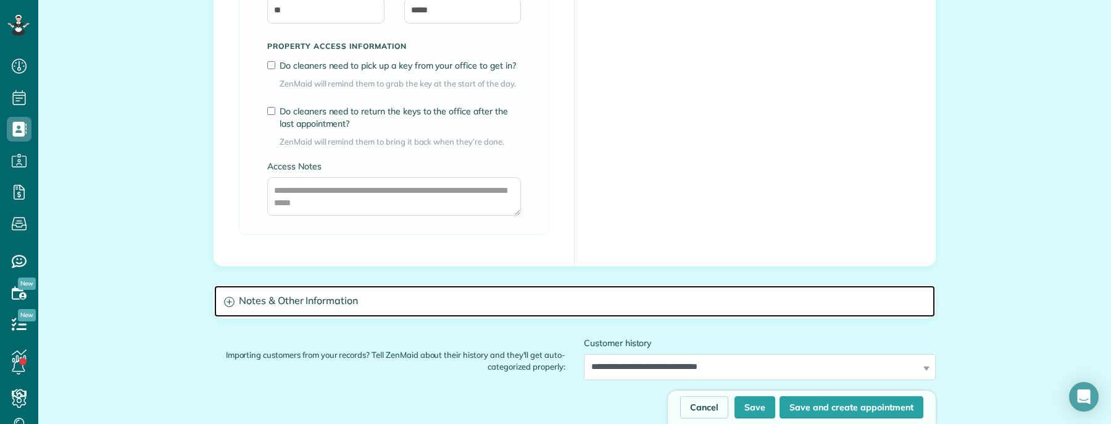
drag, startPoint x: 225, startPoint y: 303, endPoint x: 226, endPoint y: 318, distance: 14.8
click at [225, 303] on icon at bounding box center [229, 301] width 10 height 10
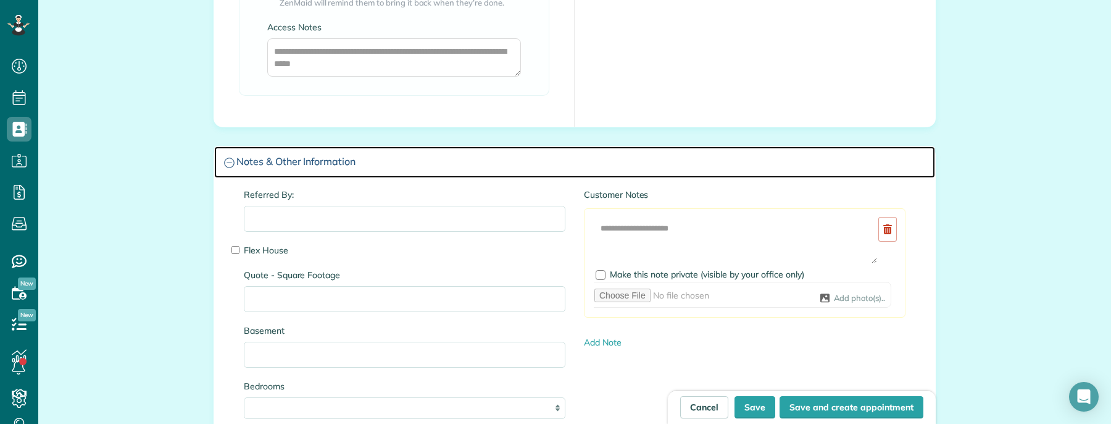
scroll to position [1101, 0]
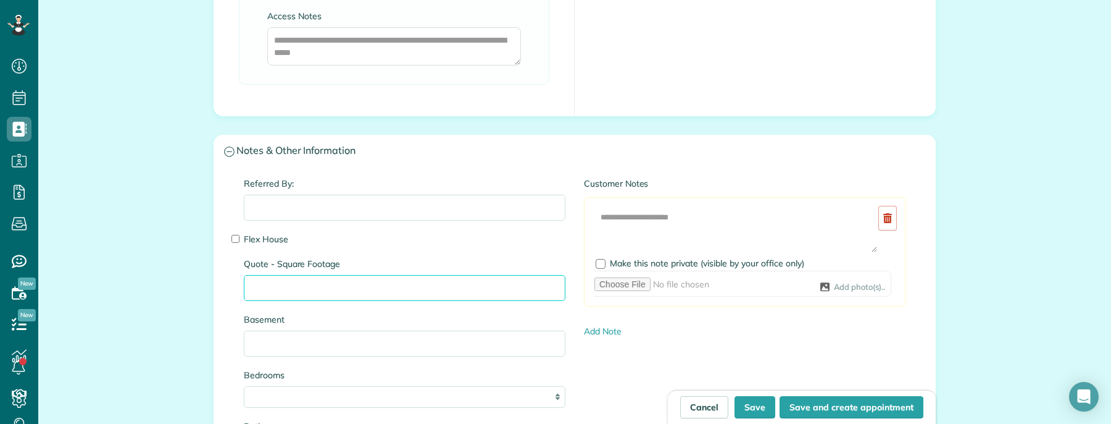
drag, startPoint x: 331, startPoint y: 286, endPoint x: 335, endPoint y: 292, distance: 7.5
click at [331, 287] on input "Quote - Square Footage" at bounding box center [405, 288] width 322 height 26
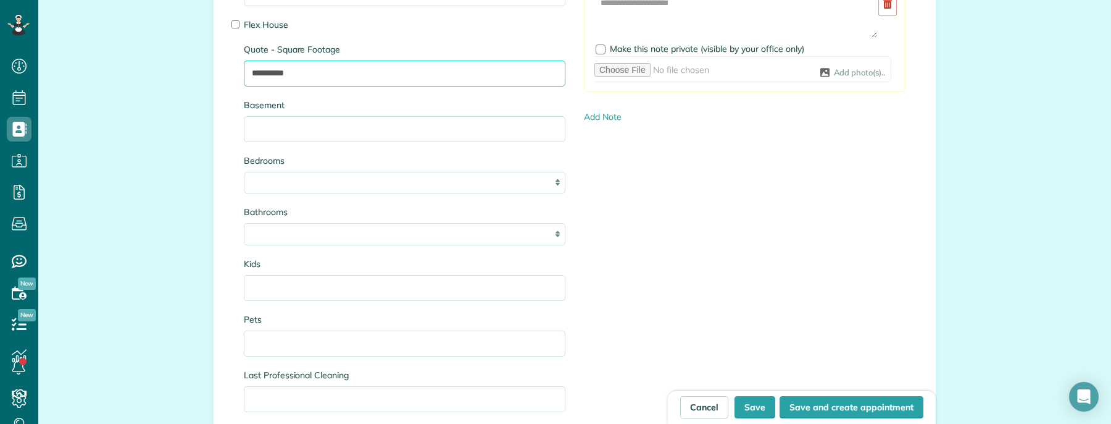
scroll to position [1318, 0]
type input "**********"
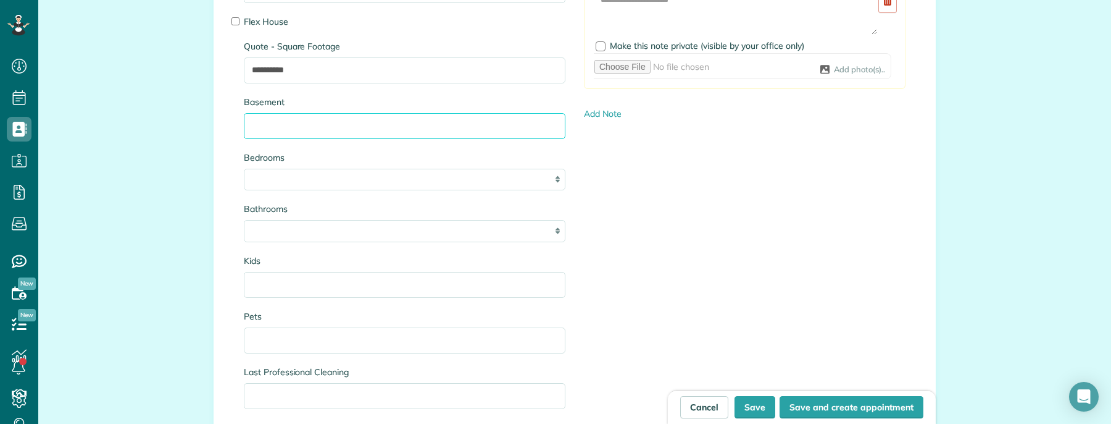
click at [284, 138] on input "Basement" at bounding box center [405, 126] width 322 height 26
type input "**********"
click at [283, 188] on select "* * * * **" at bounding box center [405, 180] width 322 height 22
select select "*"
click at [244, 171] on select "* * * * **" at bounding box center [405, 180] width 322 height 22
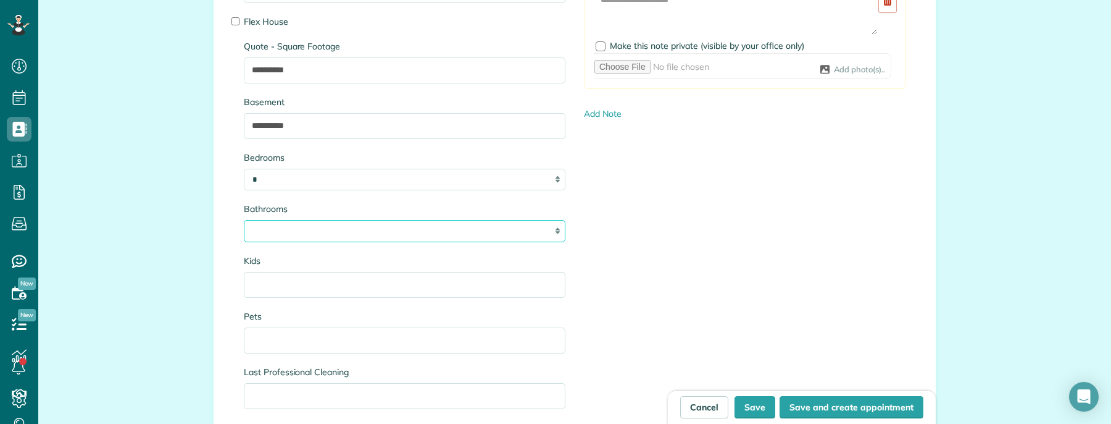
click at [311, 239] on select "* *** * *** * *** * *** **" at bounding box center [405, 231] width 322 height 22
select select "***"
click at [244, 222] on select "* *** * *** * *** * *** **" at bounding box center [405, 231] width 322 height 22
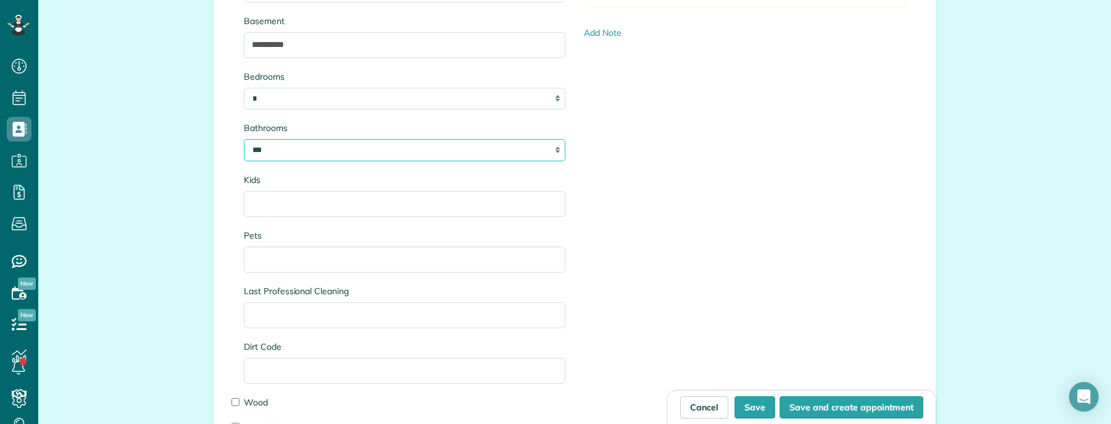
scroll to position [1424, 0]
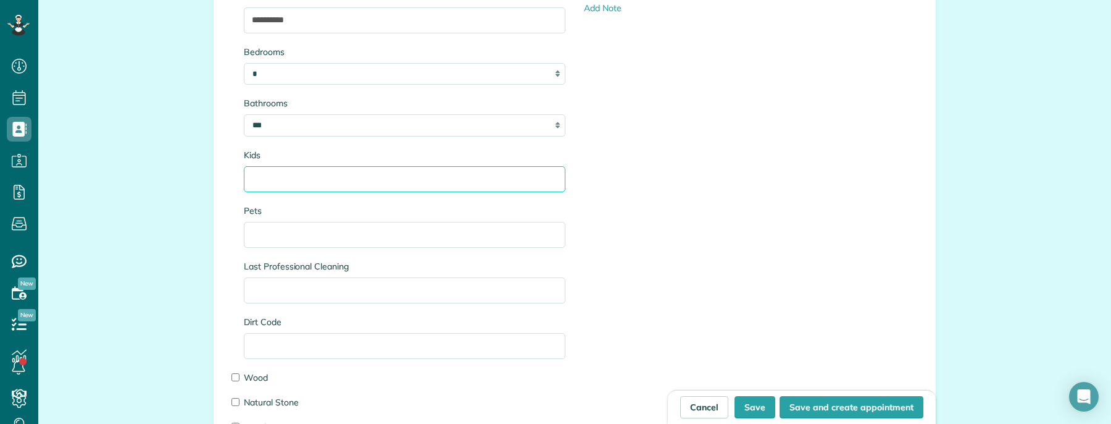
click at [303, 182] on input "Kids" at bounding box center [405, 179] width 322 height 26
click at [255, 184] on input "**********" at bounding box center [405, 179] width 322 height 26
type input "**********"
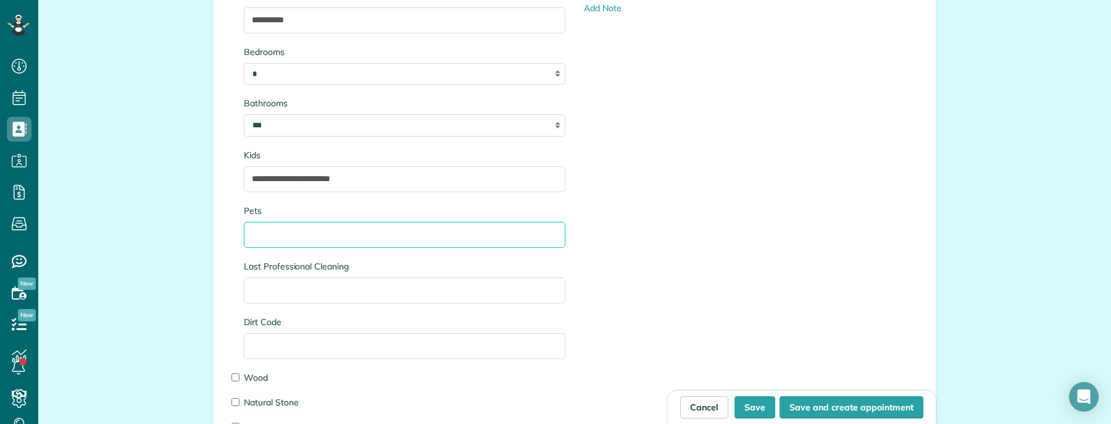
click at [353, 238] on input "Pets" at bounding box center [405, 235] width 322 height 26
type input "**********"
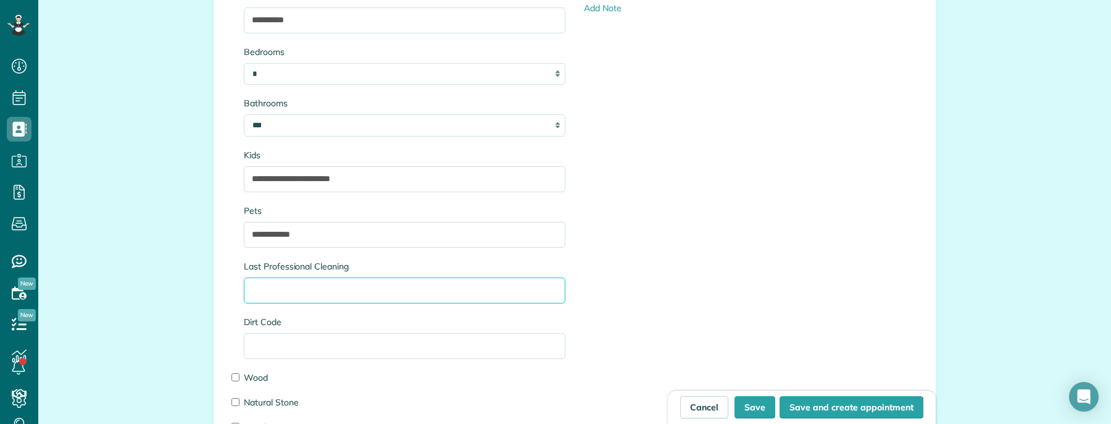
click at [370, 299] on input "Last Professional Cleaning" at bounding box center [405, 290] width 322 height 26
click at [343, 292] on input "**********" at bounding box center [405, 290] width 322 height 26
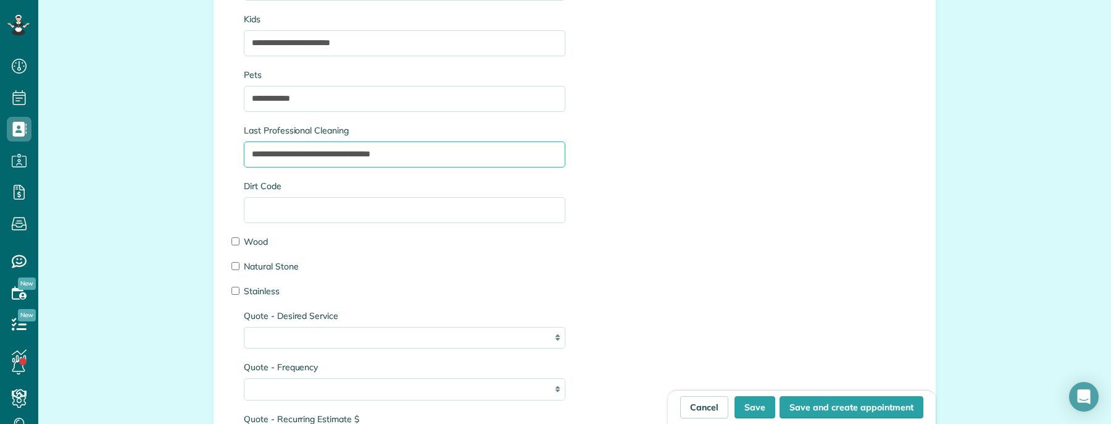
scroll to position [1563, 0]
type input "**********"
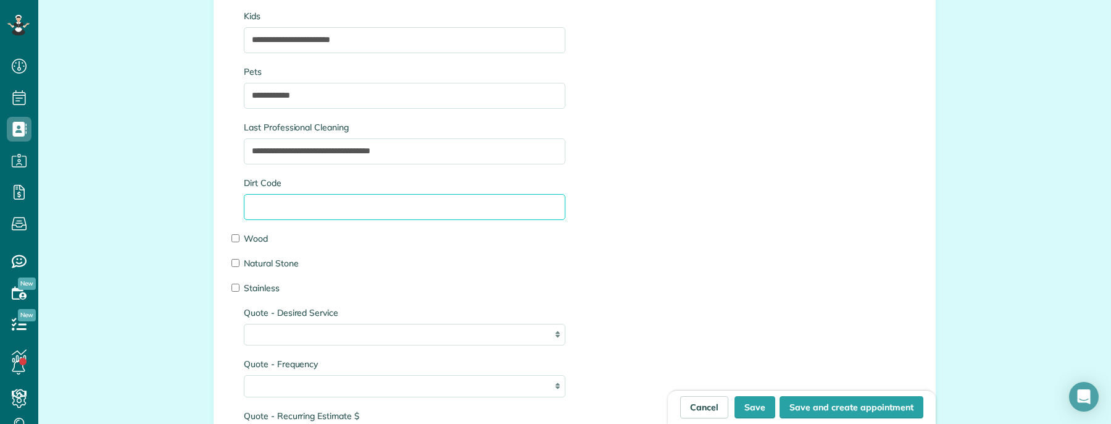
click at [285, 214] on input "Dirt Code" at bounding box center [405, 207] width 322 height 26
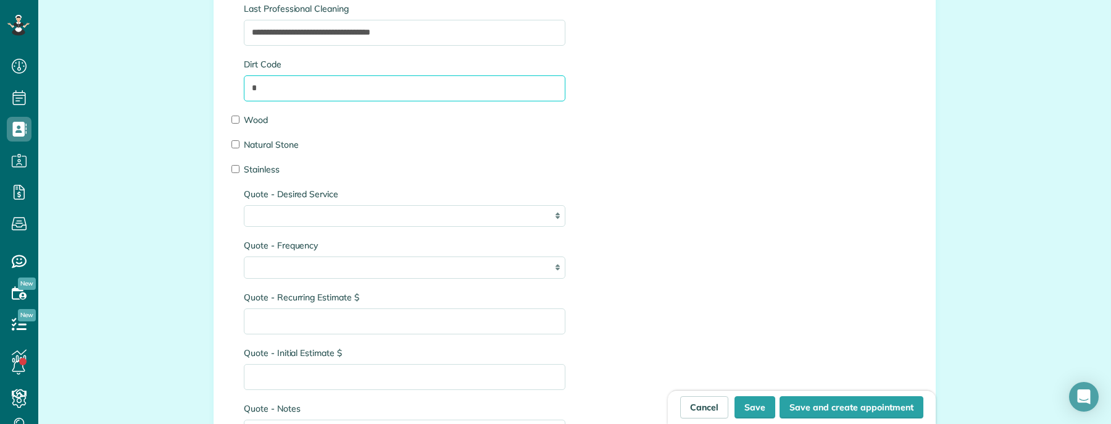
scroll to position [1689, 0]
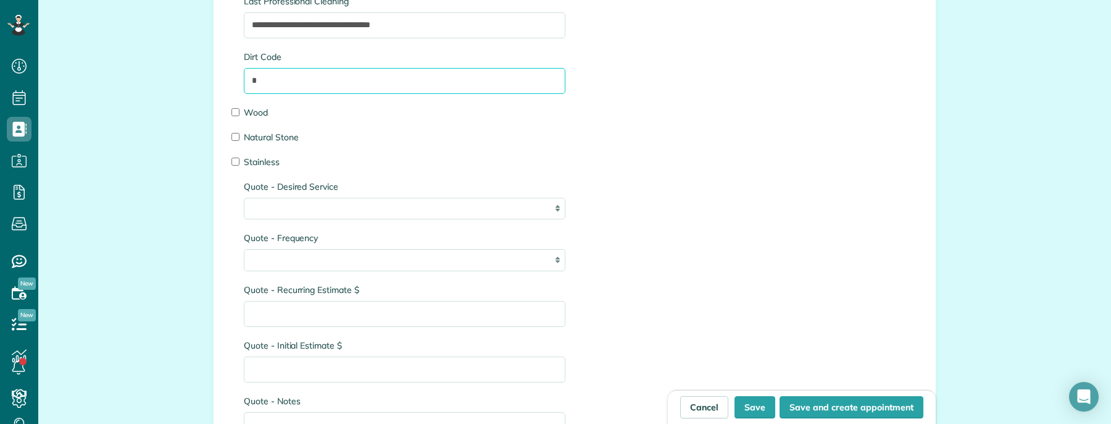
type input "*"
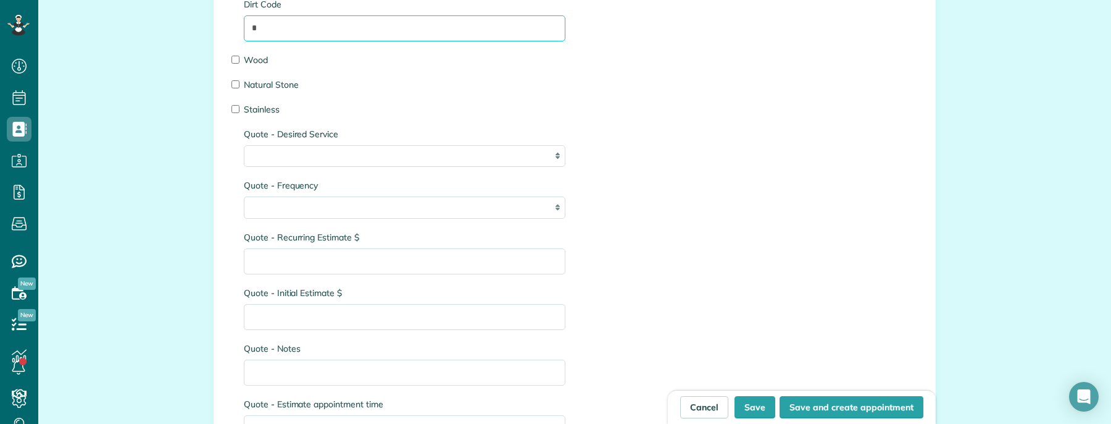
scroll to position [1742, 0]
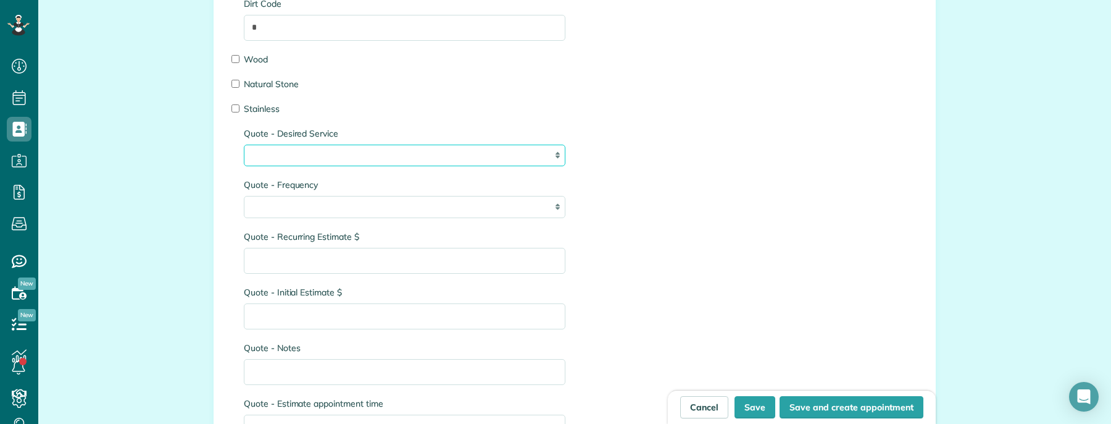
click at [303, 154] on select "**********" at bounding box center [405, 155] width 322 height 22
select select "**********"
click at [244, 146] on select "**********" at bounding box center [405, 155] width 322 height 22
click at [339, 220] on div "**********" at bounding box center [405, 158] width 340 height 1244
click at [343, 215] on select "**** ****** ******** *******" at bounding box center [405, 207] width 322 height 22
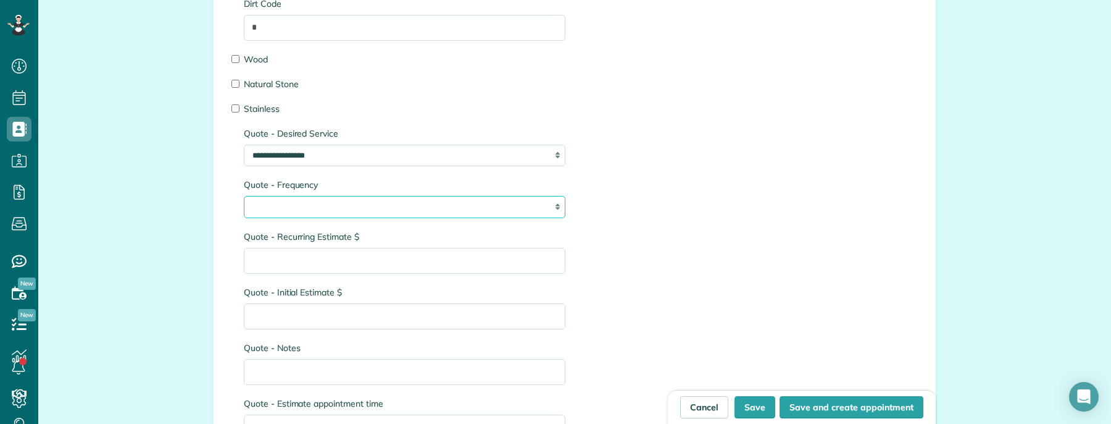
select select "****"
click at [244, 198] on select "**** ****** ******** *******" at bounding box center [405, 207] width 322 height 22
click at [335, 266] on input "Quote - Recurring Estimate $" at bounding box center [405, 261] width 322 height 26
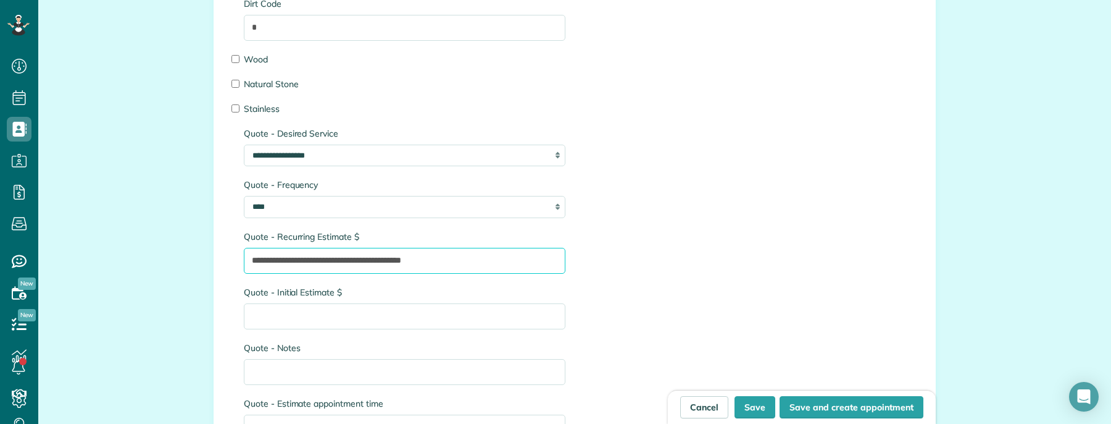
type input "**********"
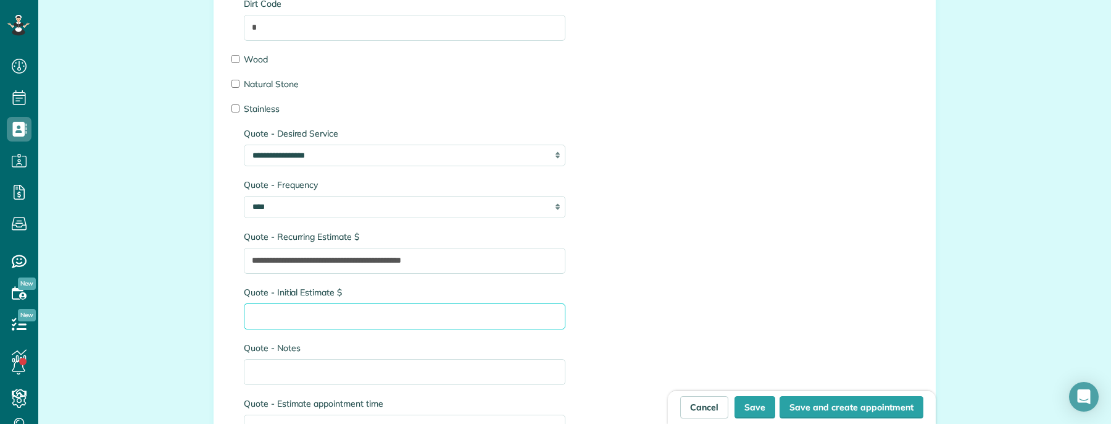
click at [274, 324] on input "Quote - Initial Estimate $" at bounding box center [405, 316] width 322 height 26
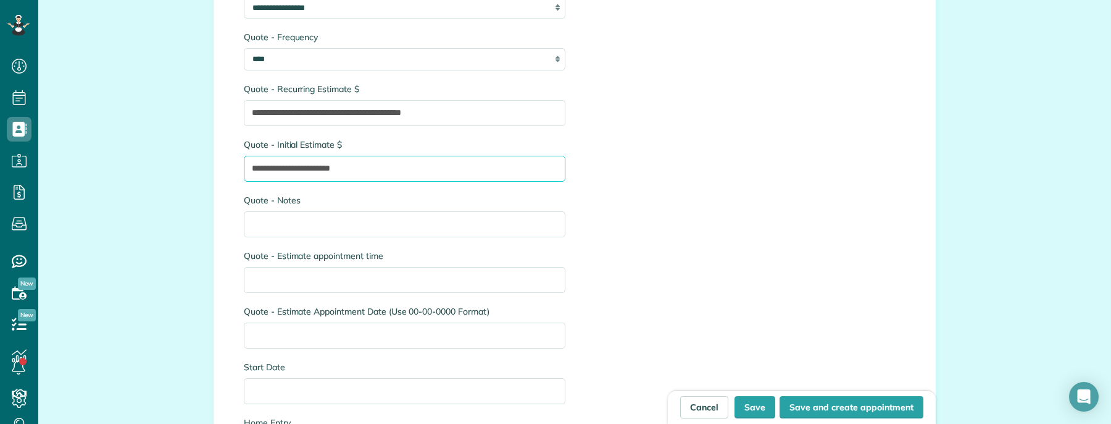
scroll to position [1896, 0]
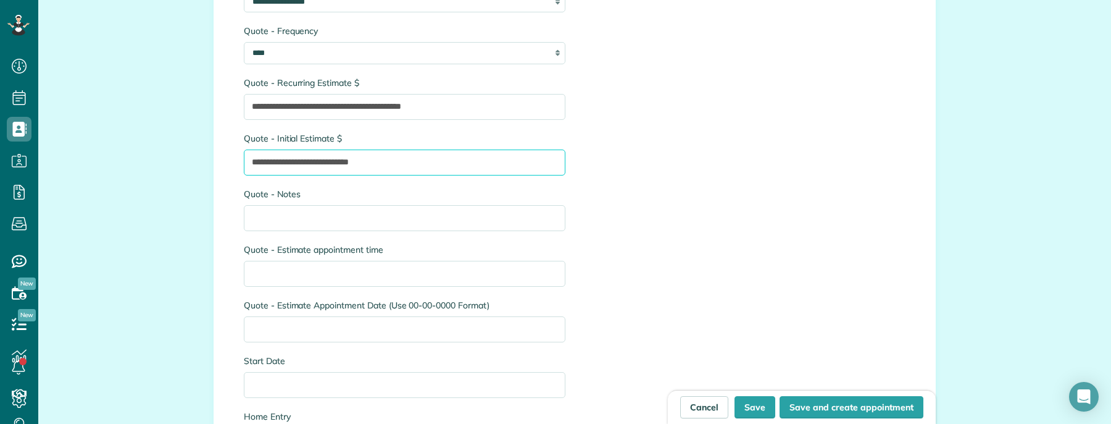
type input "**********"
click at [334, 220] on input "Quote - Notes" at bounding box center [405, 218] width 322 height 26
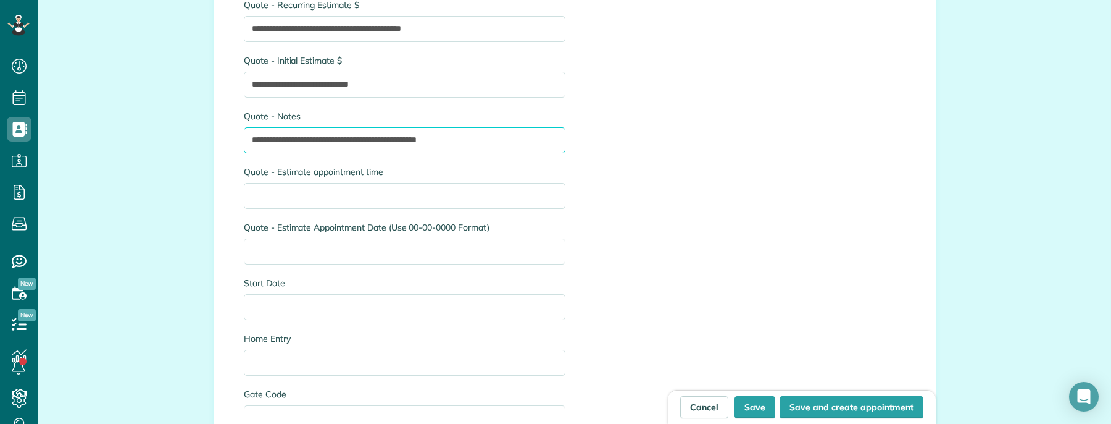
scroll to position [1979, 0]
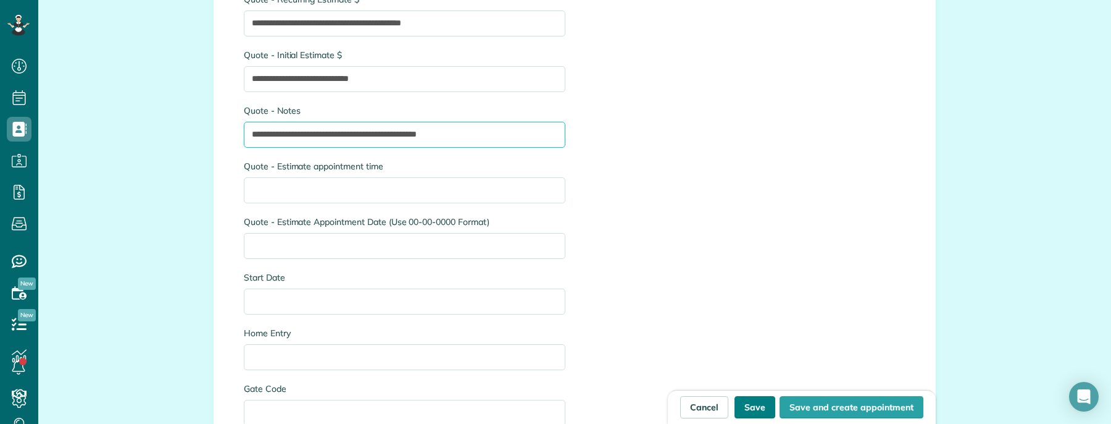
type input "**********"
drag, startPoint x: 745, startPoint y: 408, endPoint x: 727, endPoint y: 411, distance: 18.3
click at [744, 408] on button "Save" at bounding box center [755, 407] width 41 height 22
type input "**********"
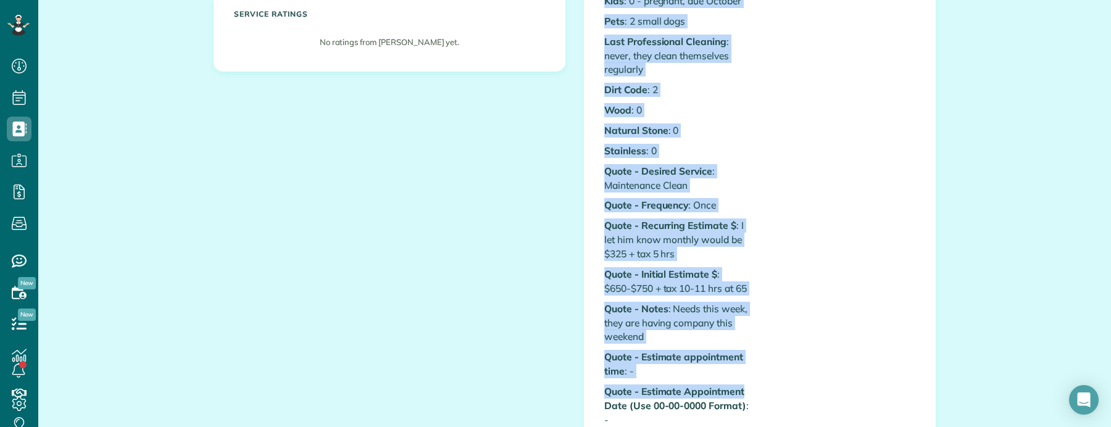
scroll to position [392, 0]
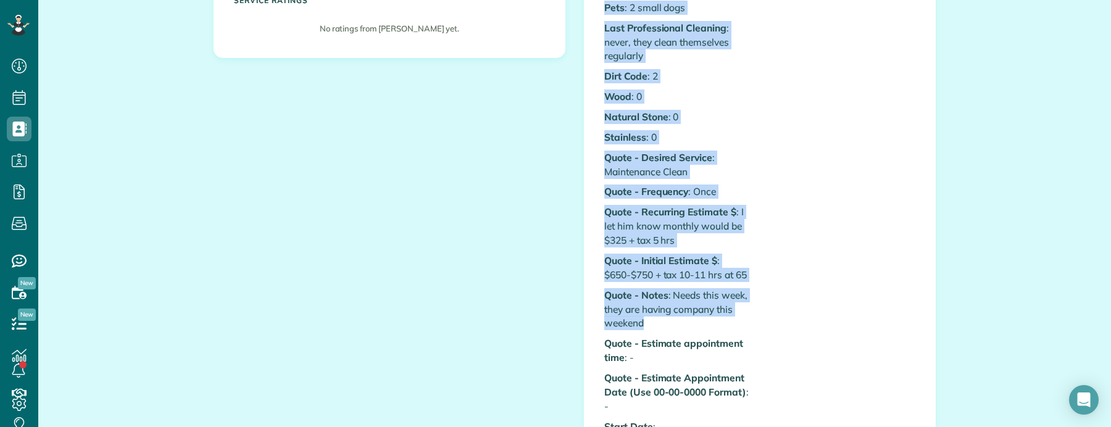
drag, startPoint x: 600, startPoint y: 193, endPoint x: 784, endPoint y: 338, distance: 234.0
click at [783, 339] on div "Custom Fields Referred By: : - Flex House : 0 Quote - Square Footage : 2605 sq …" at bounding box center [760, 190] width 330 height 732
copy div "Quote - Square Footage : 2605 sq ft Basement : unfinished Bedrooms : 4 Bathroom…"
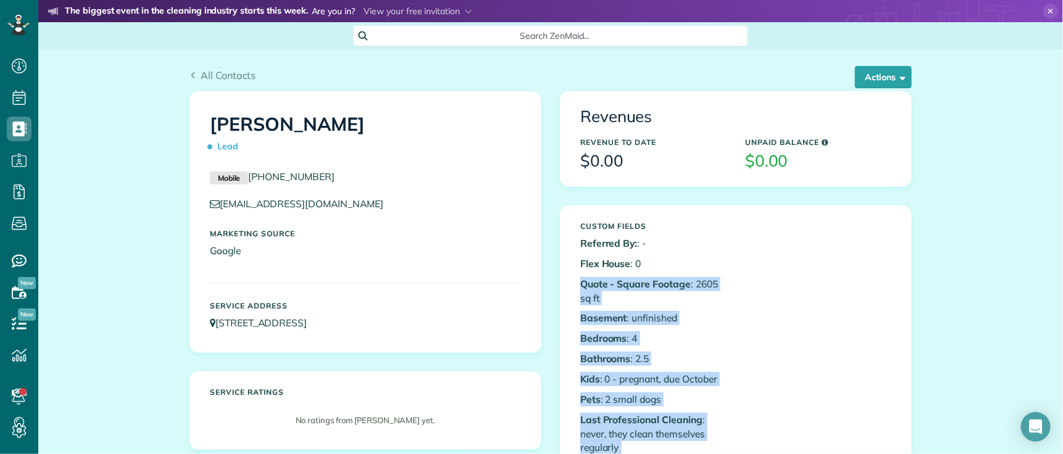
scroll to position [454, 38]
drag, startPoint x: 206, startPoint y: 73, endPoint x: 260, endPoint y: 163, distance: 105.3
click at [206, 73] on span "All Contacts" at bounding box center [229, 75] width 56 height 12
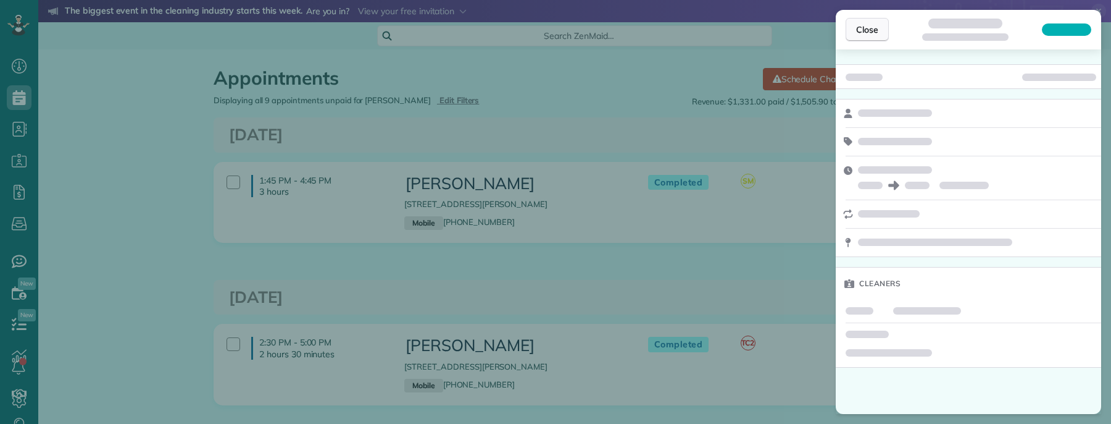
scroll to position [5, 5]
click at [868, 34] on span "Close" at bounding box center [867, 29] width 22 height 12
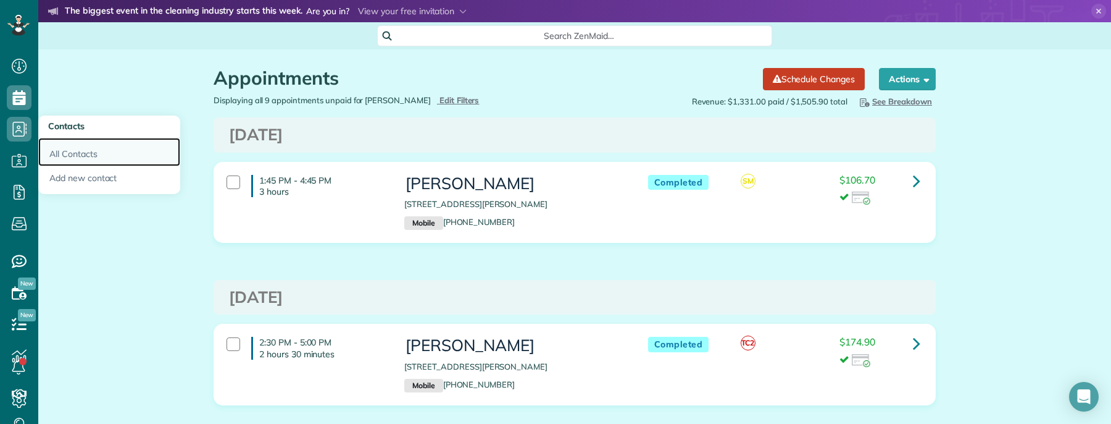
click at [78, 153] on link "All Contacts" at bounding box center [109, 152] width 142 height 28
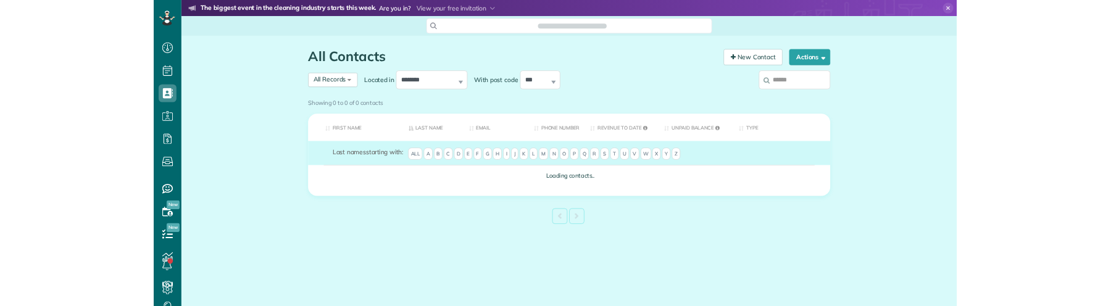
scroll to position [5, 5]
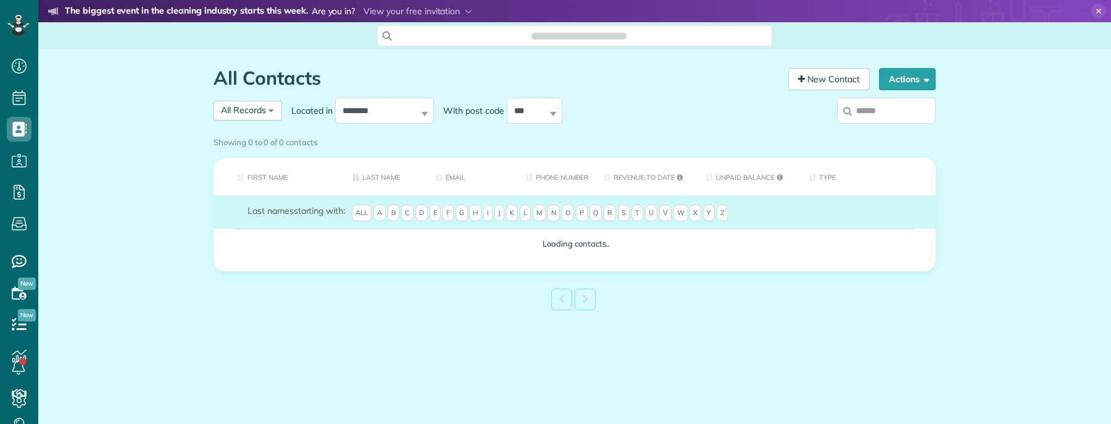
click at [889, 115] on input "search" at bounding box center [886, 111] width 99 height 26
type input "**********"
click at [908, 132] on div "Showing 0 to 0 of 0 contacts" at bounding box center [574, 143] width 741 height 22
click at [892, 132] on div "Showing 0 to 0 of 0 contacts" at bounding box center [575, 140] width 722 height 17
click at [906, 132] on div "Showing 0 to 0 of 0 contacts" at bounding box center [575, 140] width 722 height 17
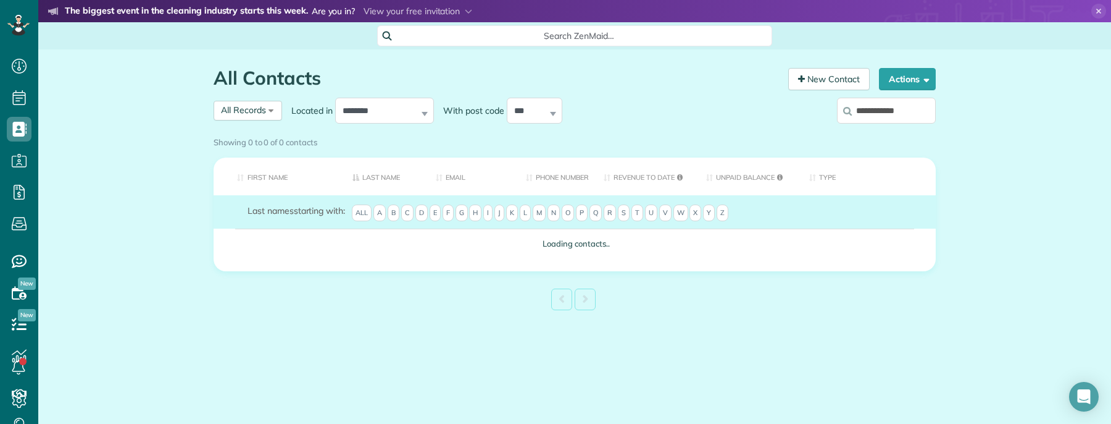
click at [906, 132] on div "Showing 0 to 0 of 0 contacts" at bounding box center [575, 140] width 722 height 17
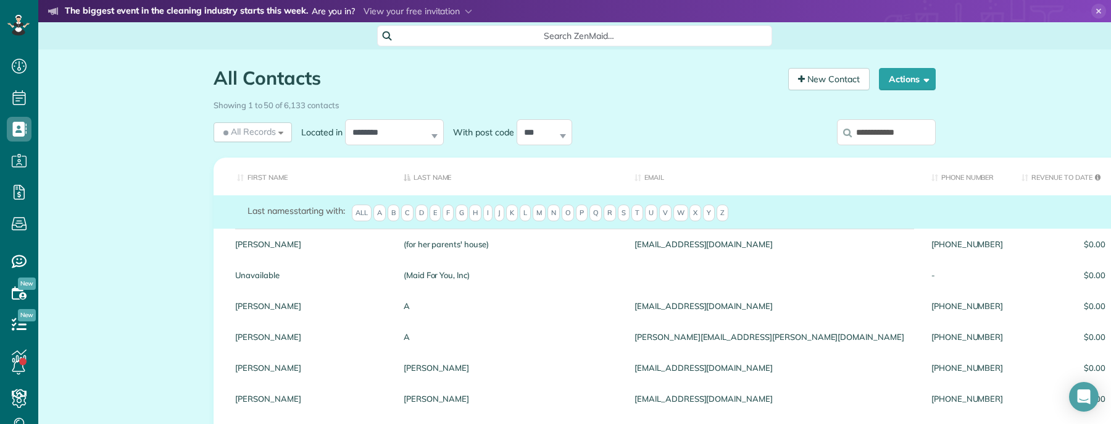
click at [911, 126] on input "**********" at bounding box center [886, 132] width 99 height 26
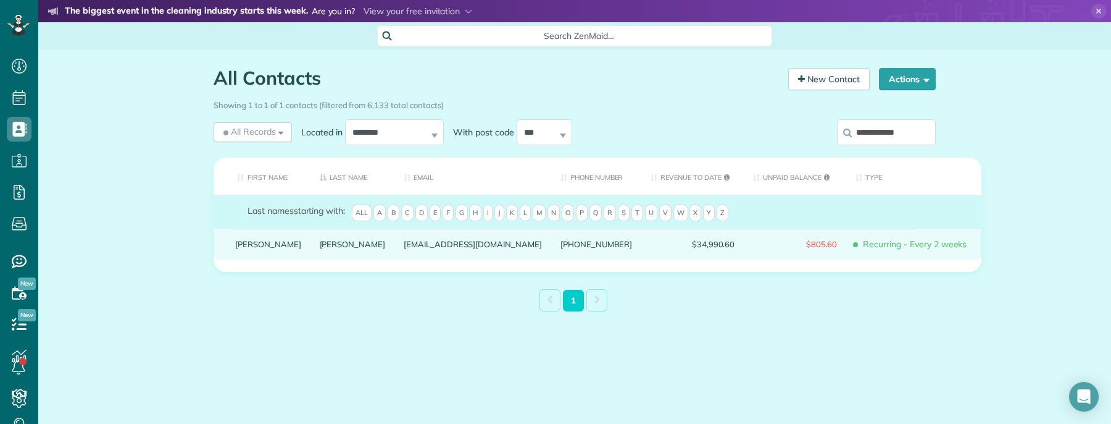
drag, startPoint x: 290, startPoint y: 254, endPoint x: 298, endPoint y: 196, distance: 59.1
click at [290, 288] on div "Showing 1 to 1 of 1 contacts (filtered from 6,133 total contacts) 1" at bounding box center [574, 301] width 741 height 27
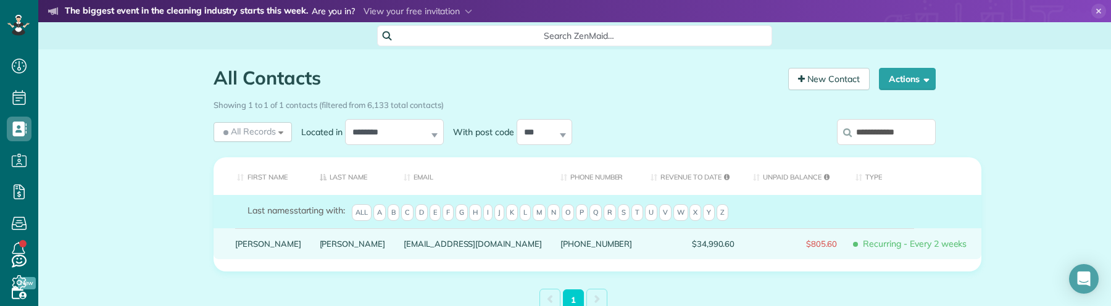
scroll to position [64, 0]
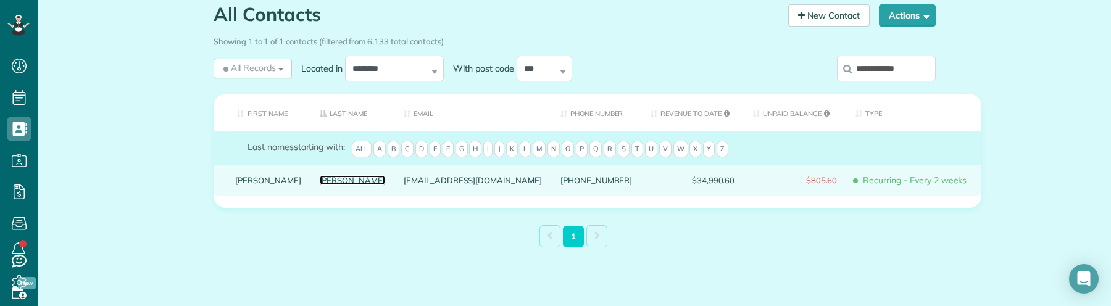
click at [320, 185] on link "Dietrick" at bounding box center [353, 180] width 66 height 9
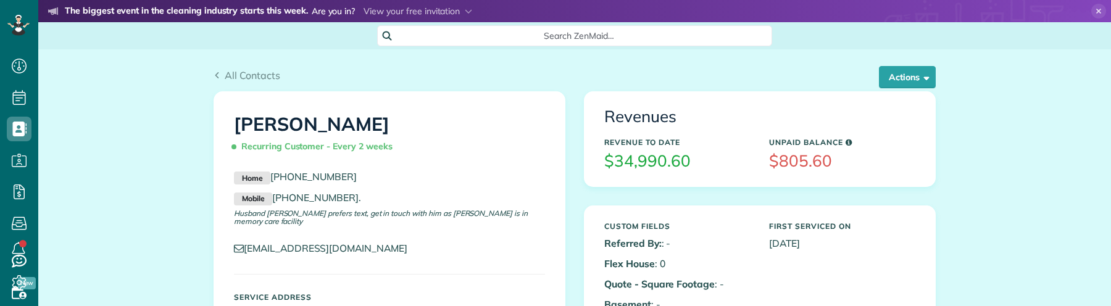
scroll to position [5, 5]
click at [920, 77] on span "button" at bounding box center [924, 76] width 9 height 9
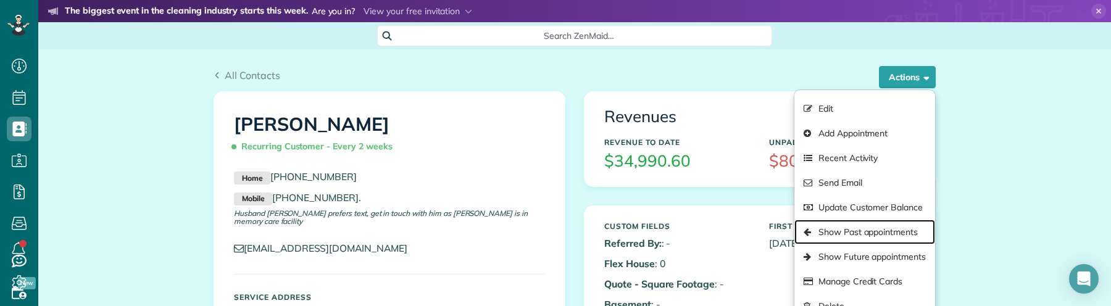
click at [864, 230] on link "Show Past appointments" at bounding box center [865, 232] width 141 height 25
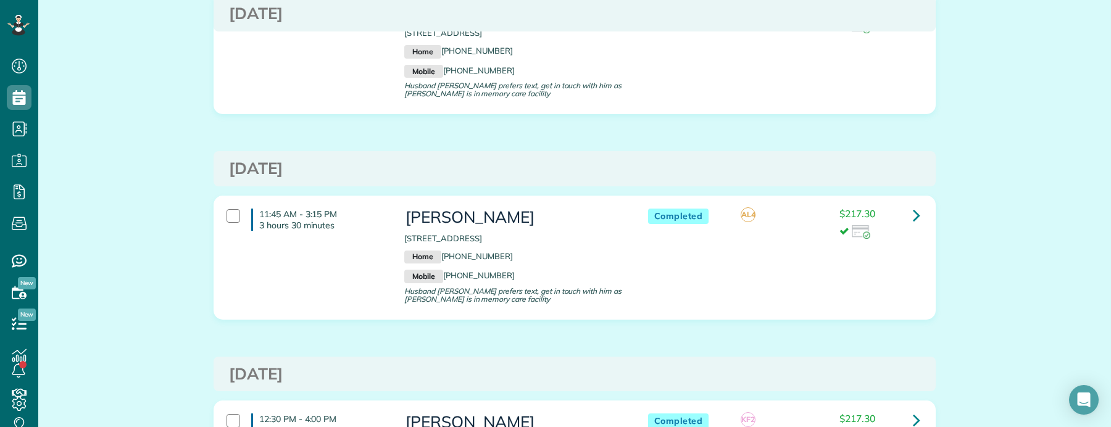
scroll to position [44, 0]
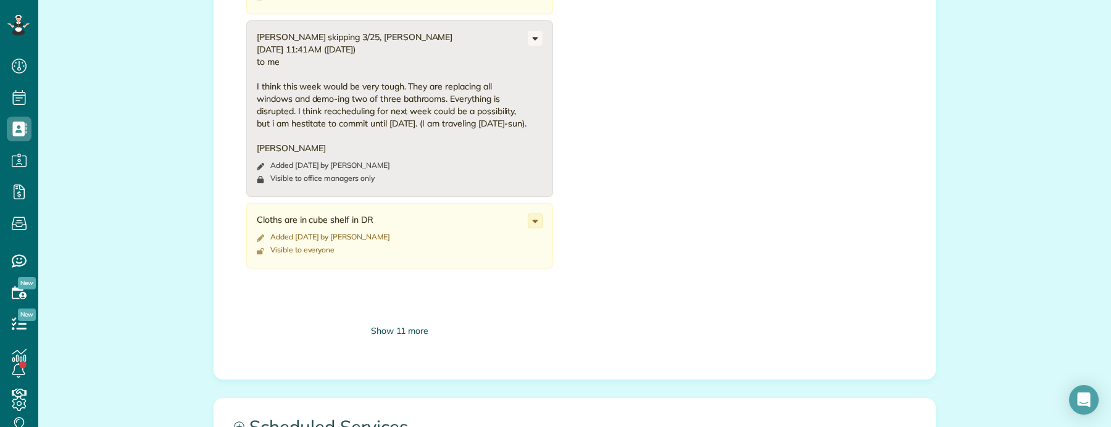
scroll to position [1130, 0]
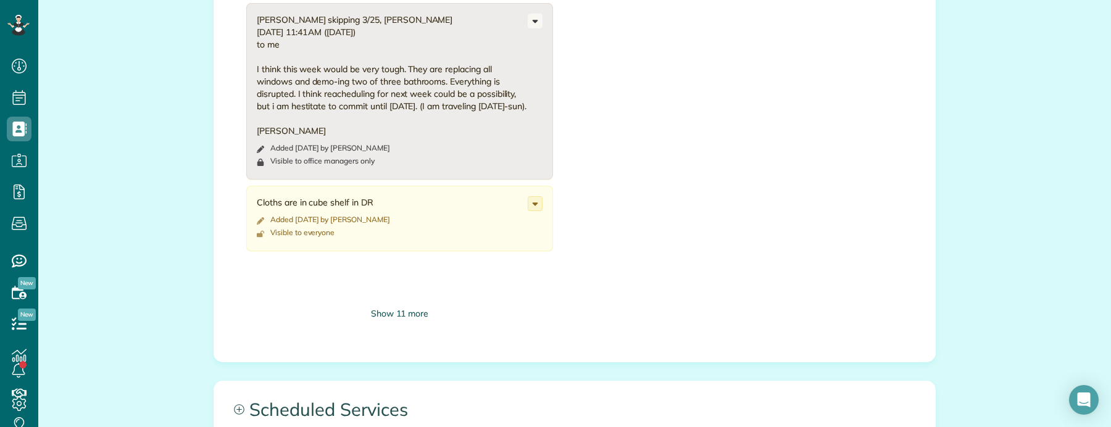
click at [391, 318] on div "Show 11 more" at bounding box center [399, 314] width 307 height 13
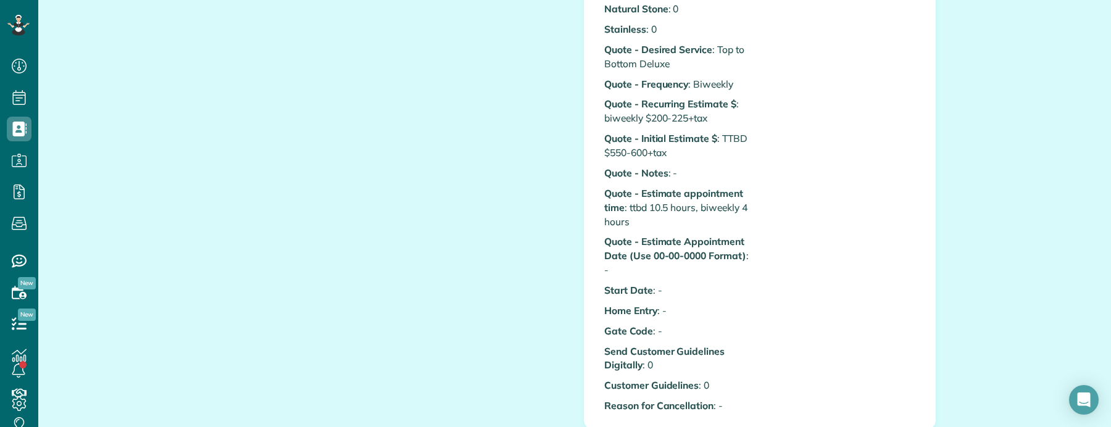
scroll to position [0, 0]
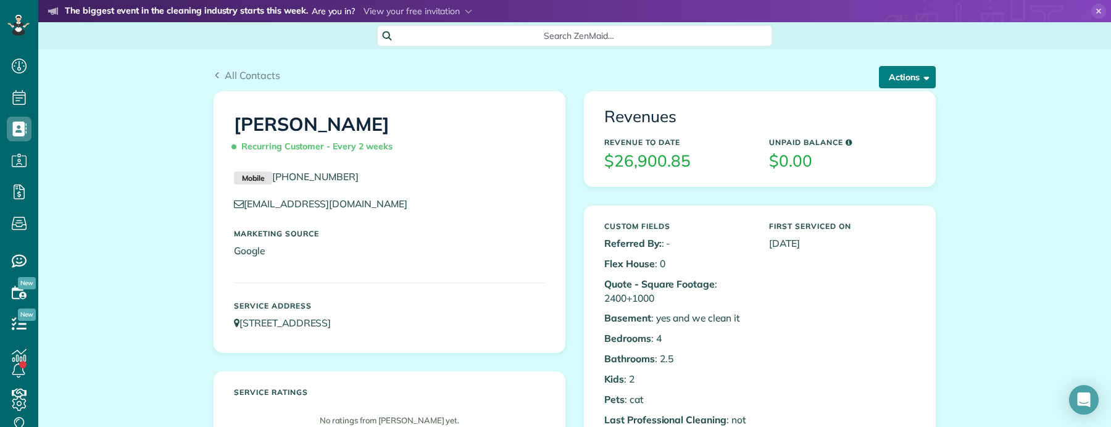
click at [902, 83] on button "Actions" at bounding box center [907, 77] width 57 height 22
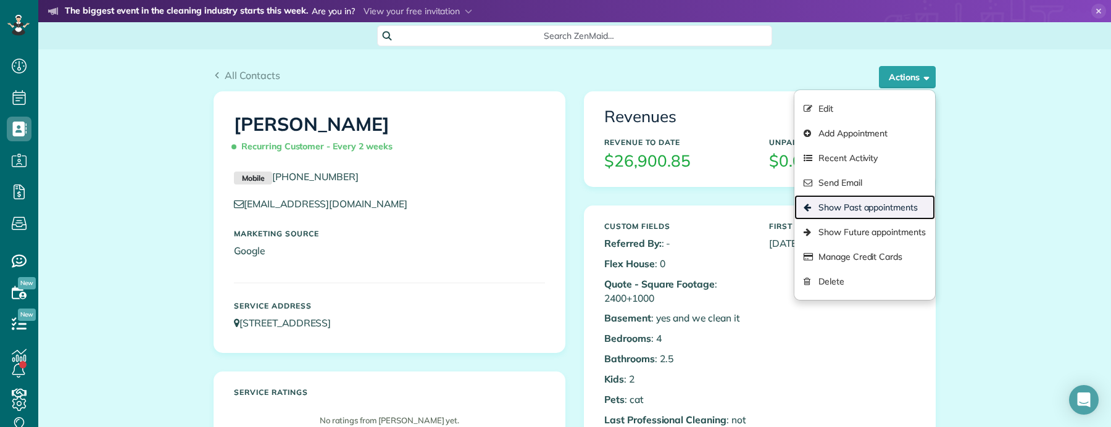
click at [882, 204] on link "Show Past appointments" at bounding box center [865, 207] width 141 height 25
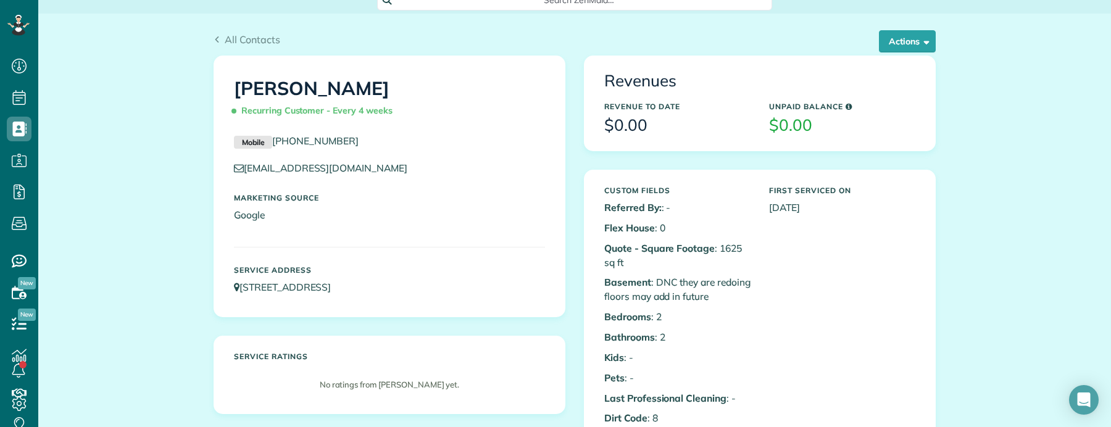
scroll to position [12, 0]
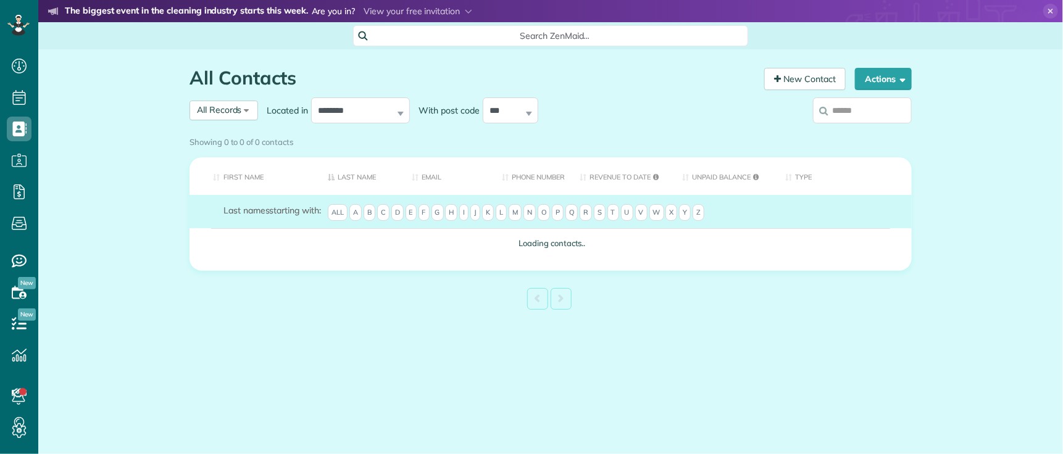
scroll to position [5, 5]
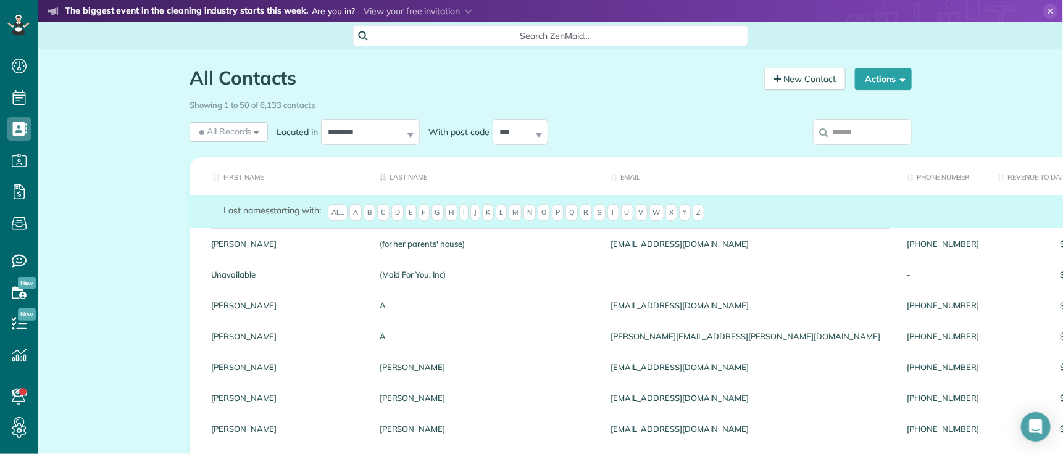
click at [866, 136] on input "search" at bounding box center [862, 132] width 99 height 26
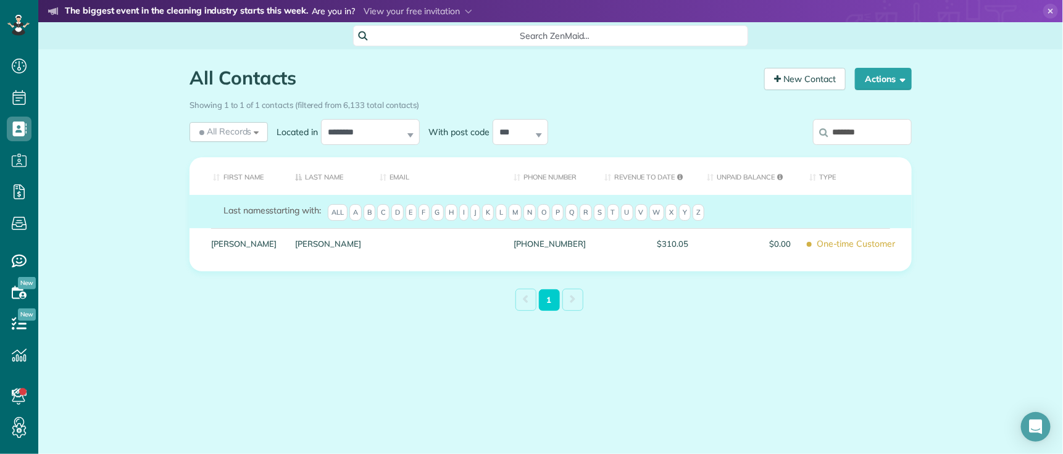
type input "*******"
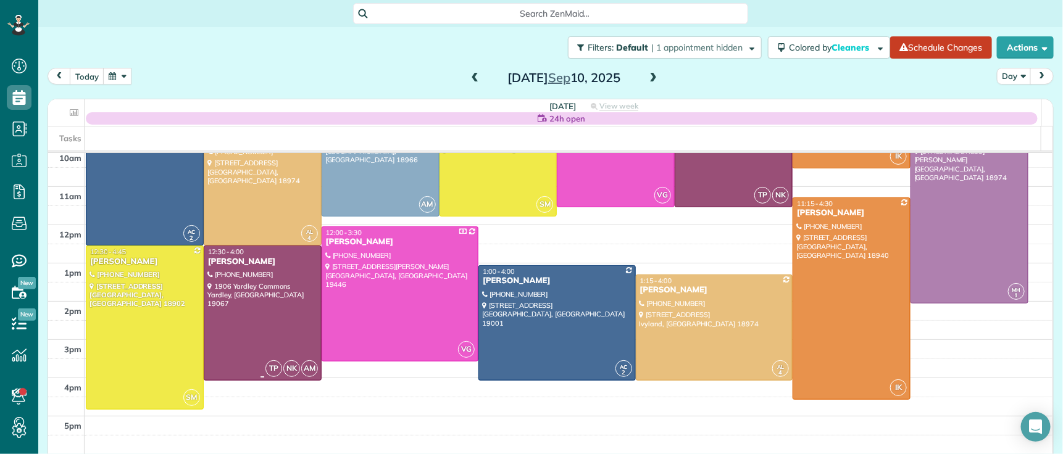
scroll to position [120, 0]
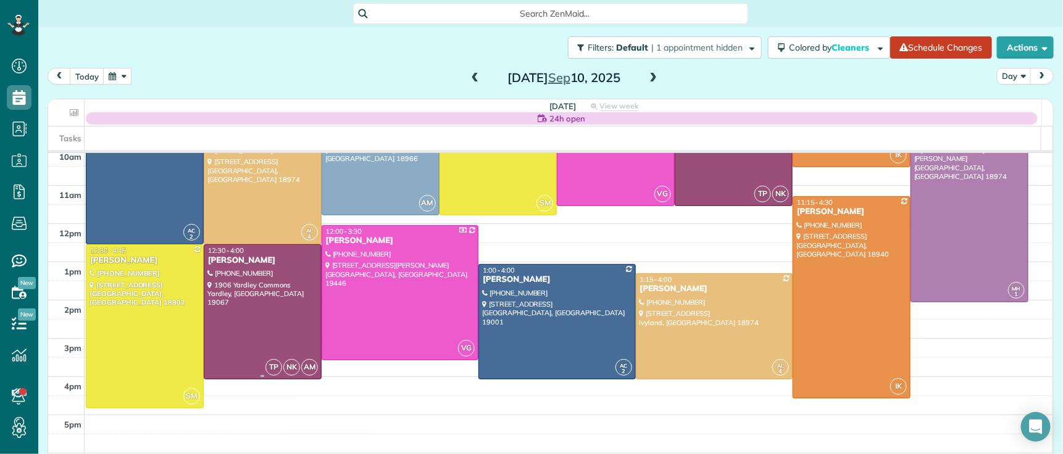
click at [230, 259] on div "[PERSON_NAME]" at bounding box center [262, 261] width 111 height 10
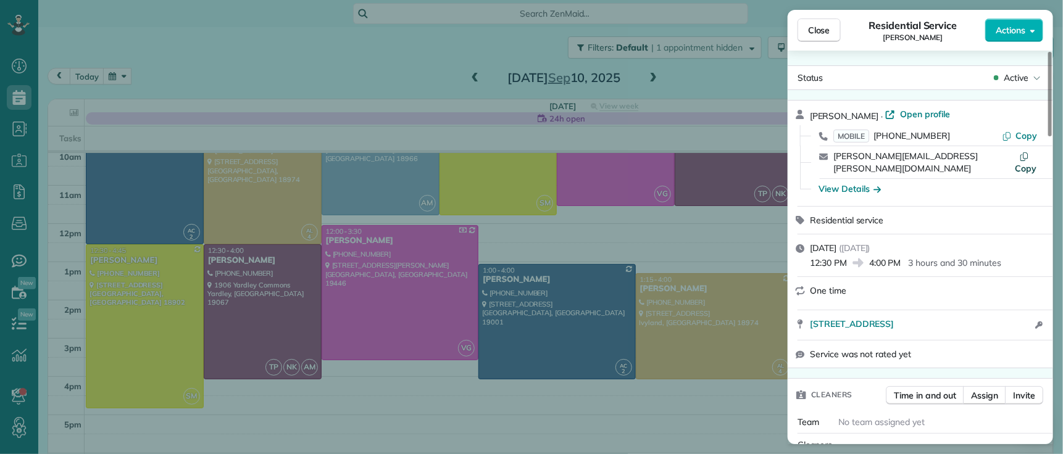
click at [1032, 163] on span "Copy" at bounding box center [1026, 168] width 22 height 11
click at [825, 26] on span "Close" at bounding box center [819, 30] width 22 height 12
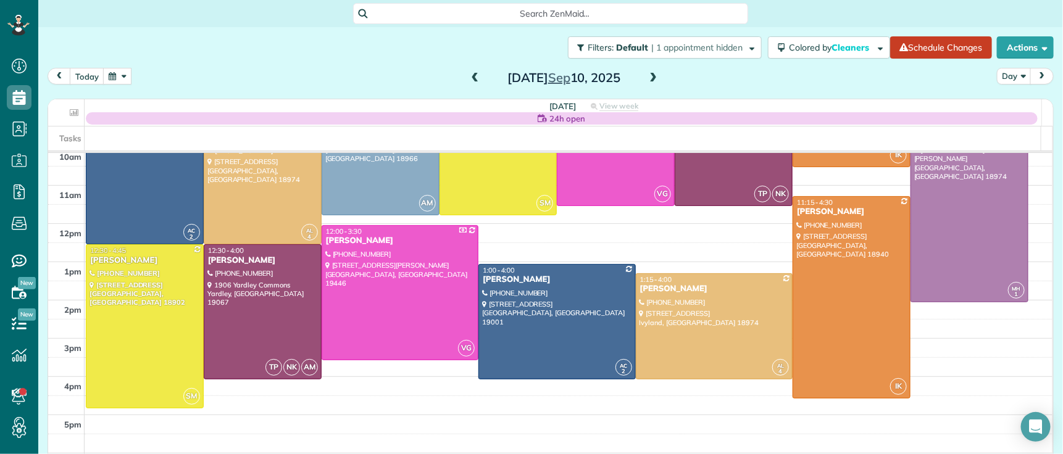
click at [471, 77] on span at bounding box center [476, 78] width 14 height 11
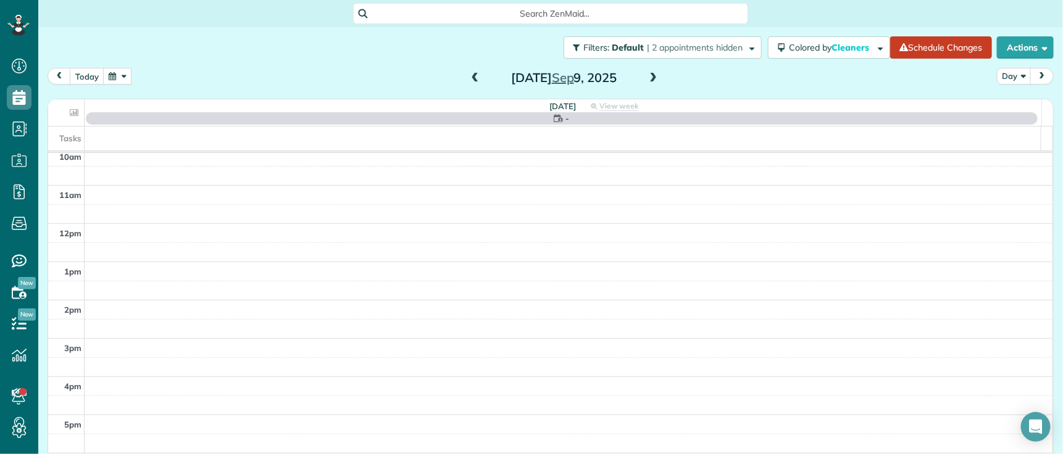
click at [471, 77] on span at bounding box center [476, 78] width 14 height 11
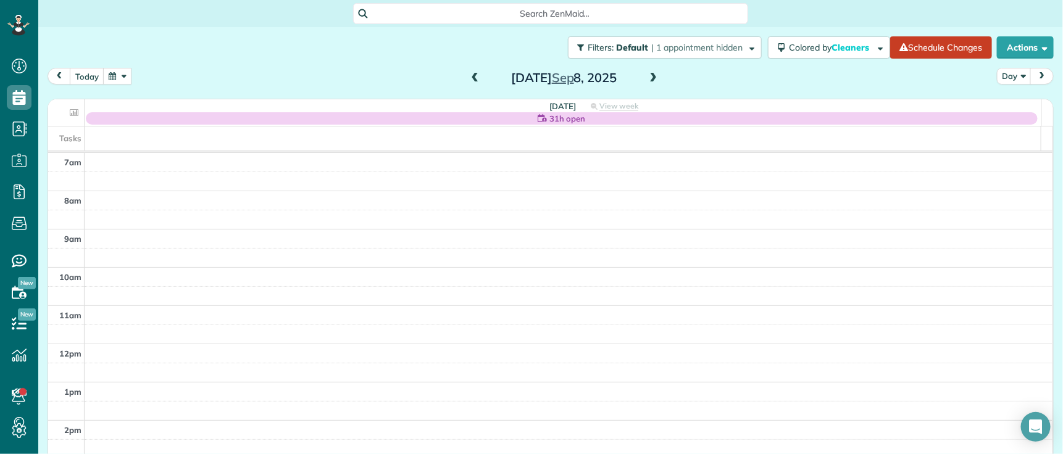
click at [471, 77] on span at bounding box center [476, 78] width 14 height 11
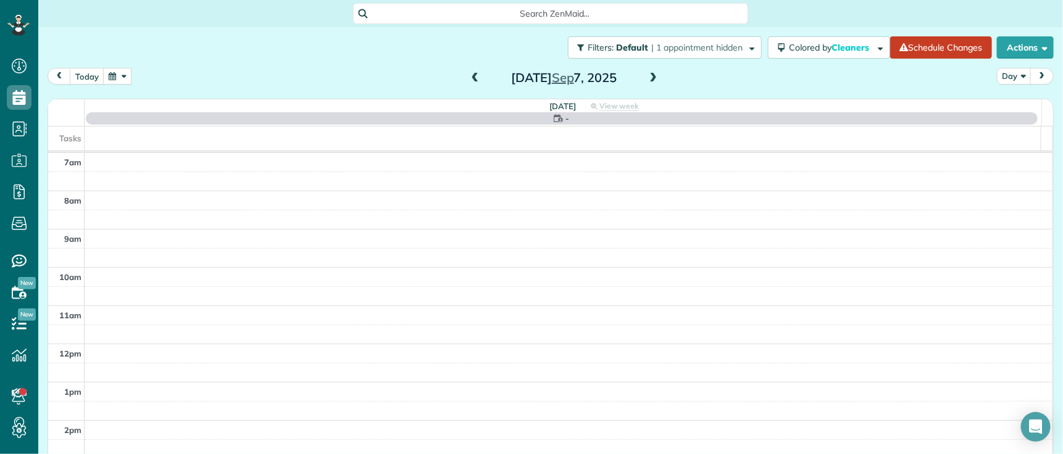
click at [471, 77] on span at bounding box center [476, 78] width 14 height 11
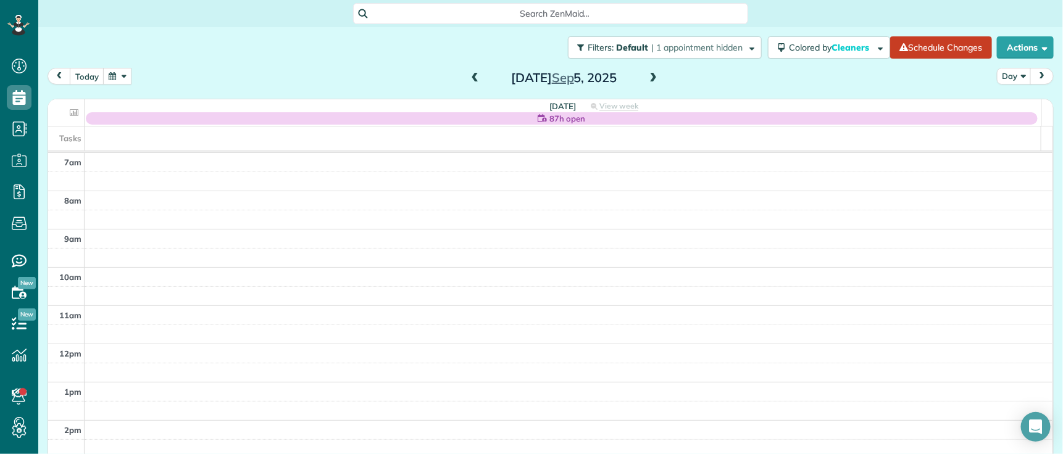
drag, startPoint x: 473, startPoint y: 73, endPoint x: 546, endPoint y: 73, distance: 73.5
click at [474, 73] on span at bounding box center [476, 78] width 14 height 11
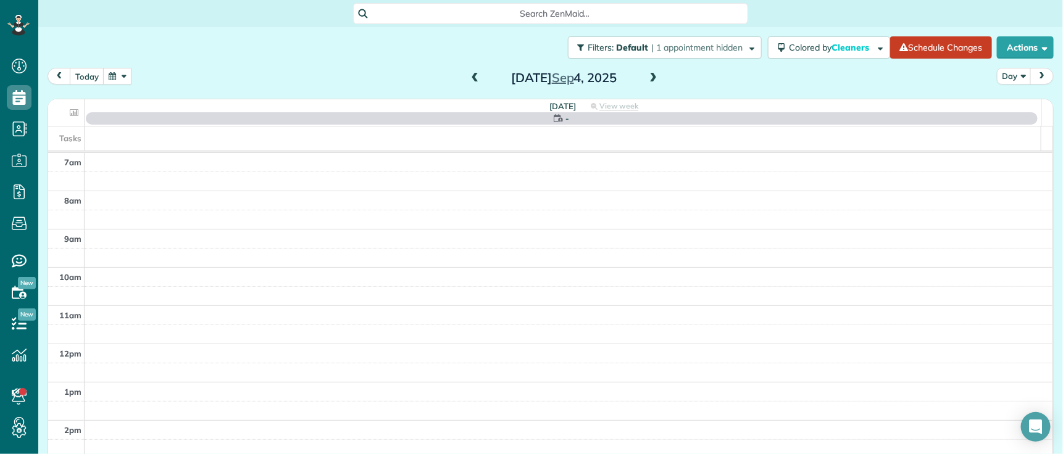
click at [646, 77] on span at bounding box center [653, 78] width 14 height 11
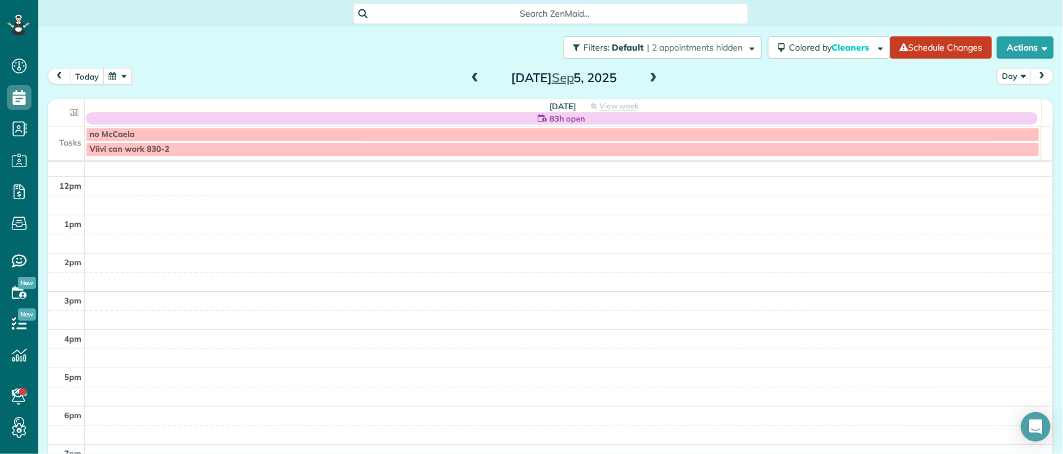
scroll to position [41, 0]
drag, startPoint x: 469, startPoint y: 75, endPoint x: 596, endPoint y: 68, distance: 126.8
click at [471, 74] on span at bounding box center [476, 78] width 14 height 11
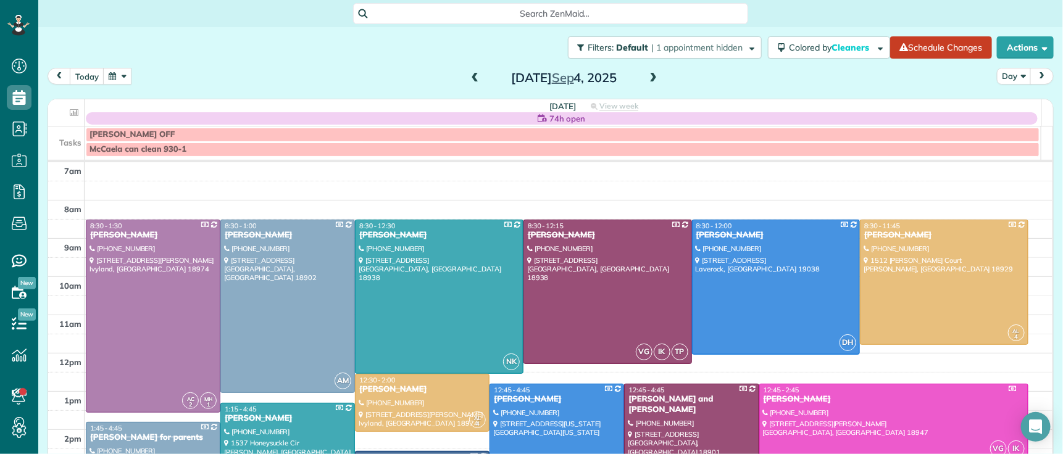
click at [646, 77] on span at bounding box center [653, 78] width 14 height 11
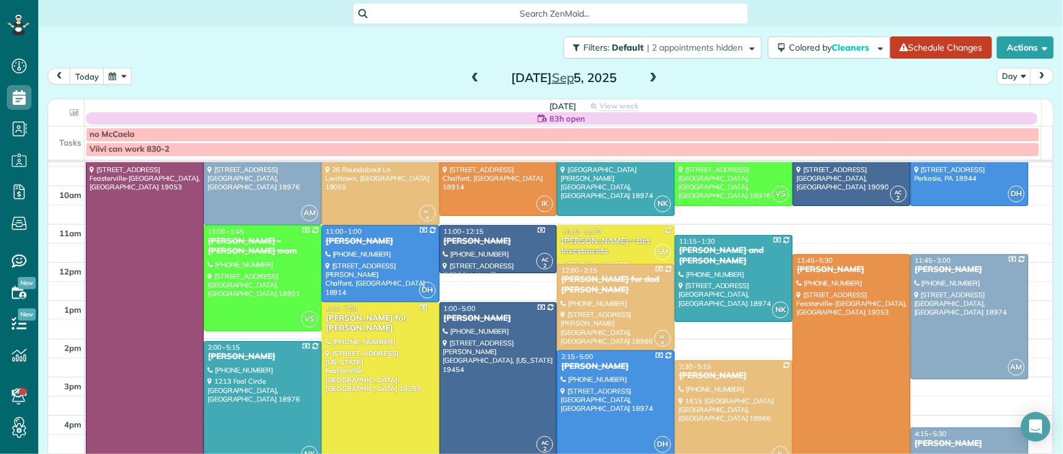
scroll to position [149, 0]
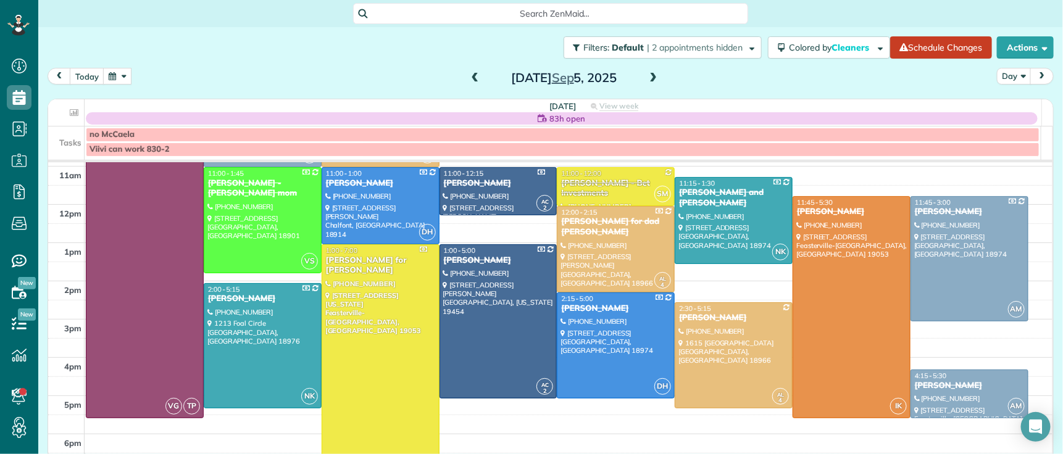
click at [340, 262] on div "Shawn Lolk for Robert Konopka" at bounding box center [380, 266] width 111 height 21
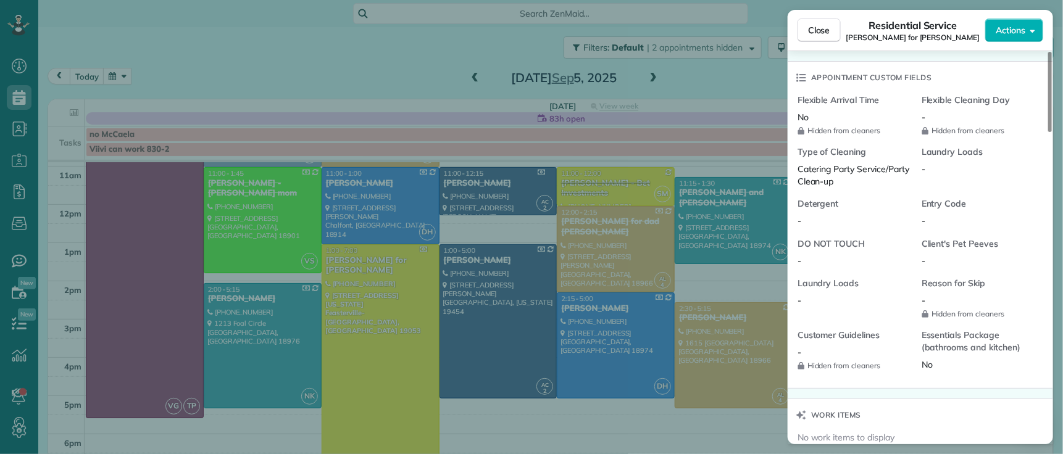
scroll to position [1280, 0]
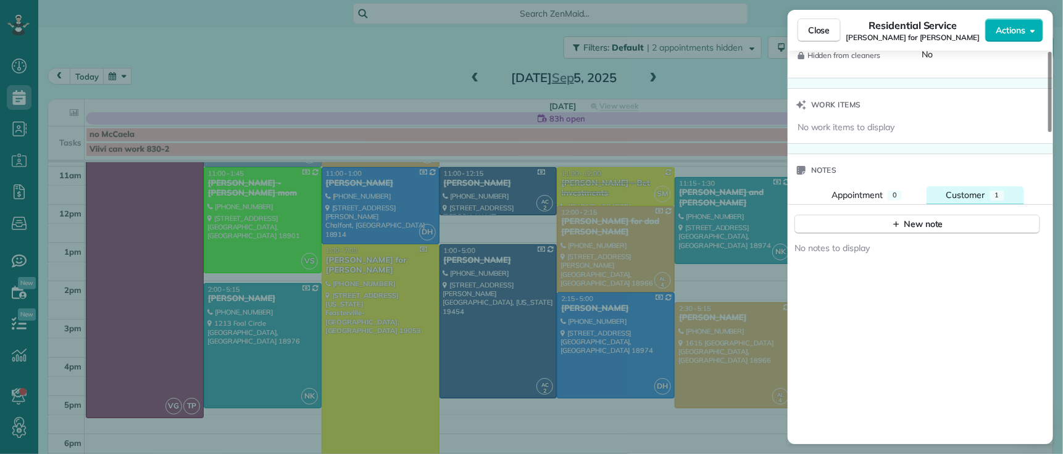
click at [951, 201] on span "Customer" at bounding box center [966, 195] width 39 height 11
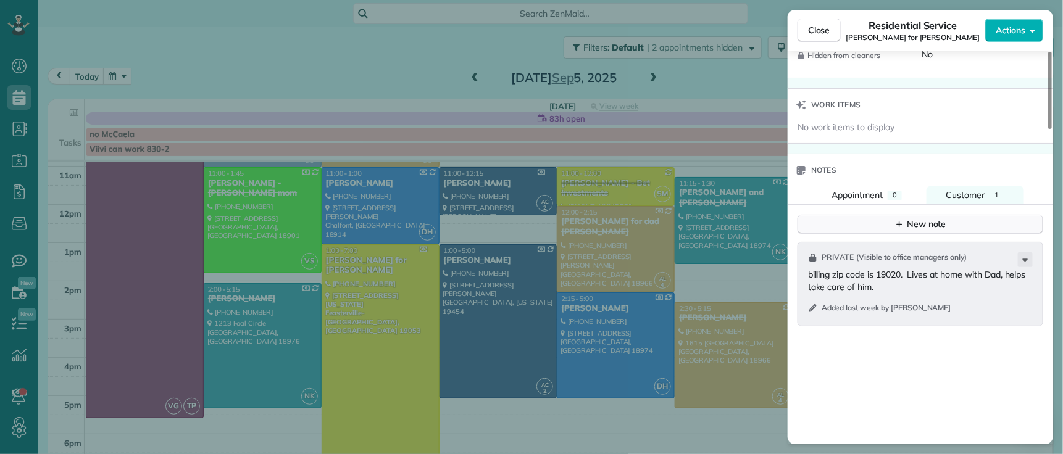
click at [940, 228] on div "New note" at bounding box center [921, 224] width 52 height 13
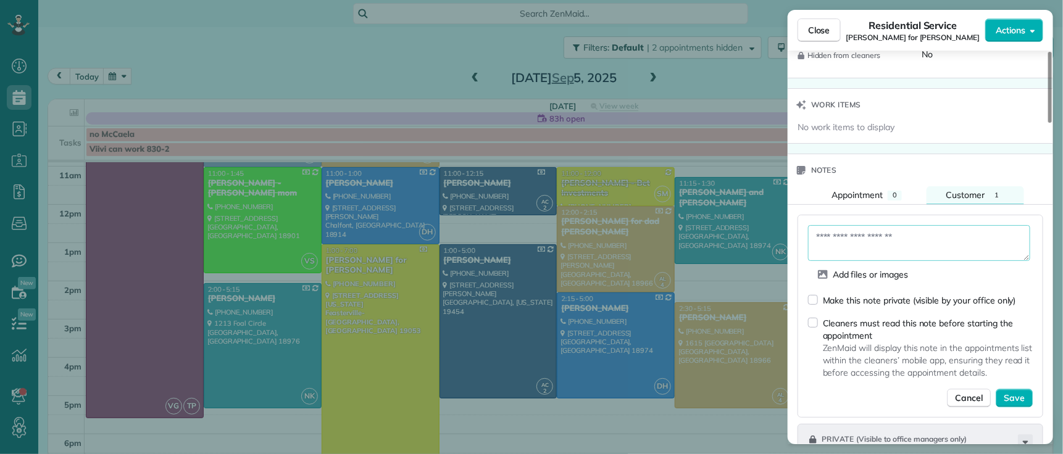
click at [882, 239] on textarea at bounding box center [919, 243] width 222 height 36
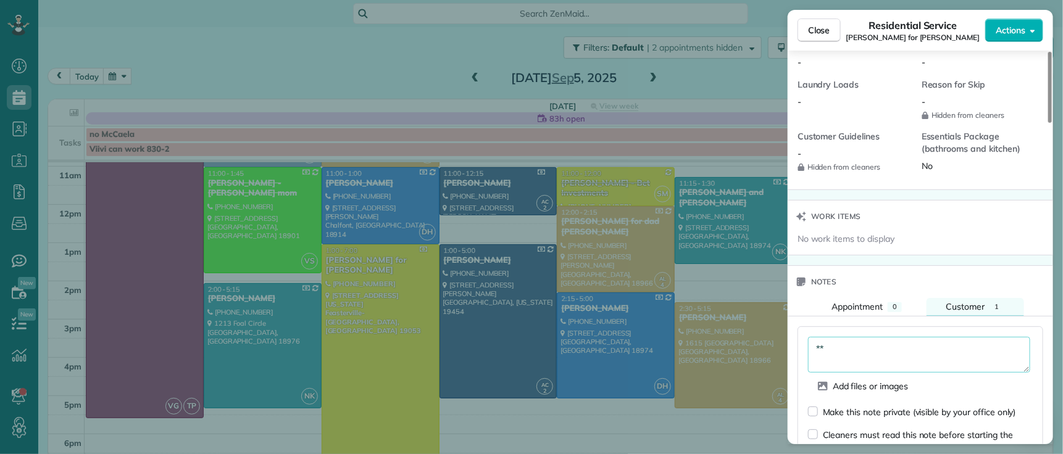
scroll to position [1307, 0]
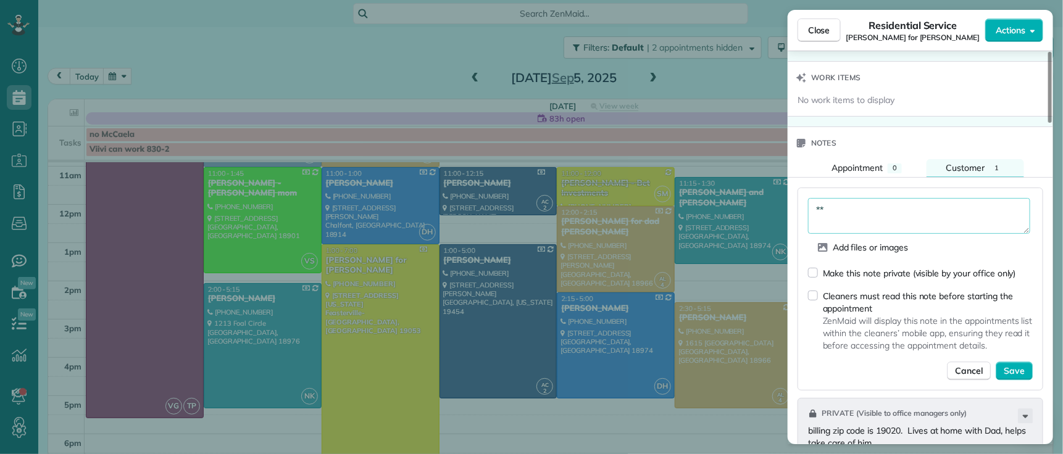
click at [876, 214] on textarea "**" at bounding box center [919, 216] width 222 height 36
click at [919, 215] on textarea "**********" at bounding box center [919, 216] width 222 height 36
click at [993, 217] on textarea "**********" at bounding box center [919, 216] width 222 height 36
type textarea "**********"
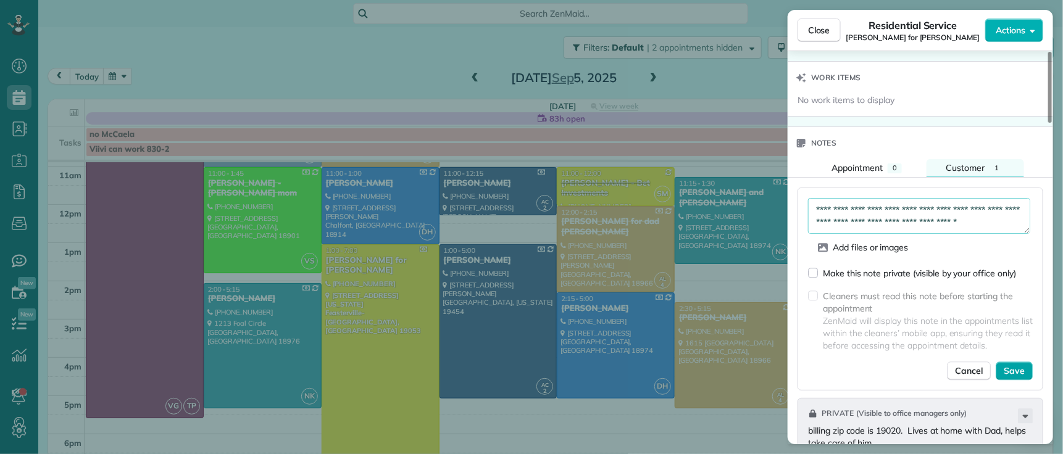
click at [1016, 370] on span "Save" at bounding box center [1014, 371] width 21 height 12
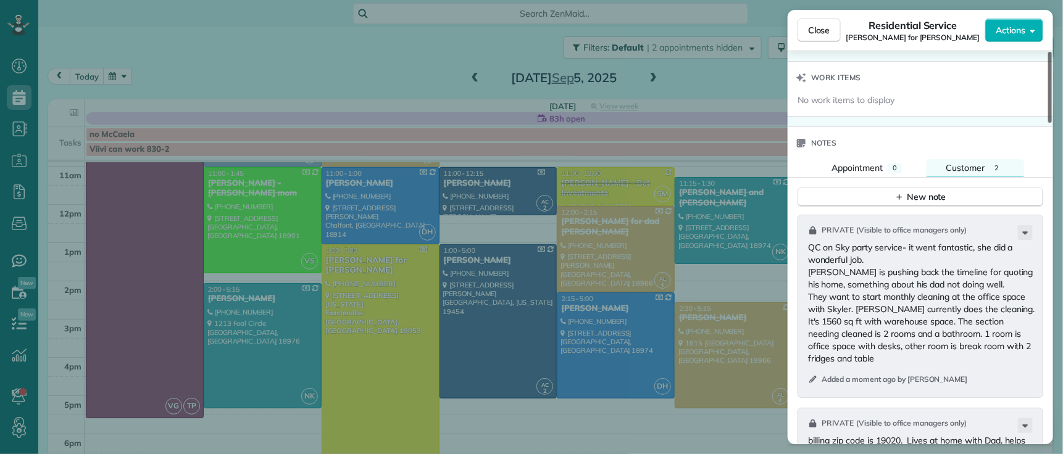
drag, startPoint x: 803, startPoint y: 254, endPoint x: 1052, endPoint y: 354, distance: 268.0
click at [1052, 354] on div "This appointment is linked to Payroll ID #321 . If you make changes to this app…" at bounding box center [921, 248] width 266 height 394
drag, startPoint x: 955, startPoint y: 314, endPoint x: 926, endPoint y: 306, distance: 29.5
click at [952, 312] on p "QC on Sky party service- it went fantastic, she did a wonderful job. Shawn is p…" at bounding box center [921, 302] width 227 height 123
drag, startPoint x: 804, startPoint y: 247, endPoint x: 1036, endPoint y: 345, distance: 251.3
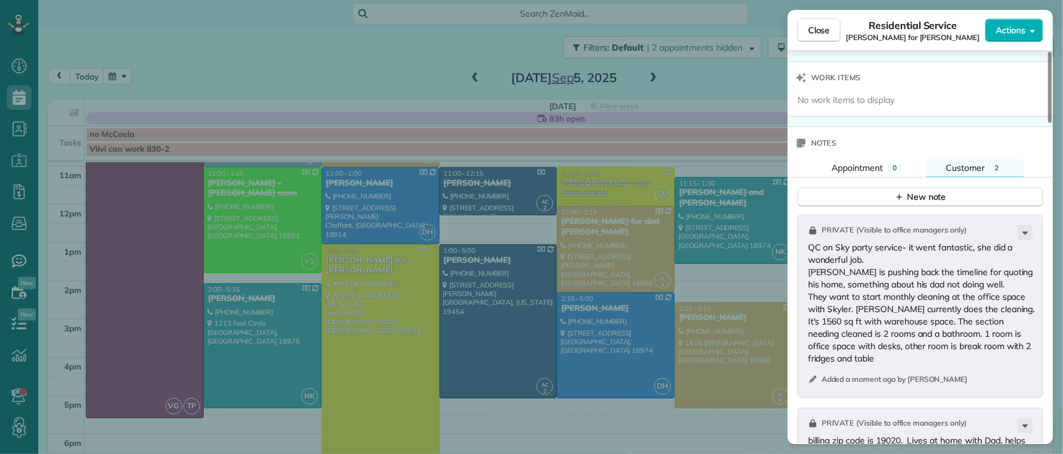
click at [1036, 345] on div "Private ( Visible to office managers only ) QC on Sky party service- it went fa…" at bounding box center [921, 306] width 246 height 183
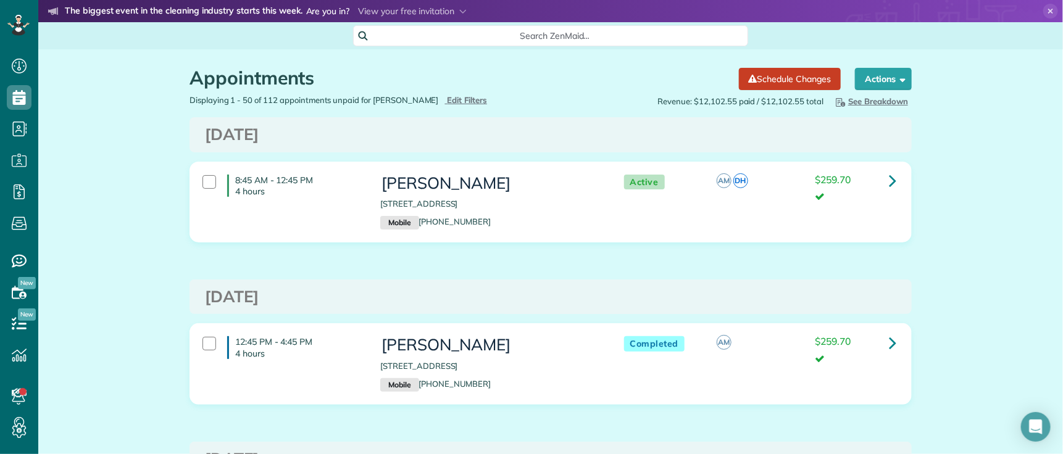
scroll to position [5, 5]
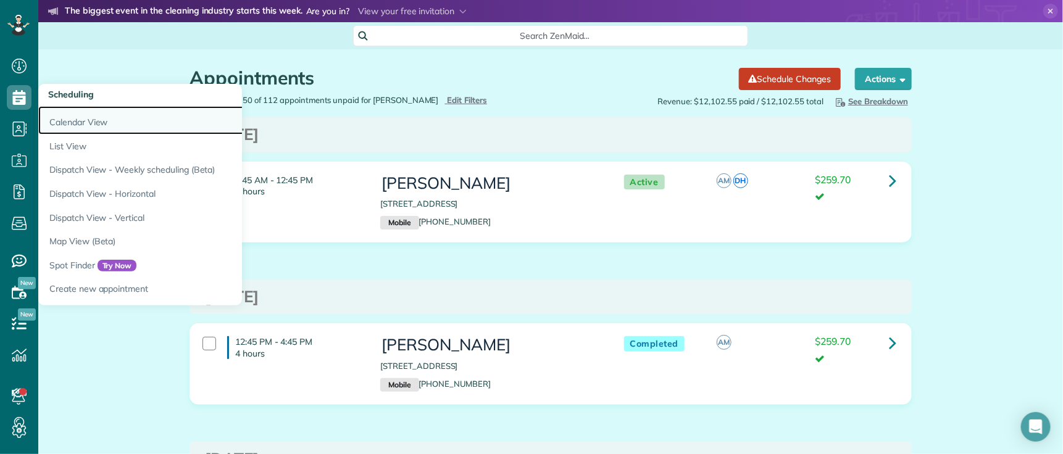
click at [81, 119] on link "Calendar View" at bounding box center [192, 120] width 309 height 28
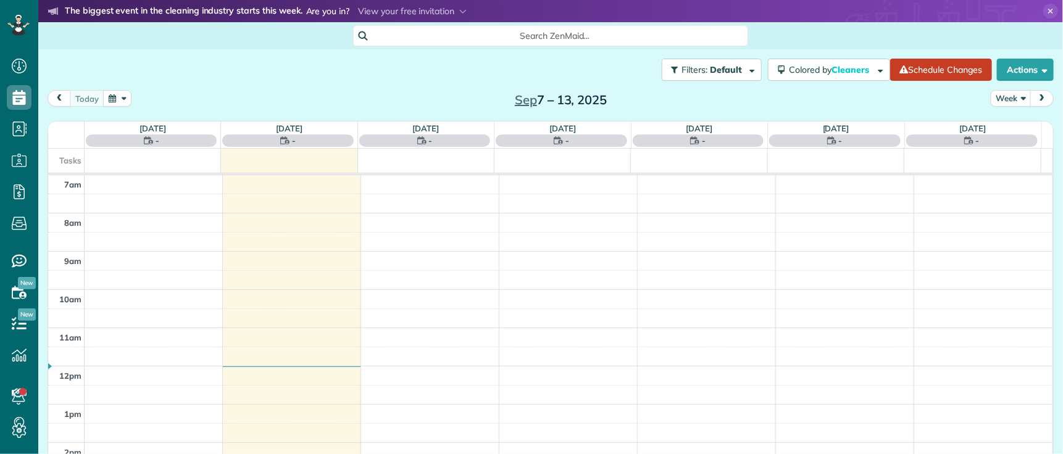
scroll to position [5, 5]
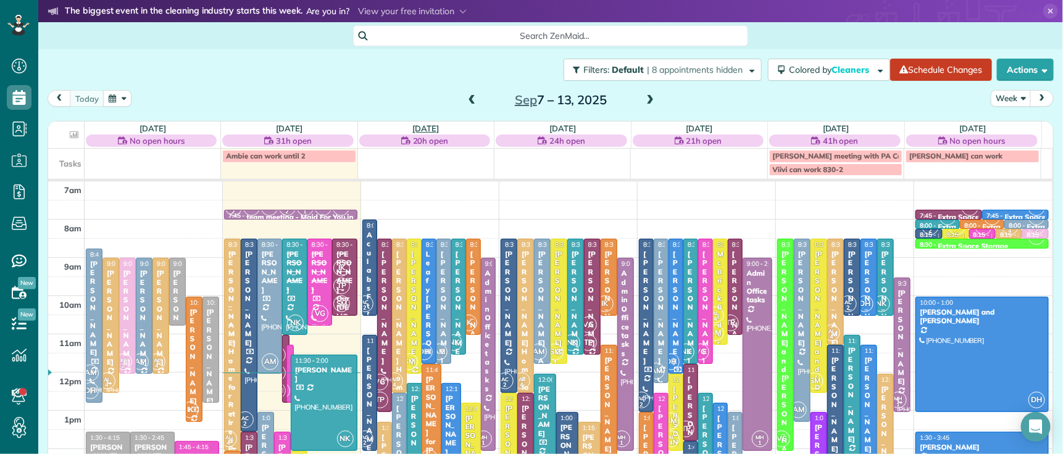
click at [417, 128] on link "[DATE]" at bounding box center [426, 128] width 27 height 10
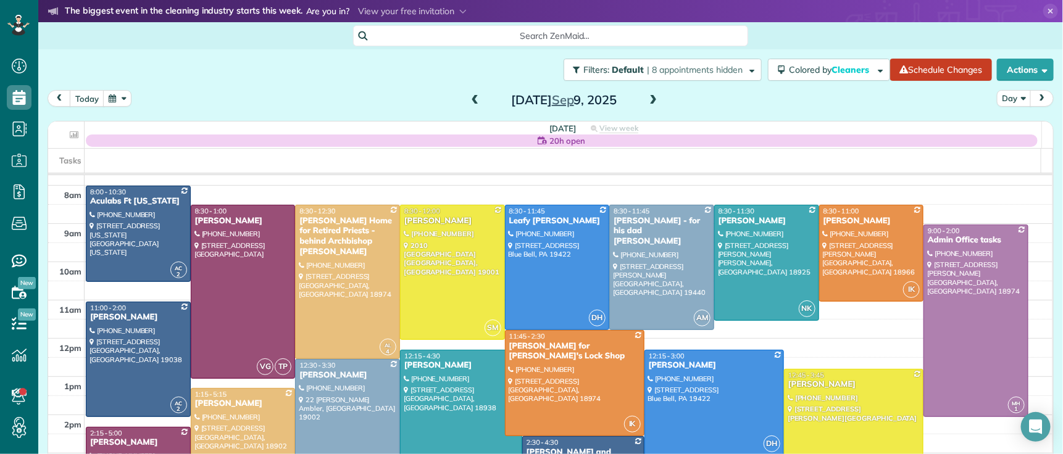
scroll to position [31, 0]
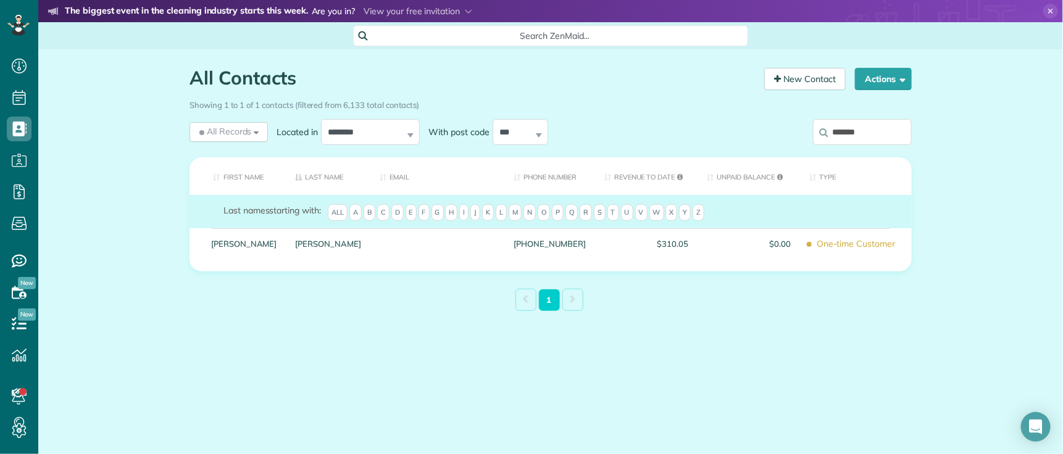
scroll to position [5, 5]
drag, startPoint x: 874, startPoint y: 135, endPoint x: 842, endPoint y: 183, distance: 57.5
click at [826, 129] on label "*******" at bounding box center [862, 132] width 99 height 32
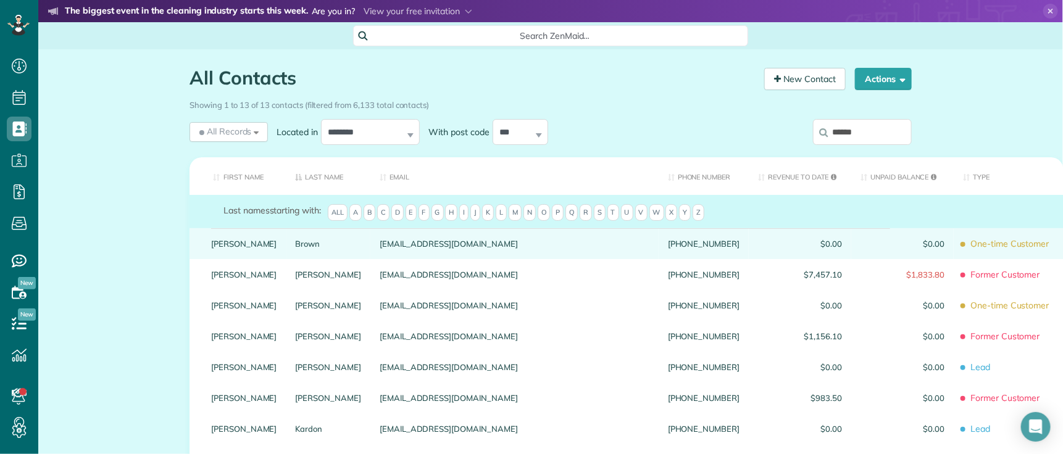
type input "******"
click at [287, 259] on div "Brown" at bounding box center [329, 243] width 85 height 31
click at [296, 248] on link "Brown" at bounding box center [329, 244] width 66 height 9
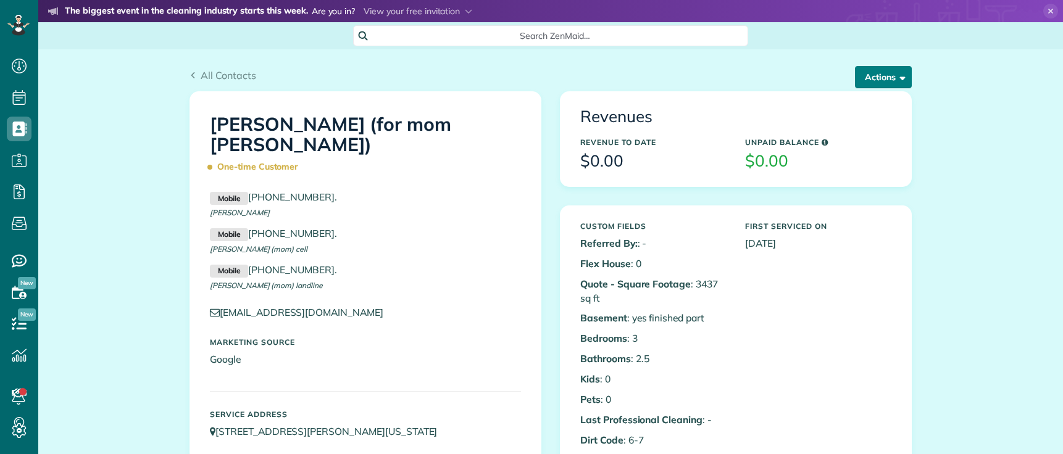
click at [892, 62] on div "All Contacts Actions Edit Add Appointment Recent Activity Send Email Show Past …" at bounding box center [550, 70] width 741 height 42
click at [889, 69] on button "Actions" at bounding box center [883, 77] width 57 height 22
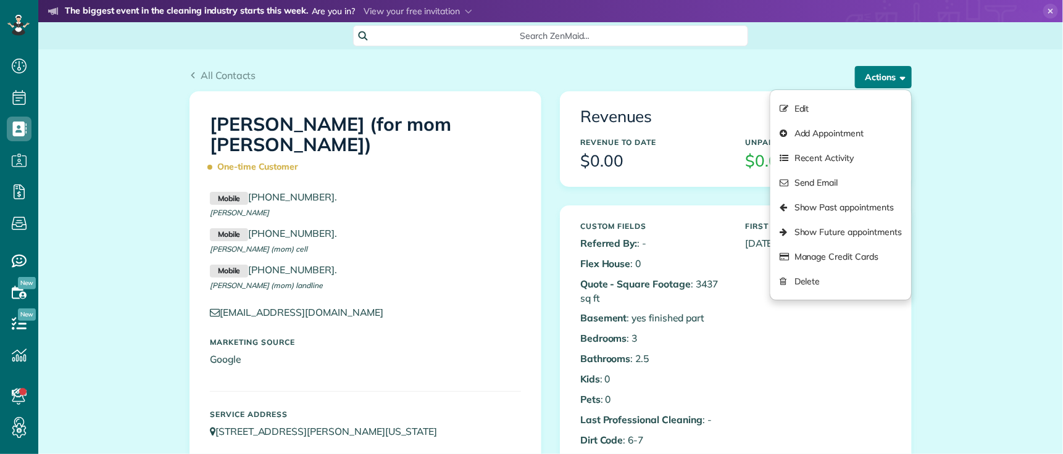
scroll to position [5, 5]
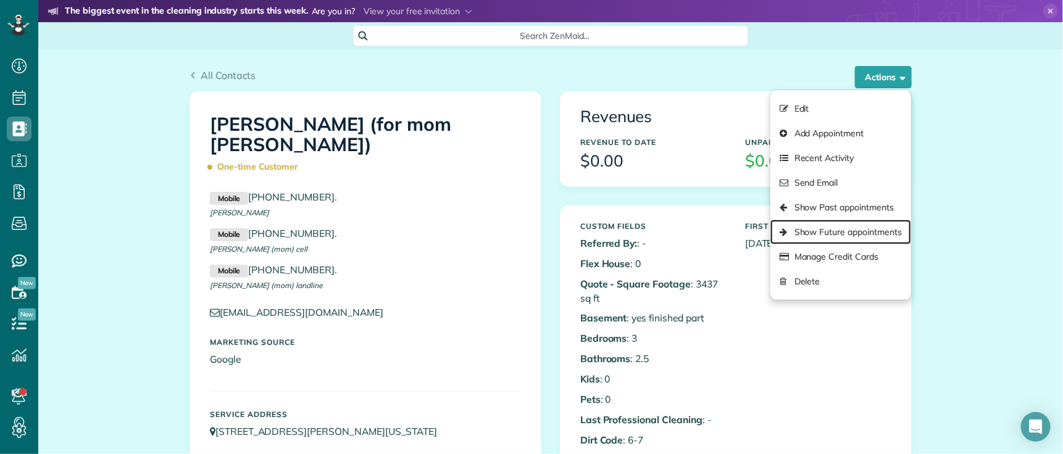
click at [871, 238] on link "Show Future appointments" at bounding box center [841, 232] width 141 height 25
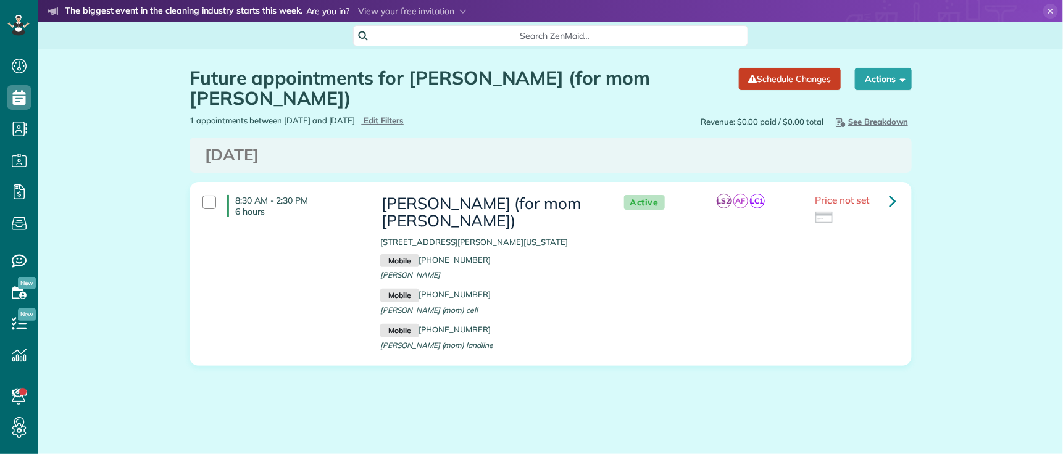
scroll to position [5, 5]
click at [890, 190] on icon at bounding box center [892, 201] width 7 height 22
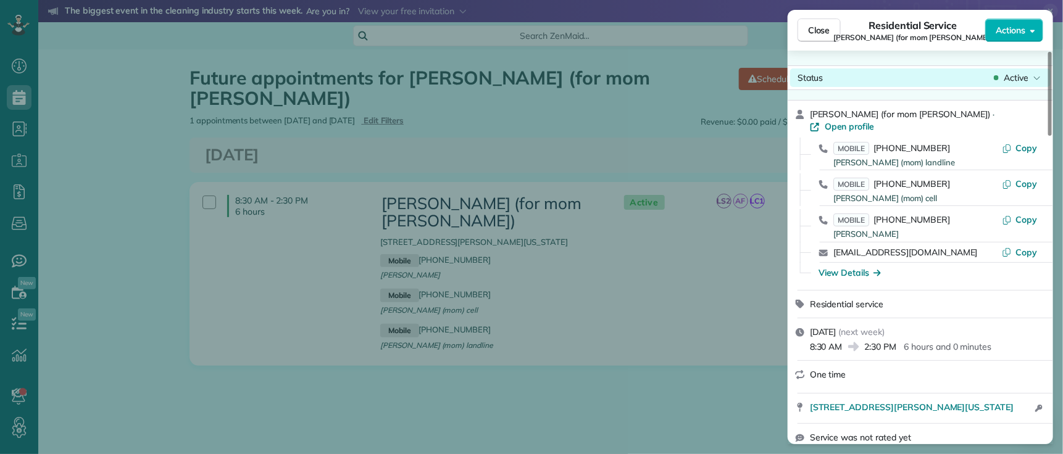
click at [1015, 73] on span "Active" at bounding box center [1016, 78] width 25 height 12
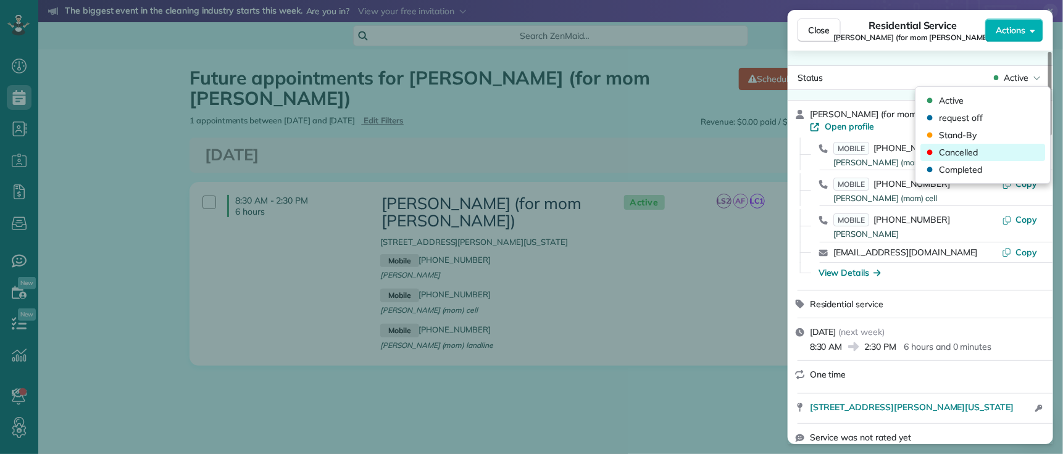
click at [996, 148] on div "Cancelled" at bounding box center [983, 152] width 125 height 17
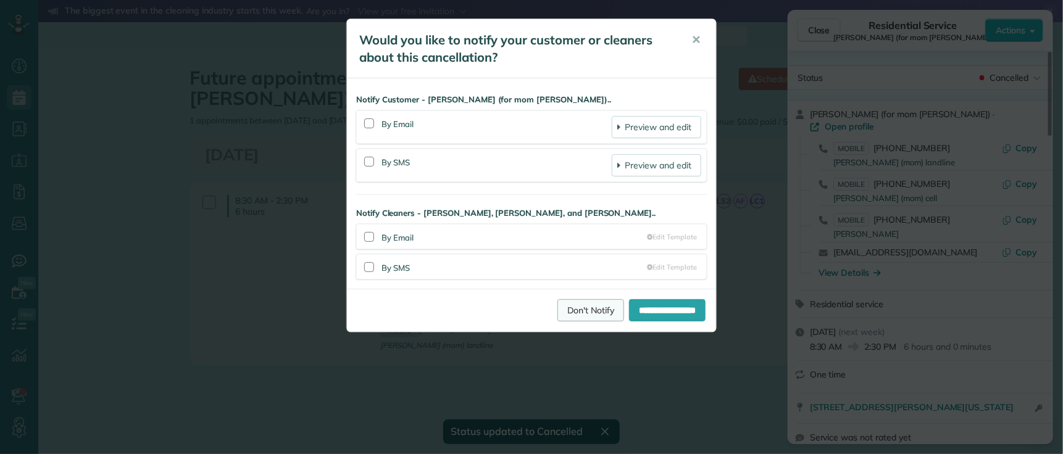
click at [558, 309] on link "Don't Notify" at bounding box center [591, 310] width 67 height 22
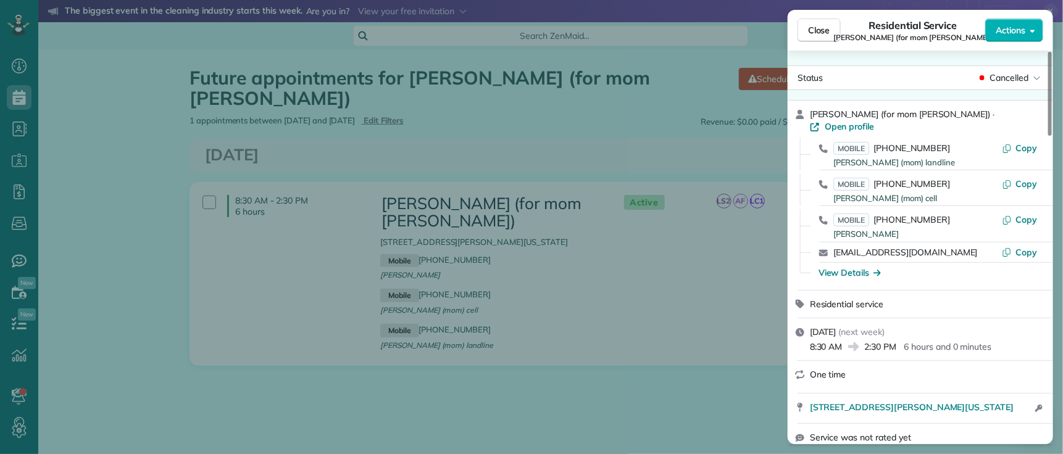
drag, startPoint x: 822, startPoint y: 28, endPoint x: 814, endPoint y: 91, distance: 64.0
click at [822, 28] on span "Close" at bounding box center [819, 30] width 22 height 12
